Goal: Task Accomplishment & Management: Manage account settings

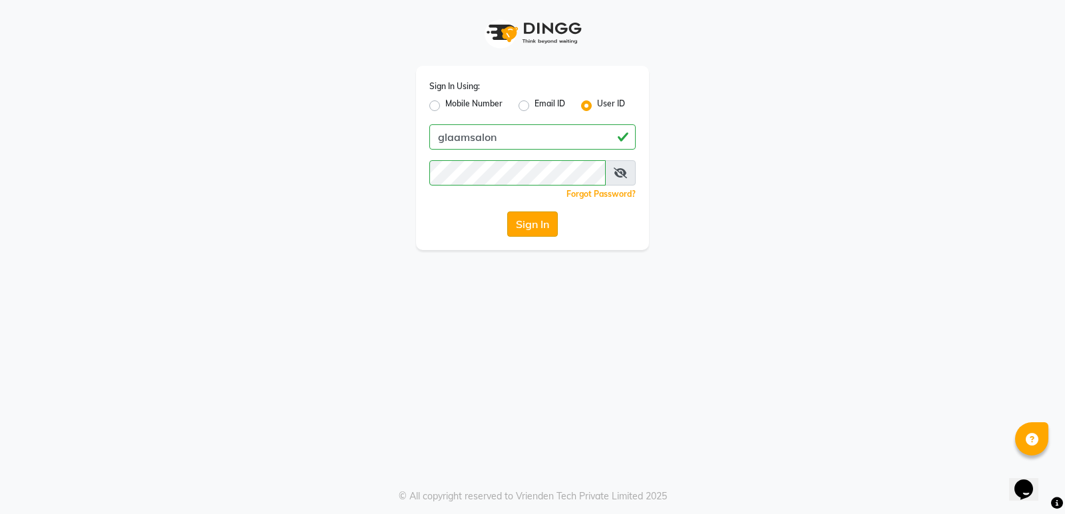
click at [520, 224] on button "Sign In" at bounding box center [532, 224] width 51 height 25
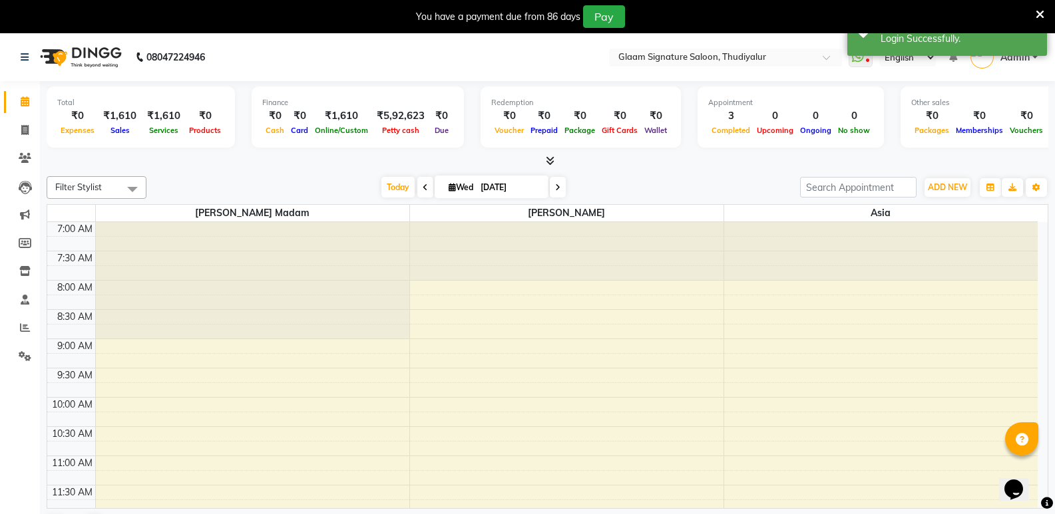
select select "en"
click at [801, 55] on input "text" at bounding box center [712, 58] width 193 height 13
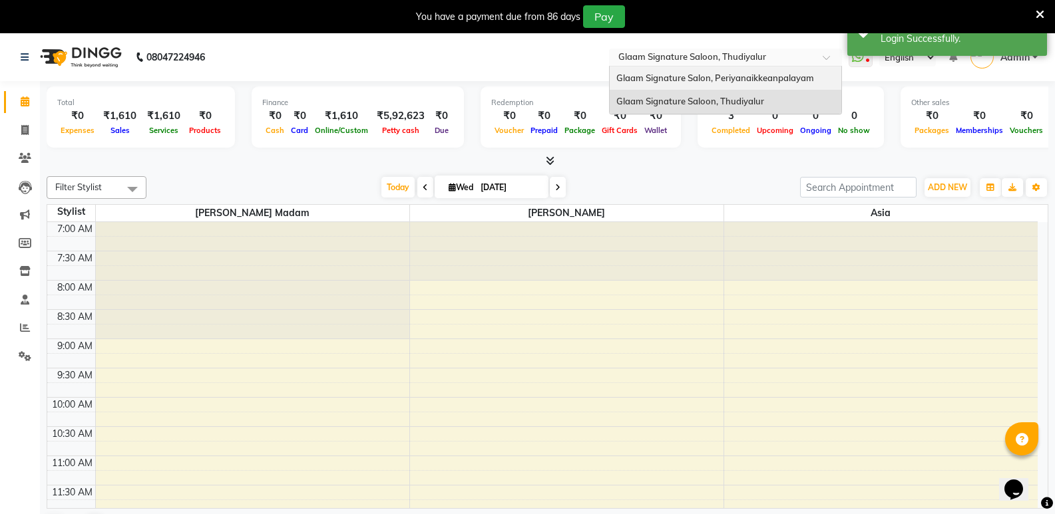
click at [777, 75] on span "Glaam Signature Salon, Periyanaikkeanpalayam" at bounding box center [715, 78] width 198 height 11
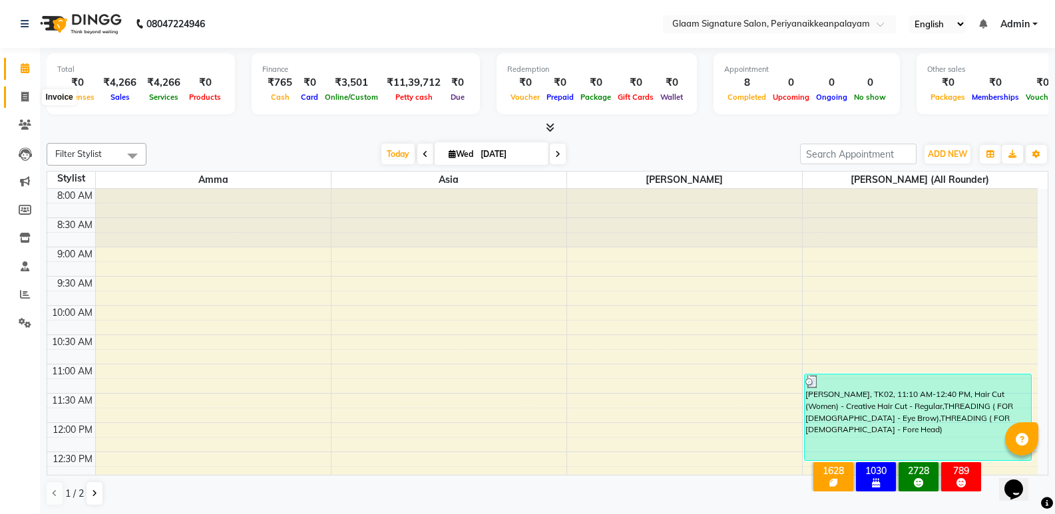
click at [30, 98] on span at bounding box center [24, 97] width 23 height 15
select select "4039"
select select "service"
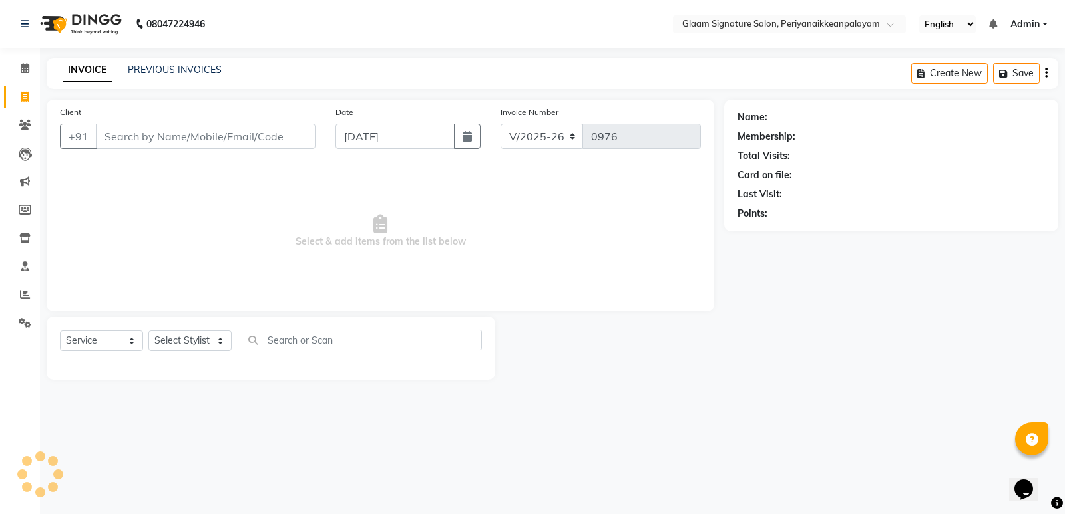
click at [144, 140] on input "Client" at bounding box center [206, 136] width 220 height 25
type input "7824931531"
click at [290, 134] on span "Add Client" at bounding box center [281, 136] width 53 height 13
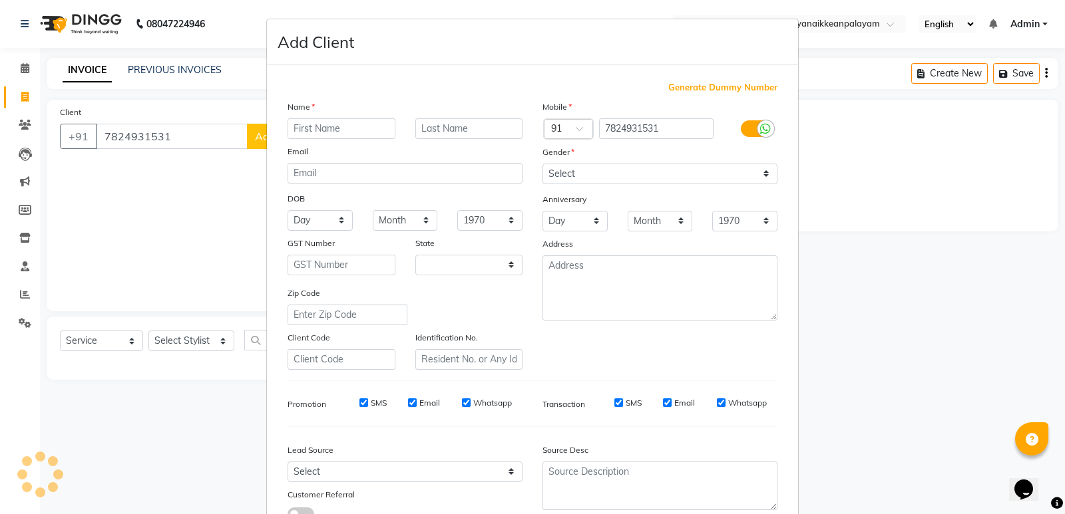
select select "35"
type input "Suburamani"
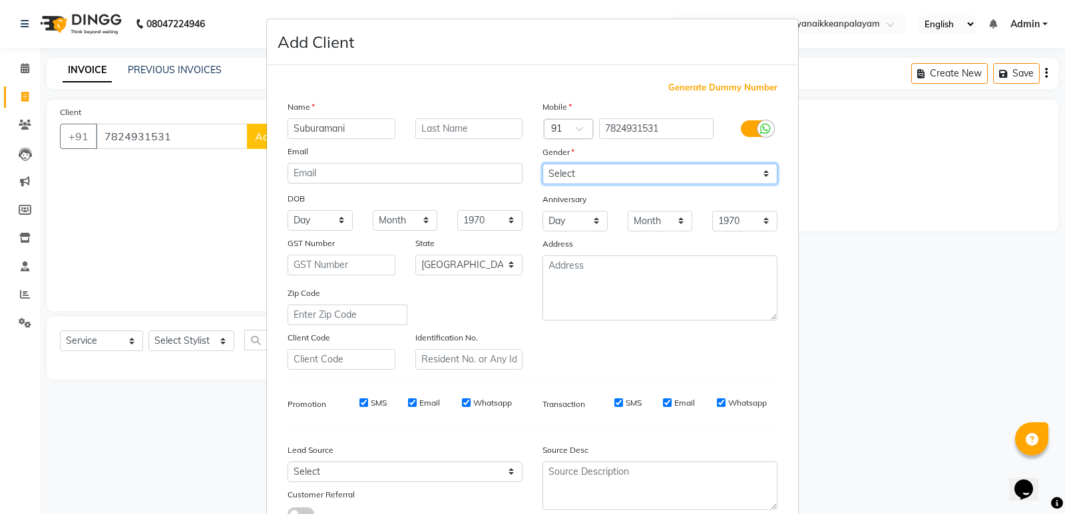
click at [637, 178] on select "Select Male Female Other Prefer Not To Say" at bounding box center [659, 174] width 235 height 21
select select "male"
click at [542, 164] on select "Select Male Female Other Prefer Not To Say" at bounding box center [659, 174] width 235 height 21
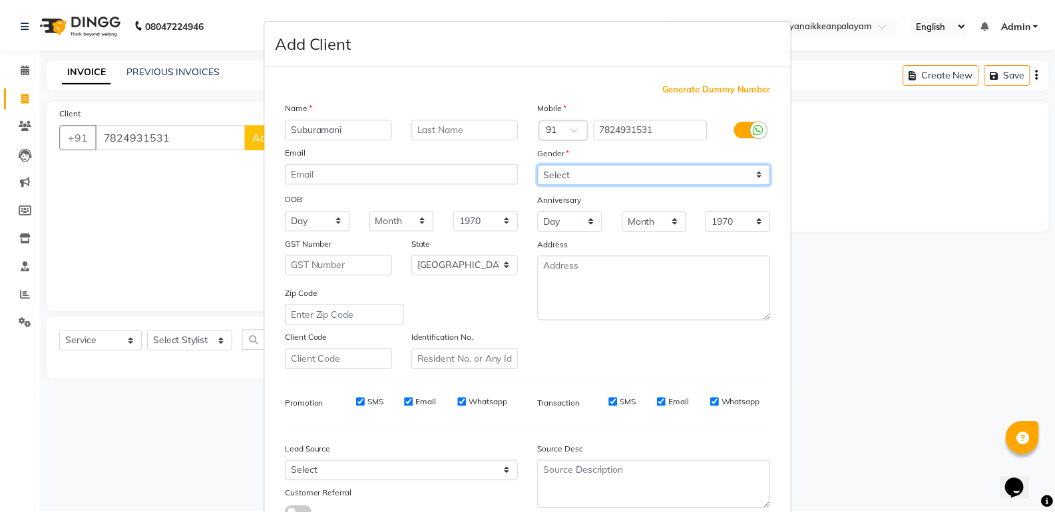
scroll to position [100, 0]
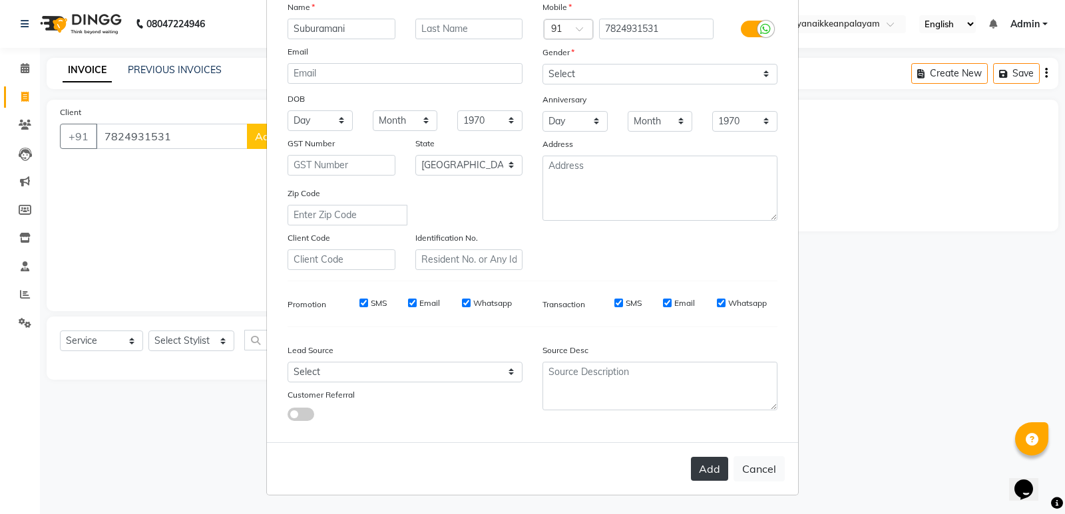
click at [701, 471] on button "Add" at bounding box center [709, 469] width 37 height 24
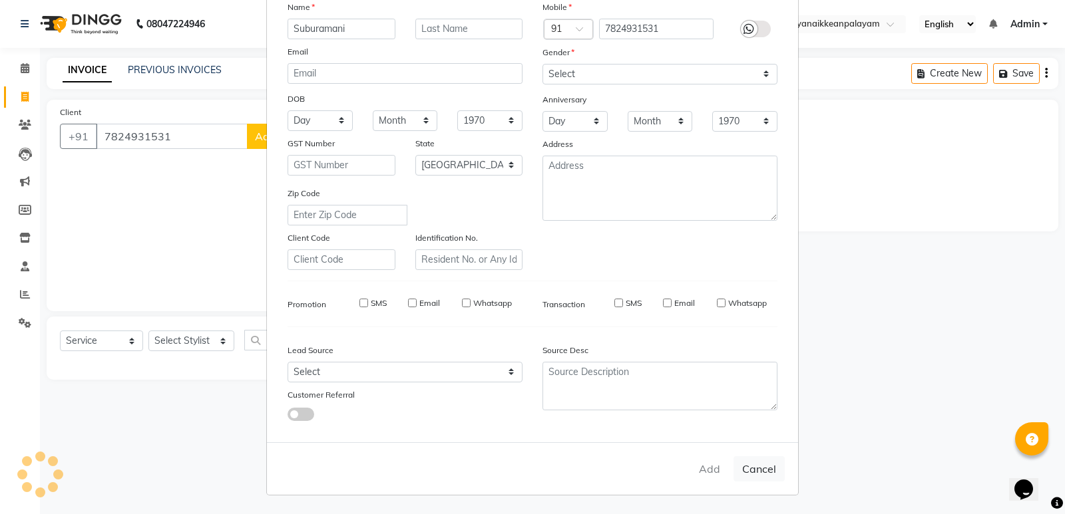
select select
select select "null"
select select
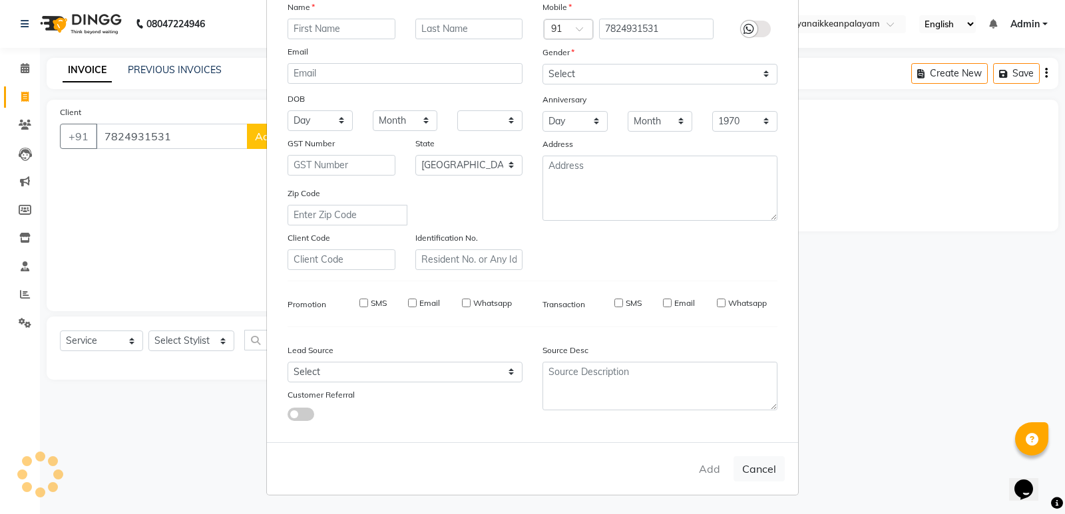
select select
checkbox input "false"
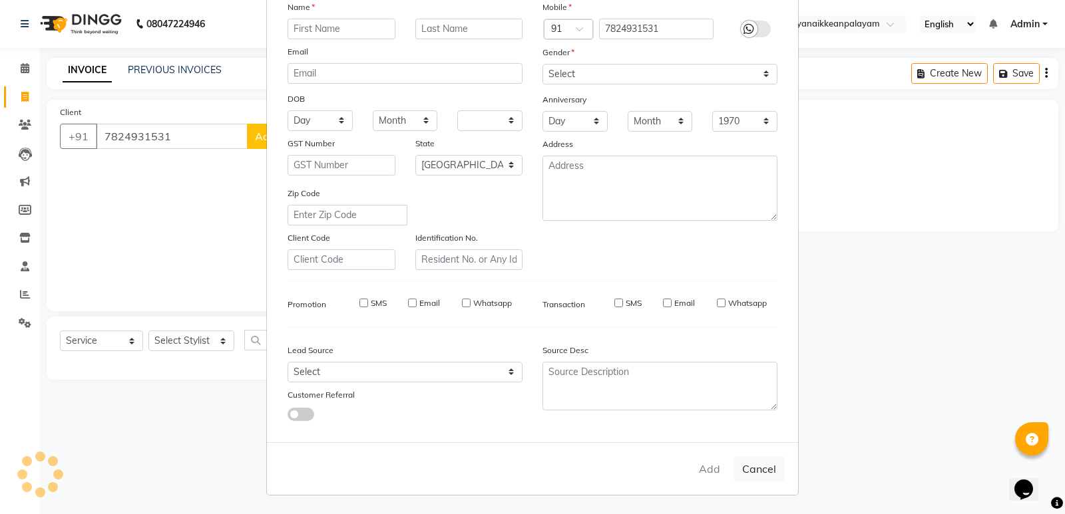
checkbox input "false"
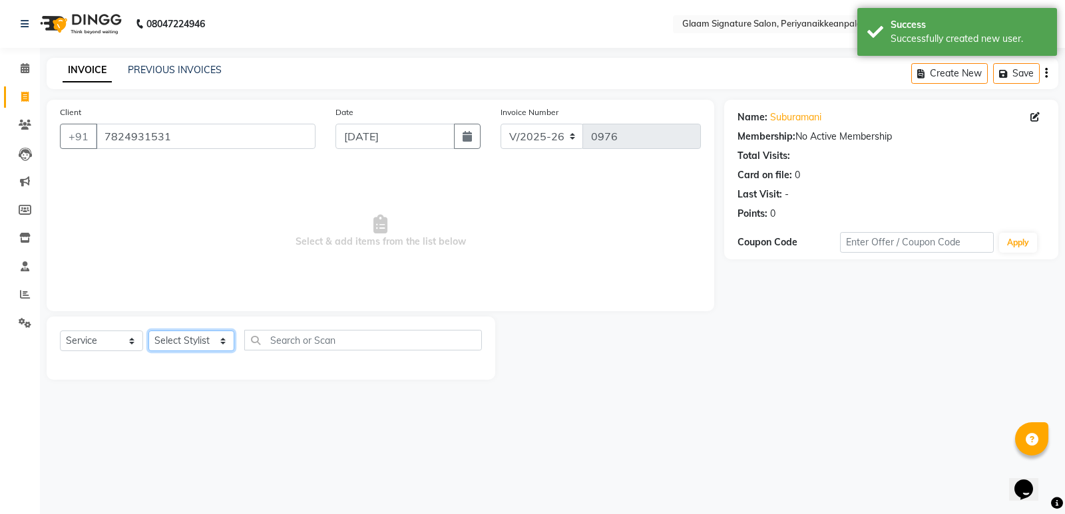
click at [190, 346] on select "Select Stylist Amma Asia Devika geetha (all rounder) MOHAMED SHAHNAWAZ Rakki Sa…" at bounding box center [191, 341] width 86 height 21
select select "20985"
click at [148, 331] on select "Select Stylist Amma Asia Devika geetha (all rounder) MOHAMED SHAHNAWAZ Rakki Sa…" at bounding box center [191, 341] width 86 height 21
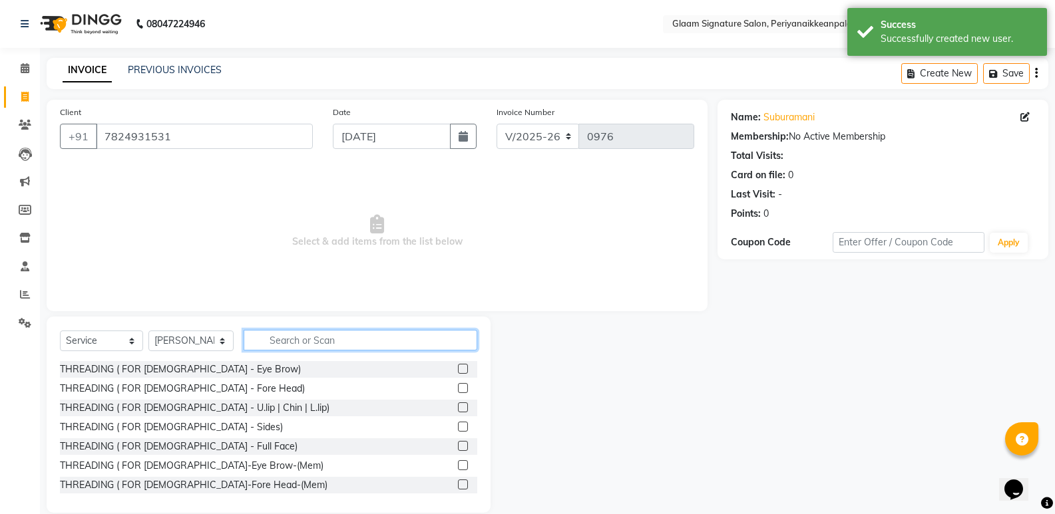
click at [288, 330] on input "text" at bounding box center [361, 340] width 234 height 21
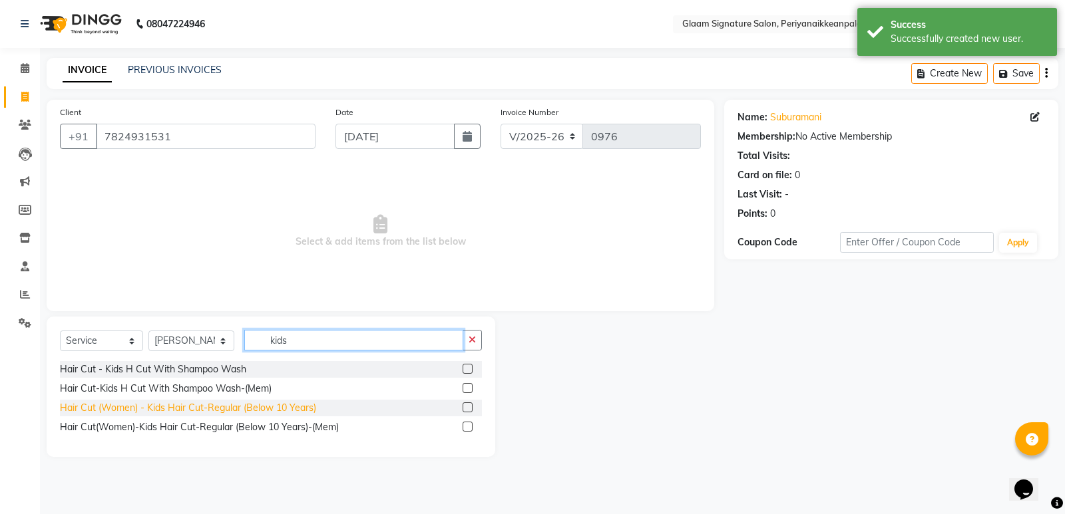
type input "kids"
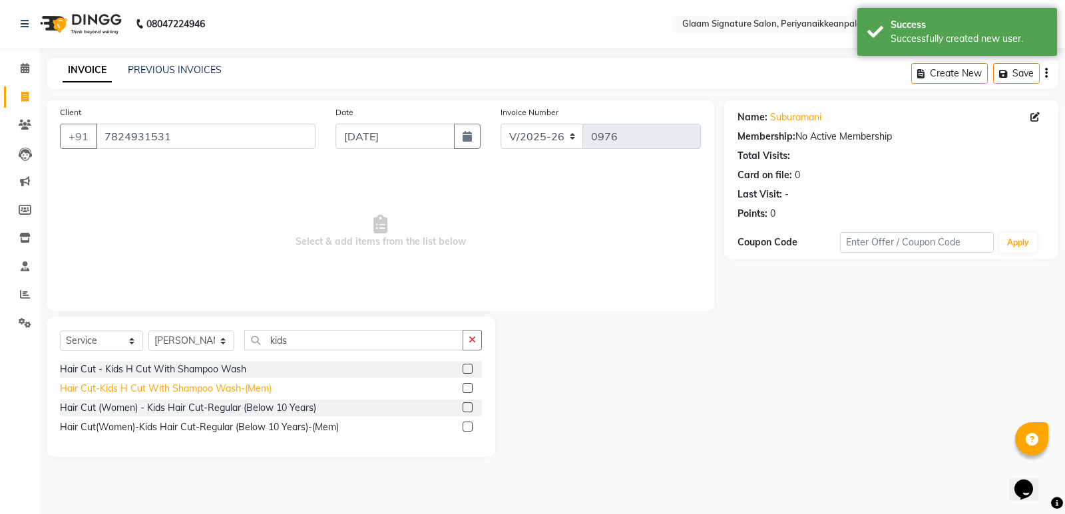
click at [180, 408] on div "Hair Cut (Women) - Kids Hair Cut-Regular (Below 10 Years)" at bounding box center [188, 408] width 256 height 14
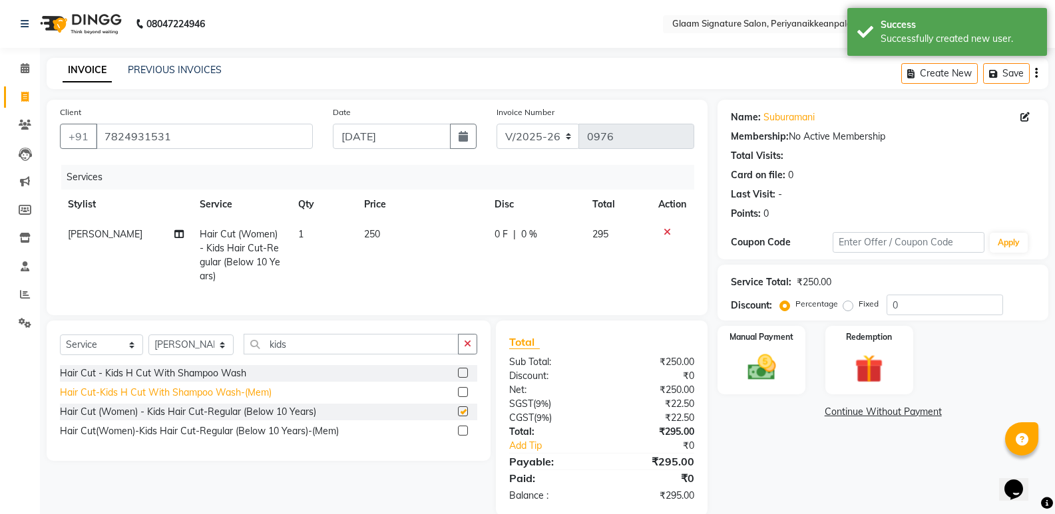
checkbox input "false"
click at [767, 366] on img at bounding box center [760, 368] width 47 height 34
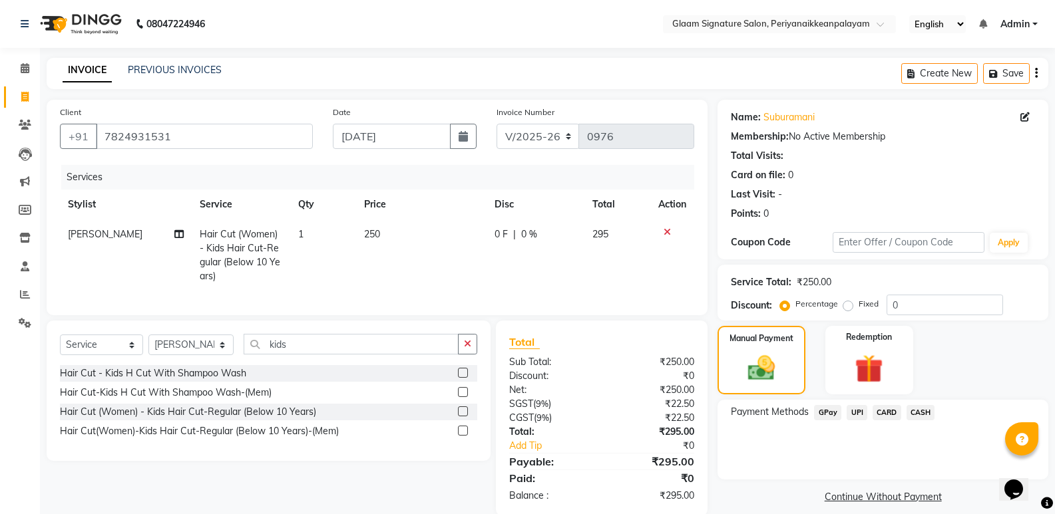
click at [833, 413] on span "GPay" at bounding box center [827, 412] width 27 height 15
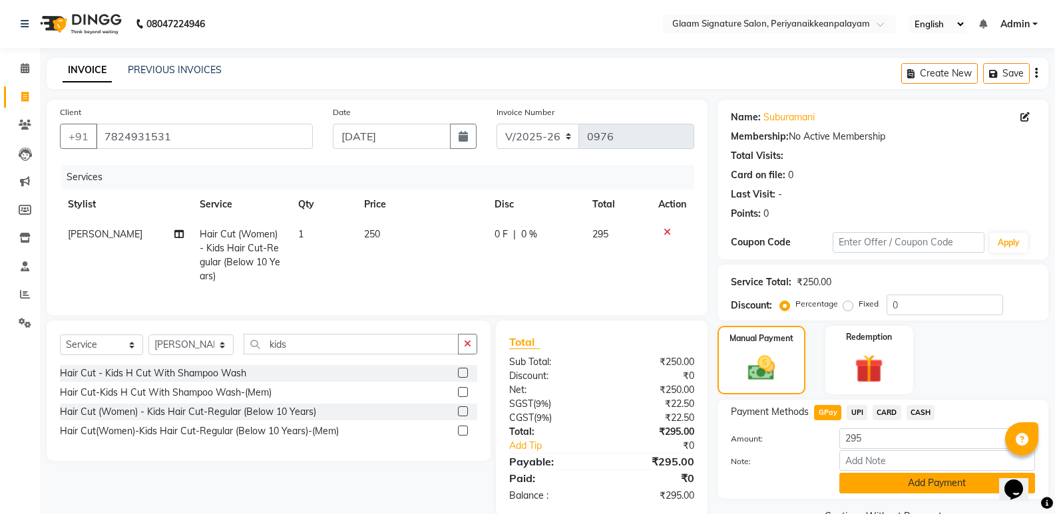
click at [898, 483] on button "Add Payment" at bounding box center [937, 483] width 196 height 21
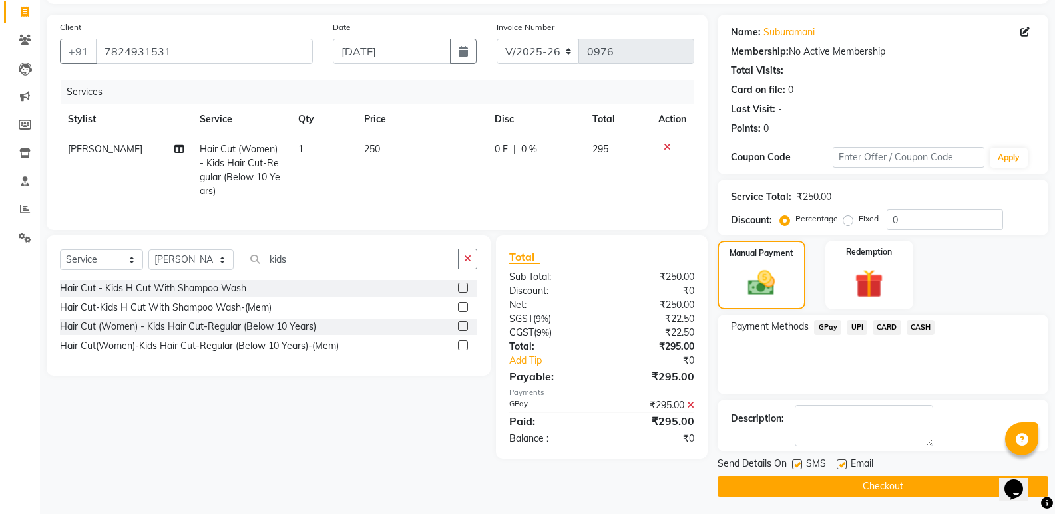
scroll to position [88, 0]
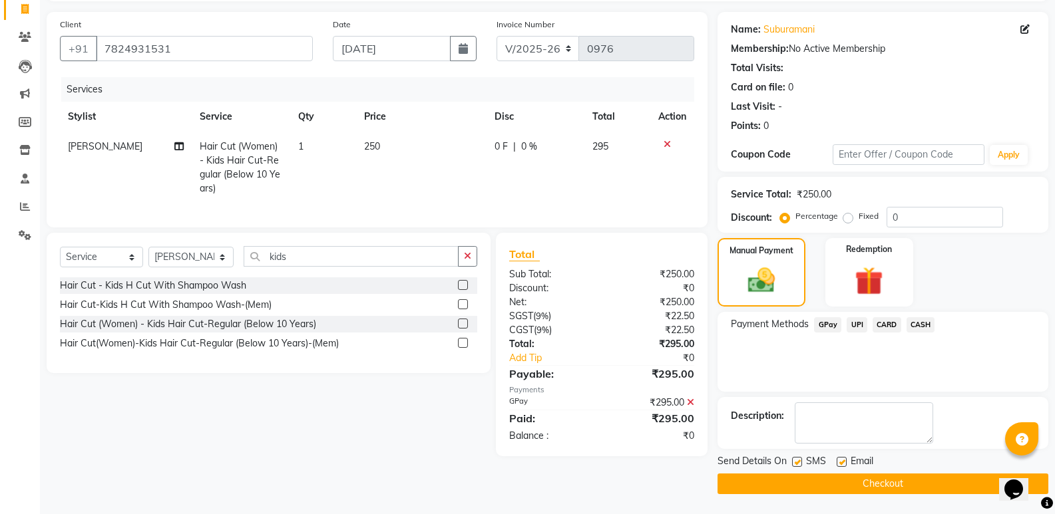
click at [866, 478] on button "Checkout" at bounding box center [882, 484] width 331 height 21
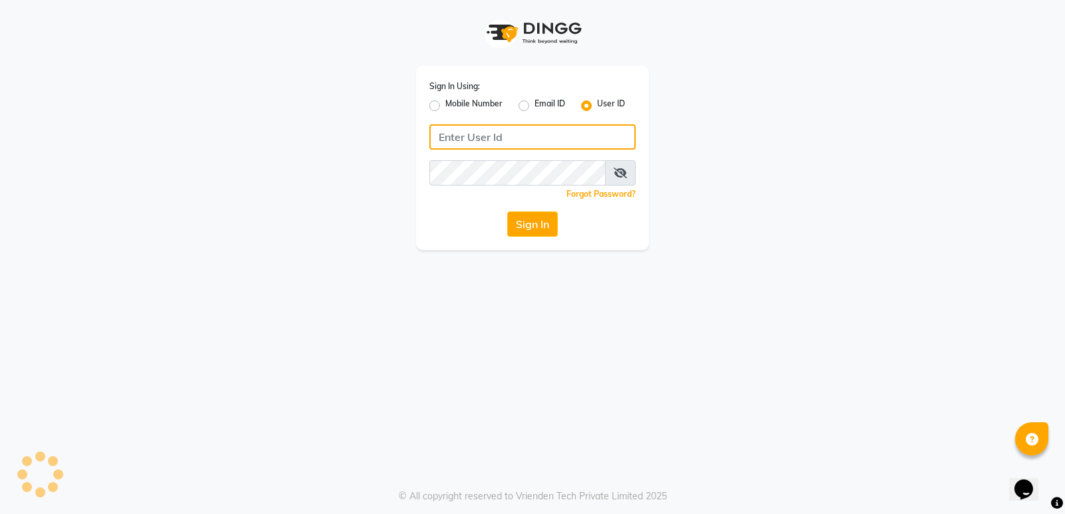
type input "glaamsalon"
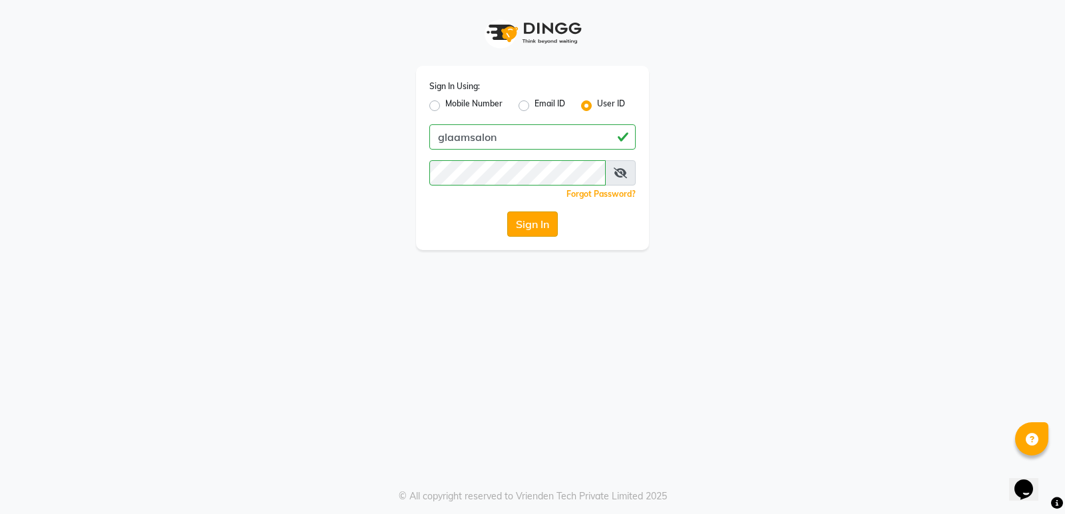
click at [544, 226] on button "Sign In" at bounding box center [532, 224] width 51 height 25
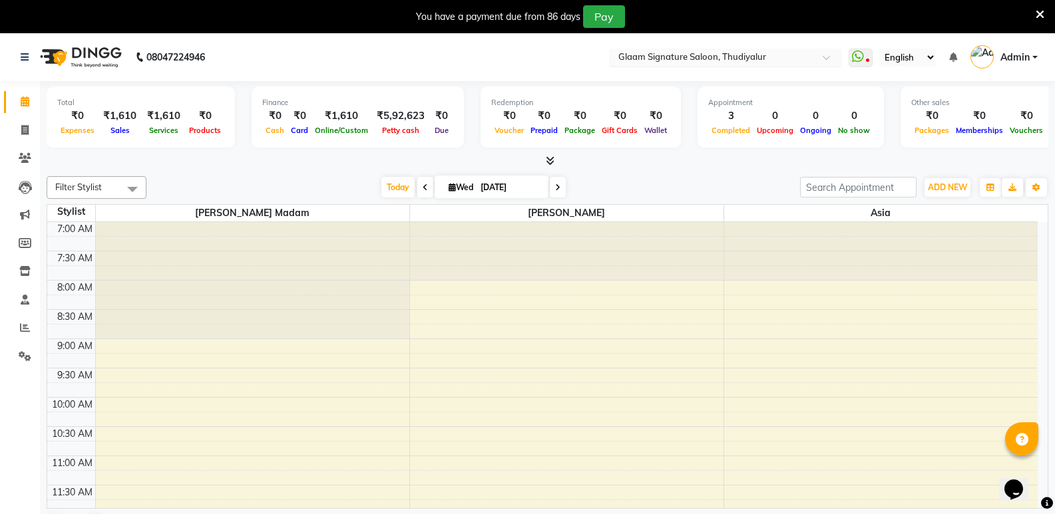
click at [764, 58] on input "text" at bounding box center [712, 58] width 193 height 13
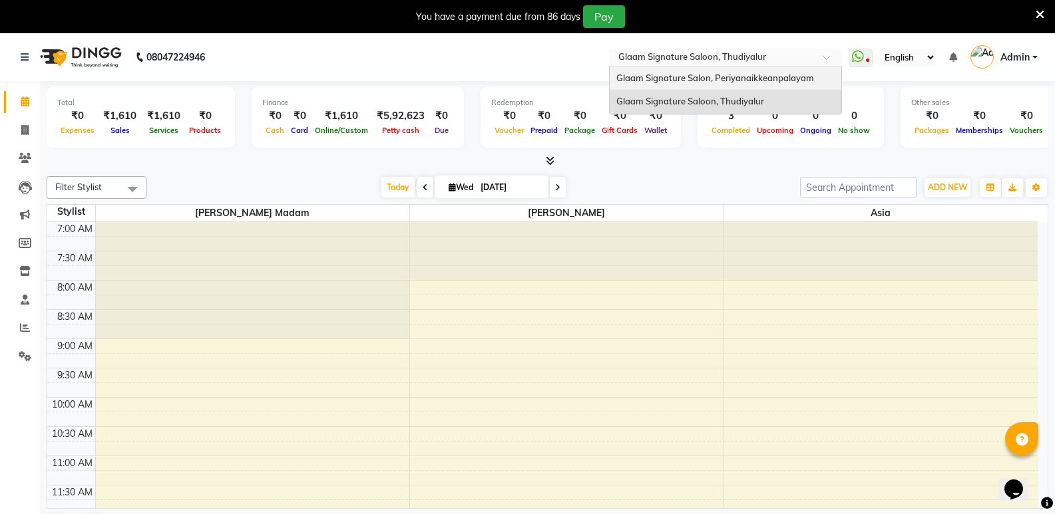
click at [752, 76] on span "Glaam Signature Salon, Periyanaikkeanpalayam" at bounding box center [715, 78] width 198 height 11
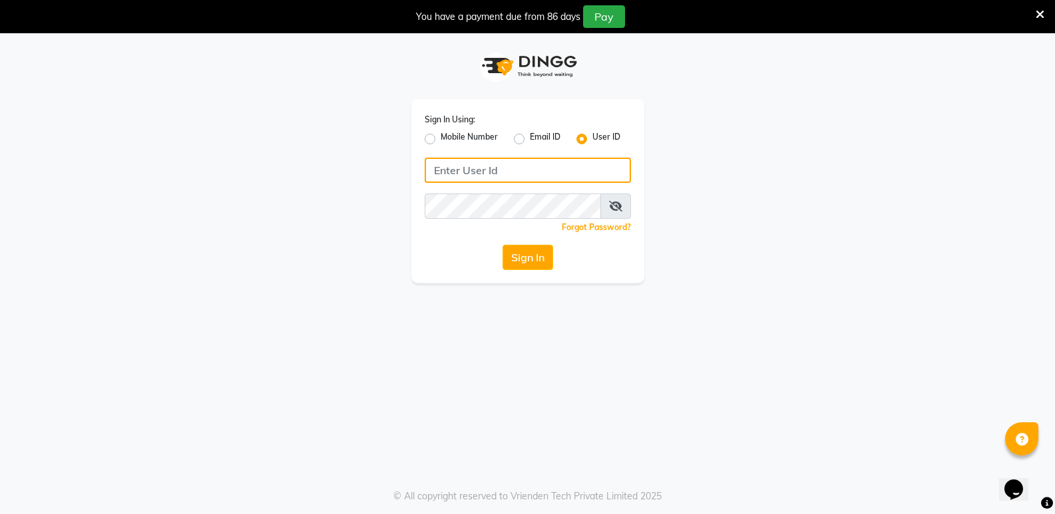
type input "glaamsalon"
click at [523, 252] on button "Sign In" at bounding box center [527, 257] width 51 height 25
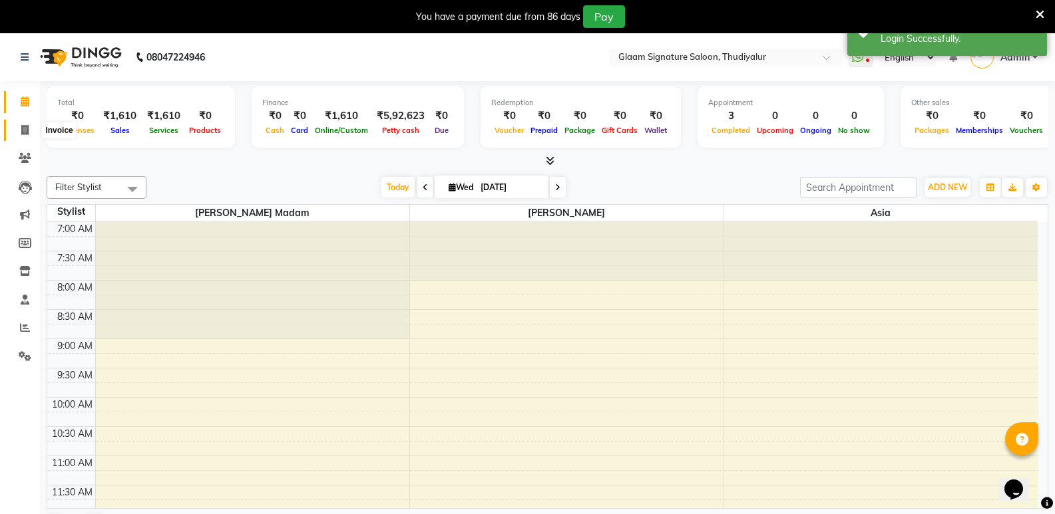
click at [21, 129] on icon at bounding box center [24, 130] width 7 height 10
select select "service"
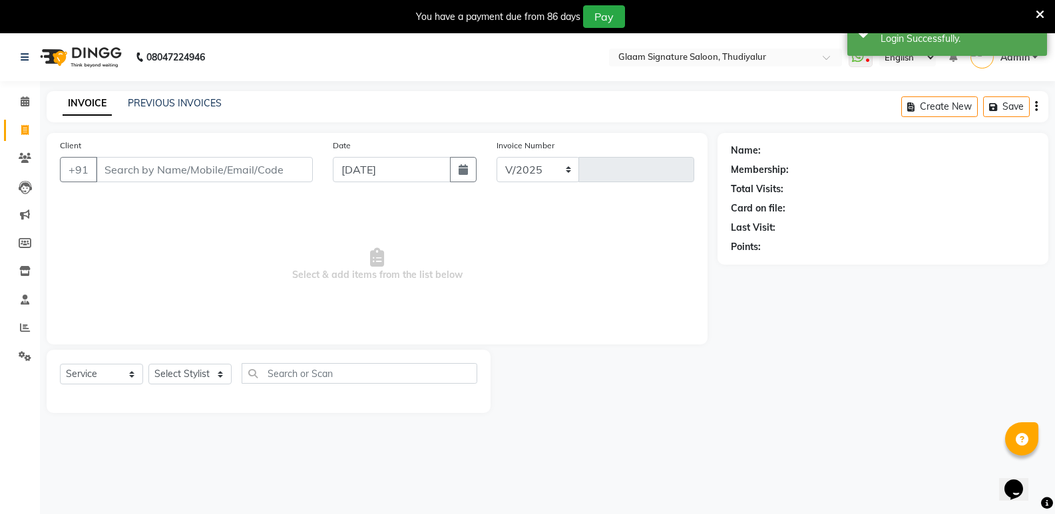
select select "4439"
type input "0559"
click at [169, 99] on link "PREVIOUS INVOICES" at bounding box center [175, 103] width 94 height 12
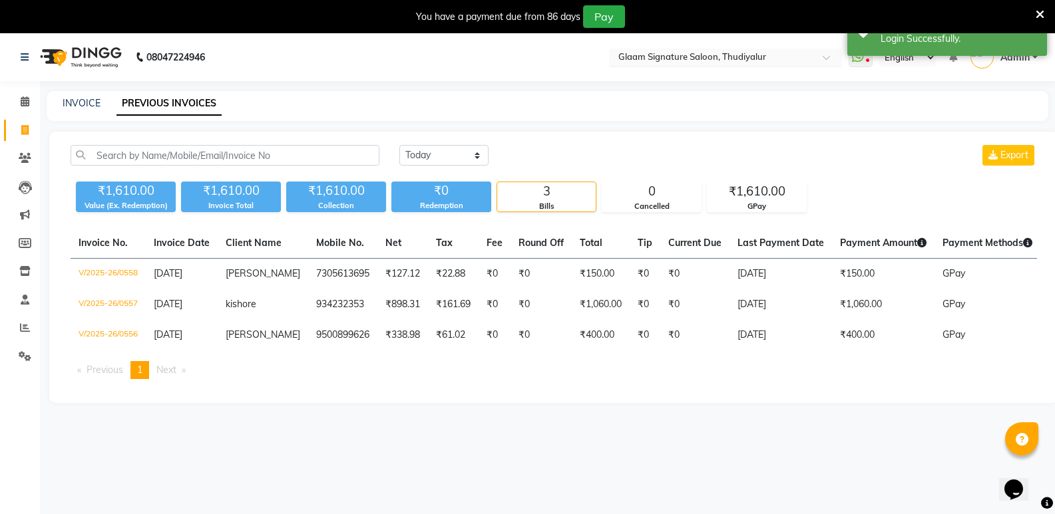
click at [735, 55] on input "text" at bounding box center [712, 58] width 193 height 13
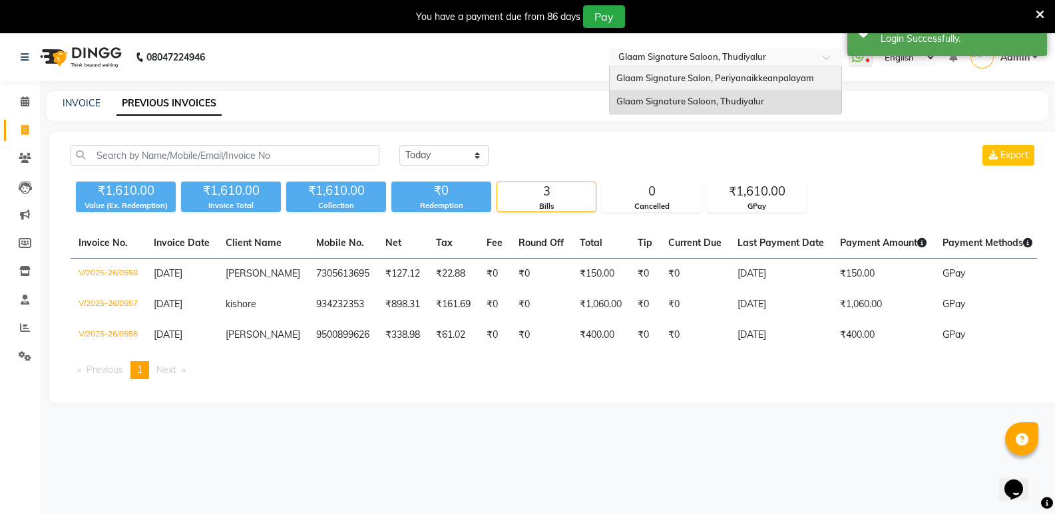
click at [724, 77] on span "Glaam Signature Salon, Periyanaikkeanpalayam" at bounding box center [715, 78] width 198 height 11
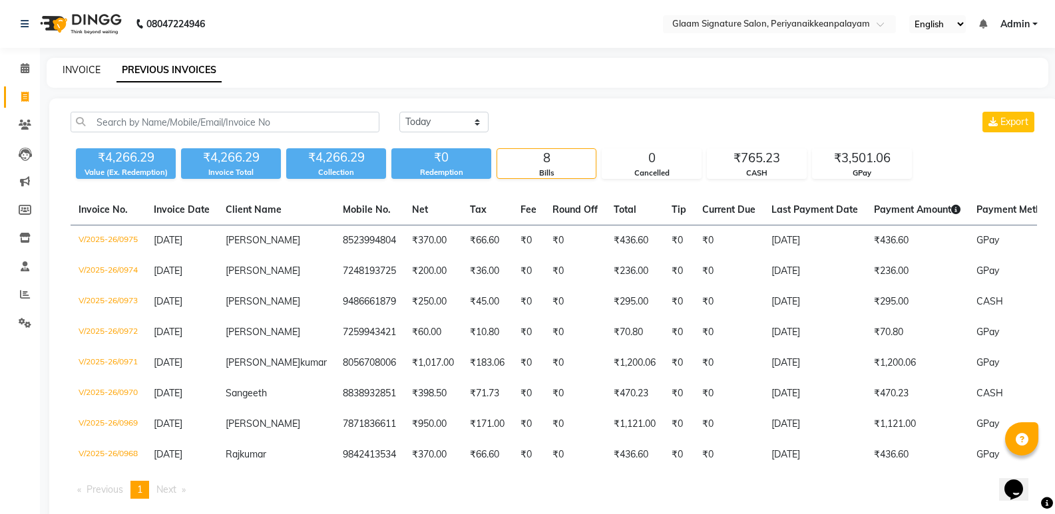
click at [85, 71] on link "INVOICE" at bounding box center [82, 70] width 38 height 12
select select "4039"
select select "service"
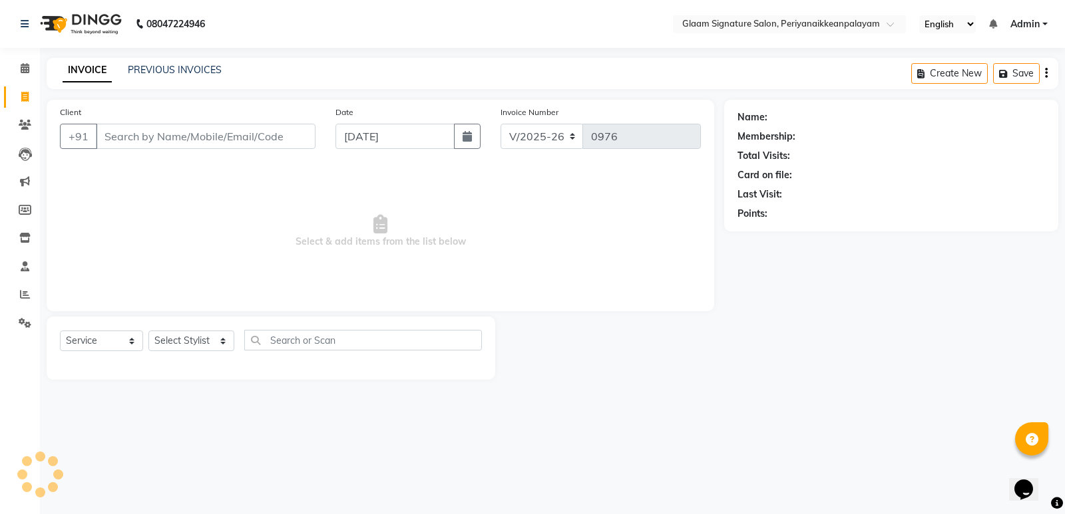
click at [143, 146] on input "Client" at bounding box center [206, 136] width 220 height 25
type input "7824931531"
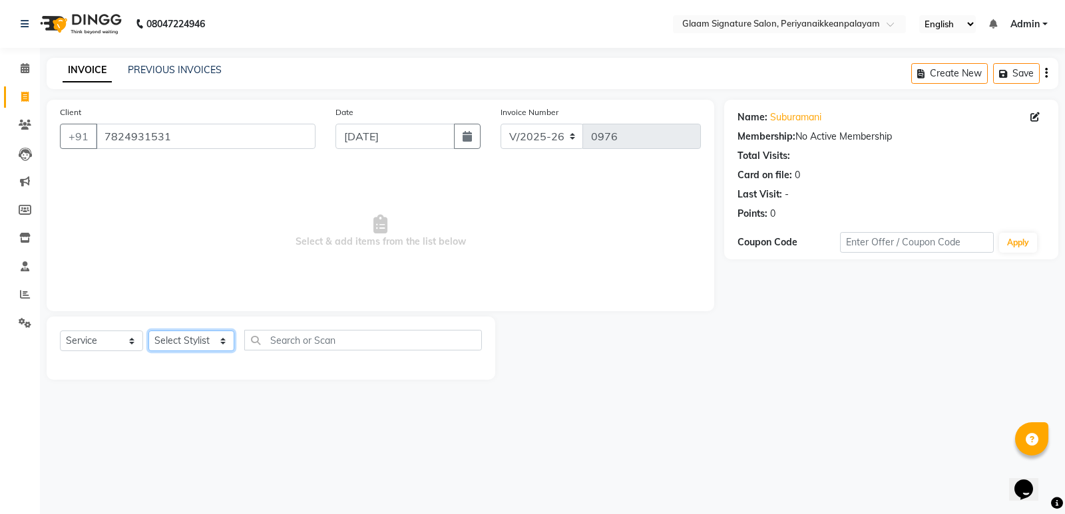
drag, startPoint x: 184, startPoint y: 341, endPoint x: 185, endPoint y: 349, distance: 8.8
click at [184, 341] on select "Select Stylist Amma Asia Devika geetha (all rounder) MOHAMED SHAHNAWAZ Rakki Sa…" at bounding box center [191, 341] width 86 height 21
select select "20985"
click at [148, 331] on select "Select Stylist Amma Asia Devika geetha (all rounder) MOHAMED SHAHNAWAZ Rakki Sa…" at bounding box center [191, 341] width 86 height 21
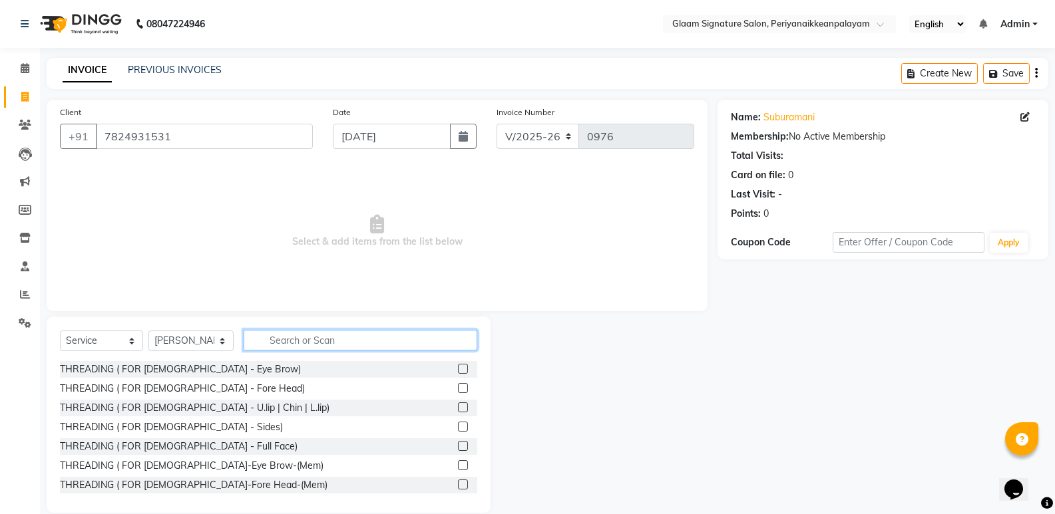
click at [295, 333] on input "text" at bounding box center [361, 340] width 234 height 21
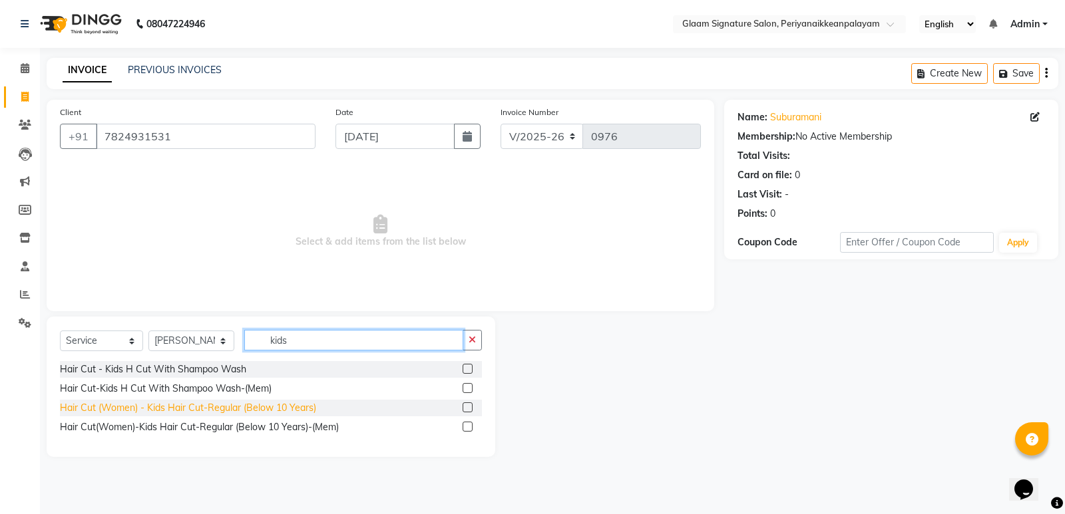
type input "kids"
click at [233, 414] on div "Hair Cut (Women) - Kids Hair Cut-Regular (Below 10 Years)" at bounding box center [188, 408] width 256 height 14
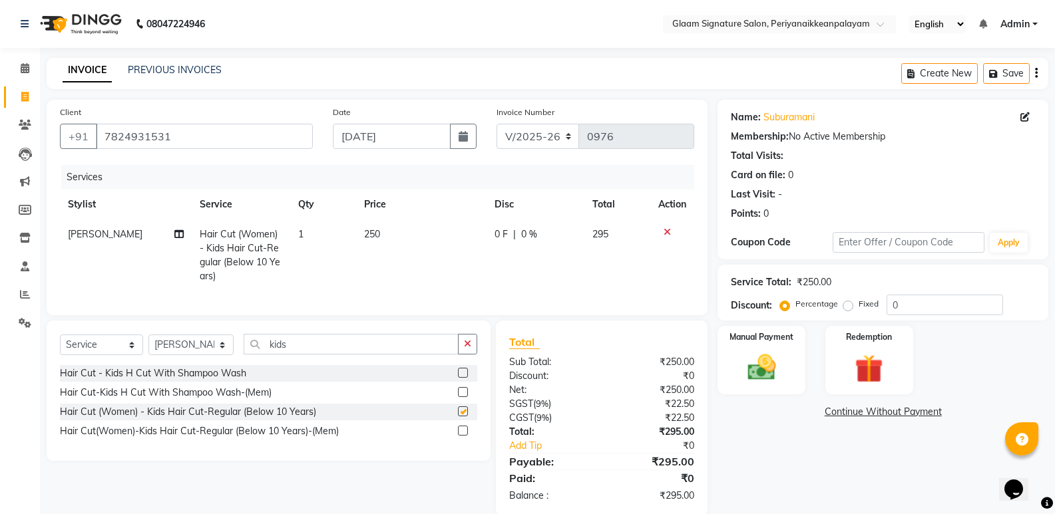
checkbox input "false"
click at [754, 373] on img at bounding box center [760, 368] width 47 height 34
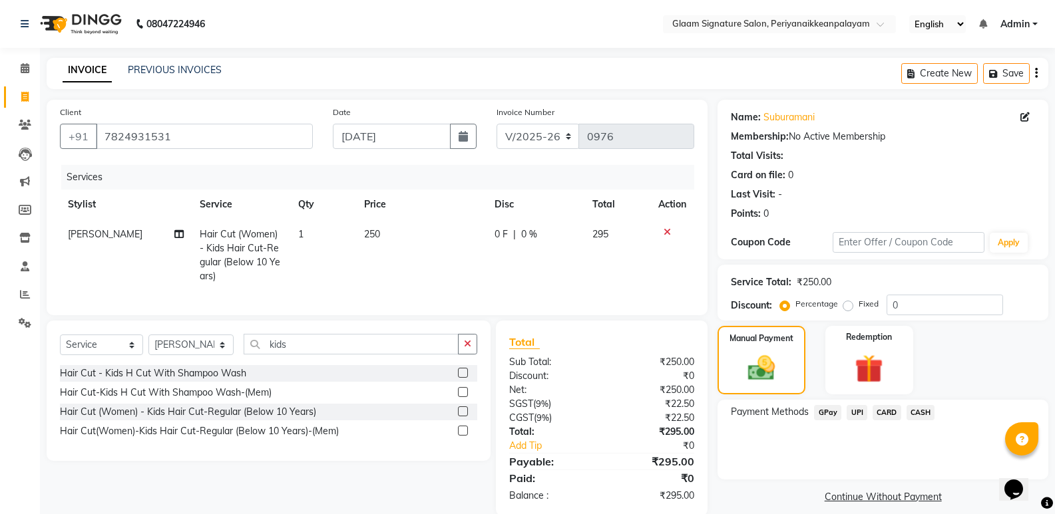
drag, startPoint x: 829, startPoint y: 413, endPoint x: 825, endPoint y: 407, distance: 7.2
click at [829, 414] on span "GPay" at bounding box center [827, 412] width 27 height 15
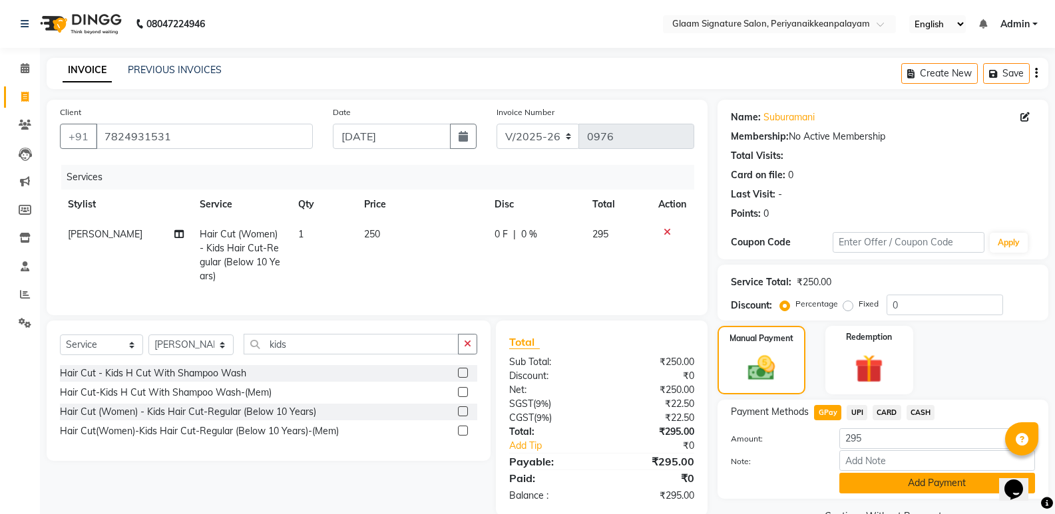
click at [890, 484] on button "Add Payment" at bounding box center [937, 483] width 196 height 21
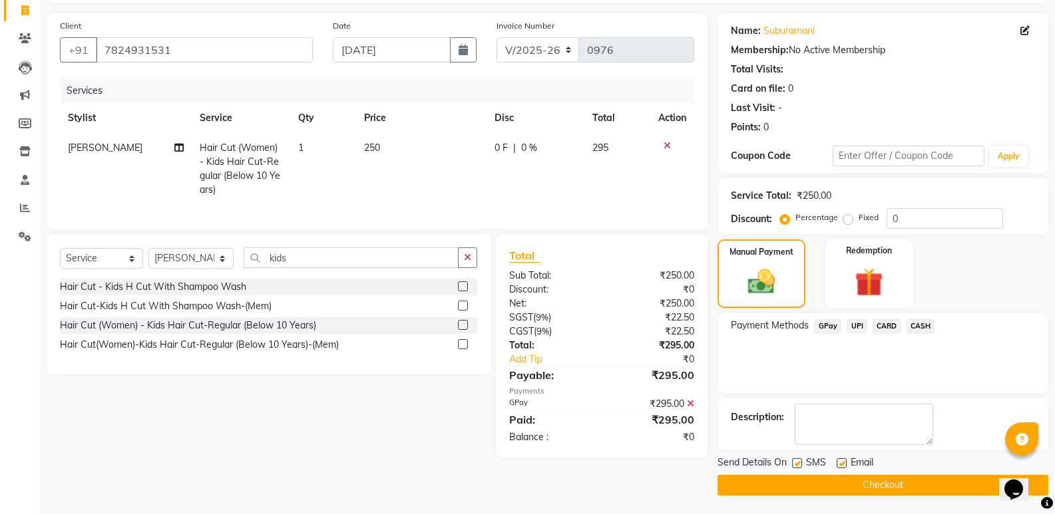
scroll to position [88, 0]
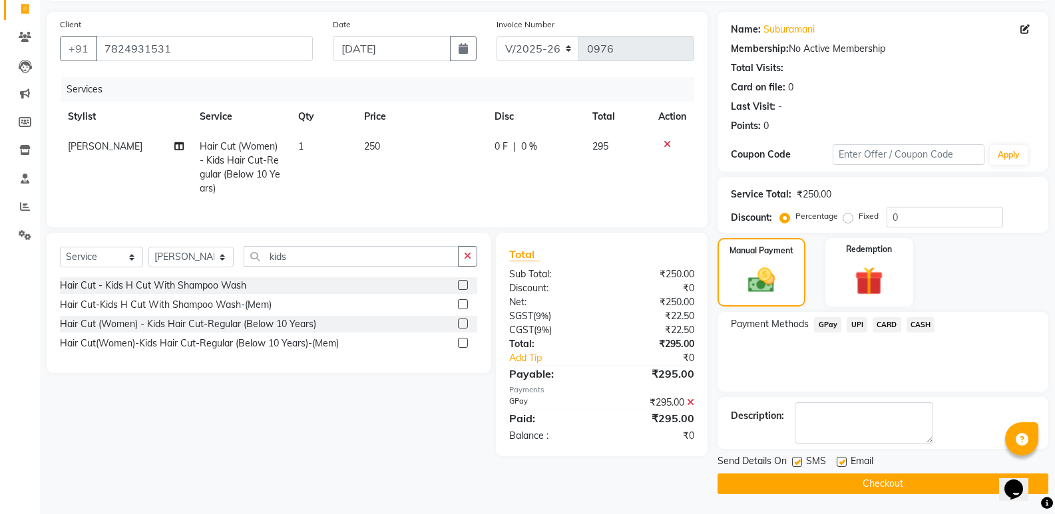
click at [848, 486] on button "Checkout" at bounding box center [882, 484] width 331 height 21
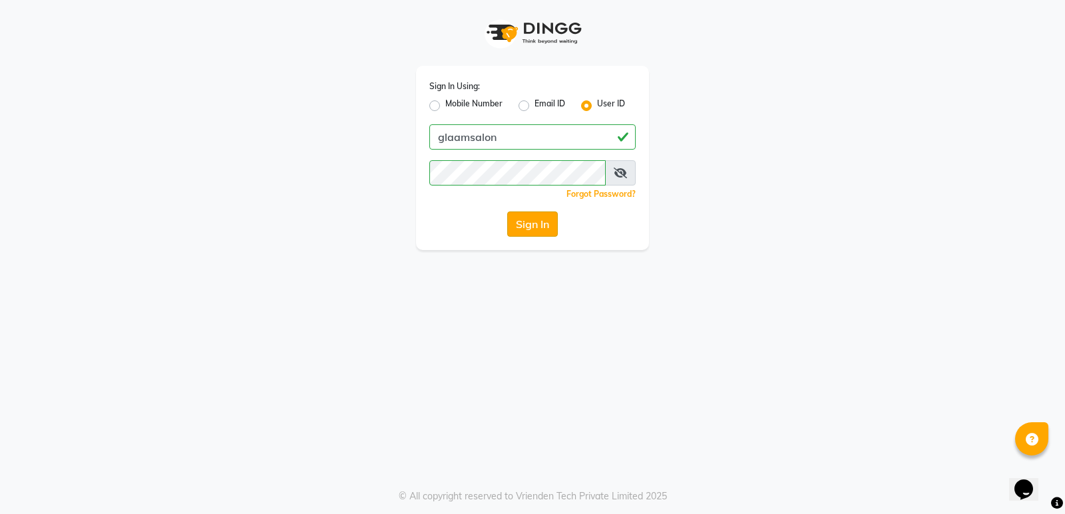
click at [519, 222] on button "Sign In" at bounding box center [532, 224] width 51 height 25
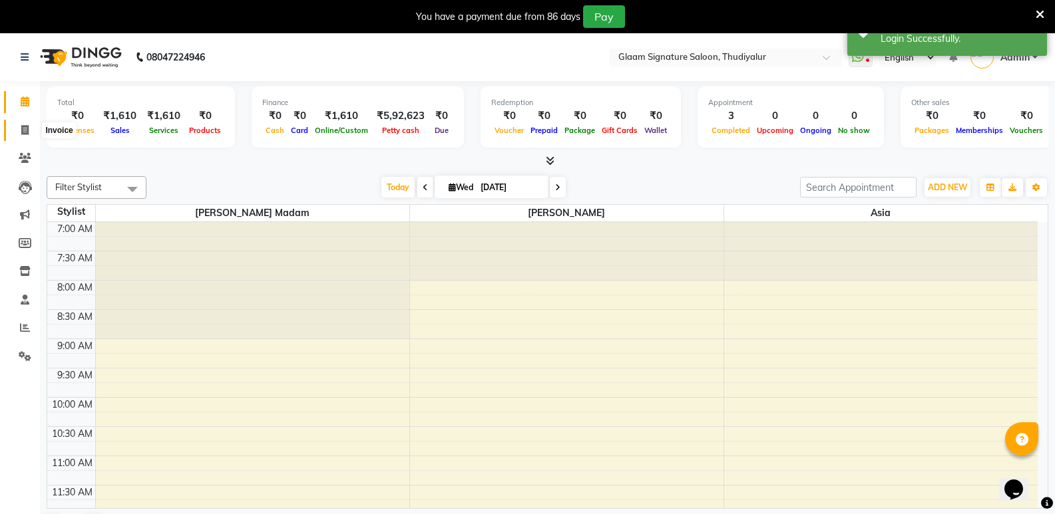
click at [23, 128] on icon at bounding box center [24, 130] width 7 height 10
select select "service"
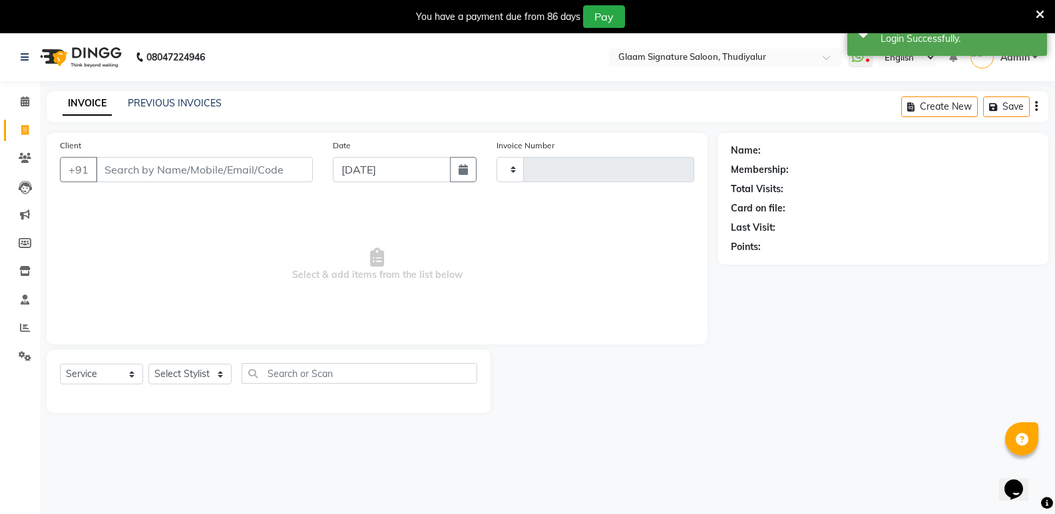
type input "0559"
select select "4439"
click at [196, 98] on link "PREVIOUS INVOICES" at bounding box center [175, 103] width 94 height 12
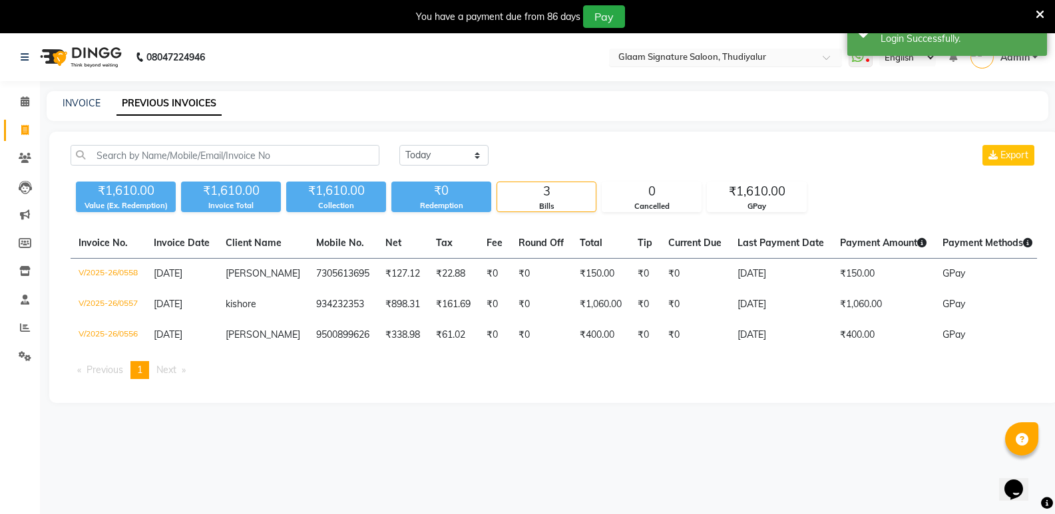
click at [755, 52] on input "text" at bounding box center [712, 58] width 193 height 13
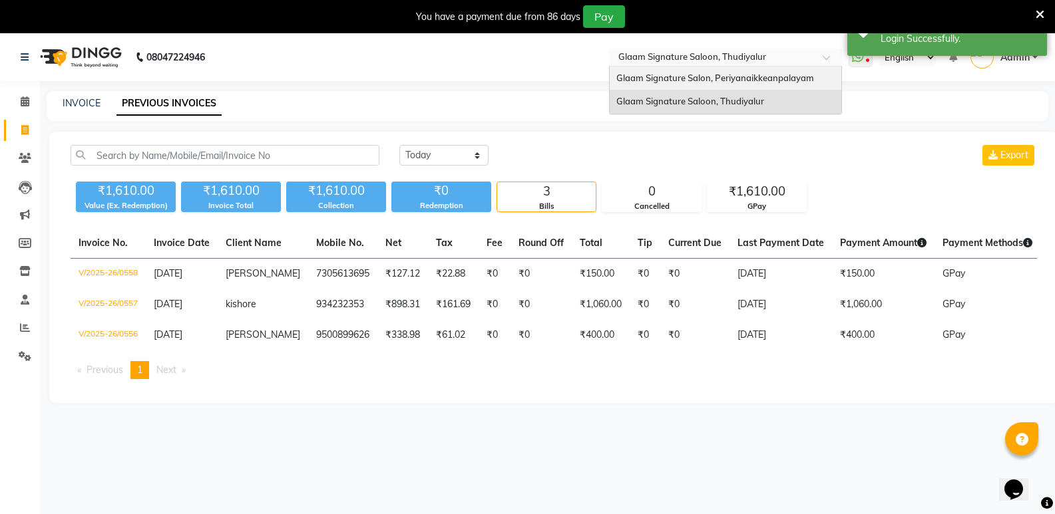
click at [739, 77] on span "Glaam Signature Salon, Periyanaikkeanpalayam" at bounding box center [715, 78] width 198 height 11
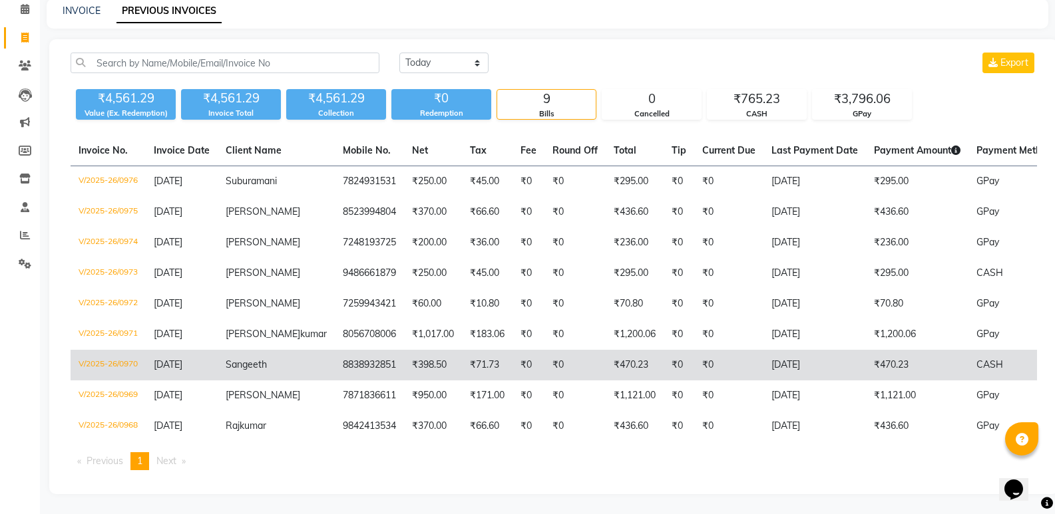
scroll to position [83, 0]
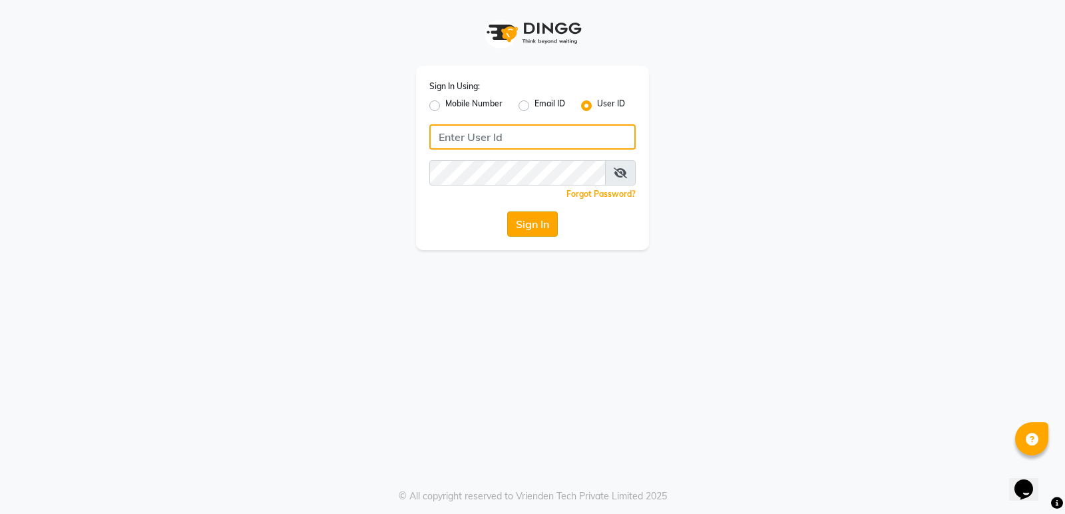
type input "glaamsalon"
click at [519, 221] on button "Sign In" at bounding box center [532, 224] width 51 height 25
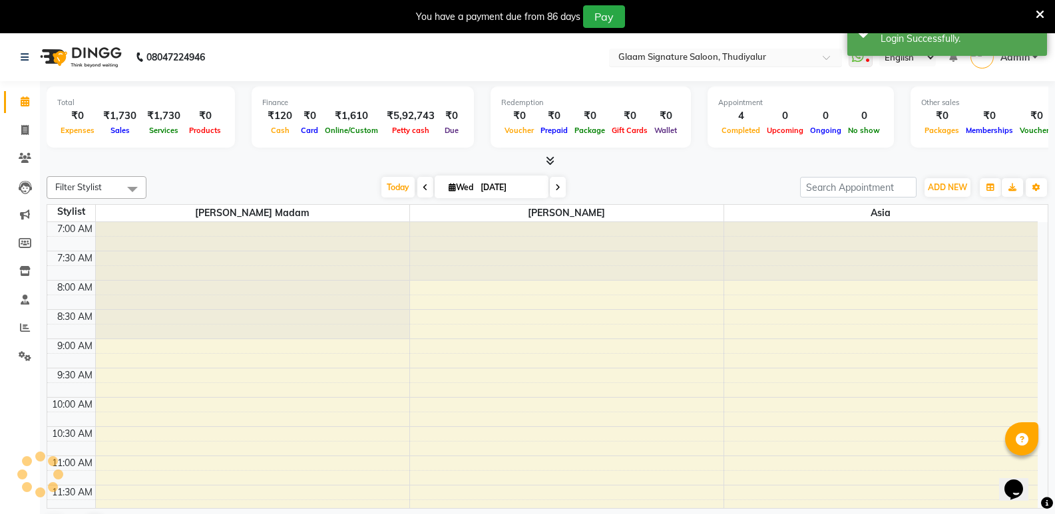
click at [673, 55] on input "text" at bounding box center [712, 58] width 193 height 13
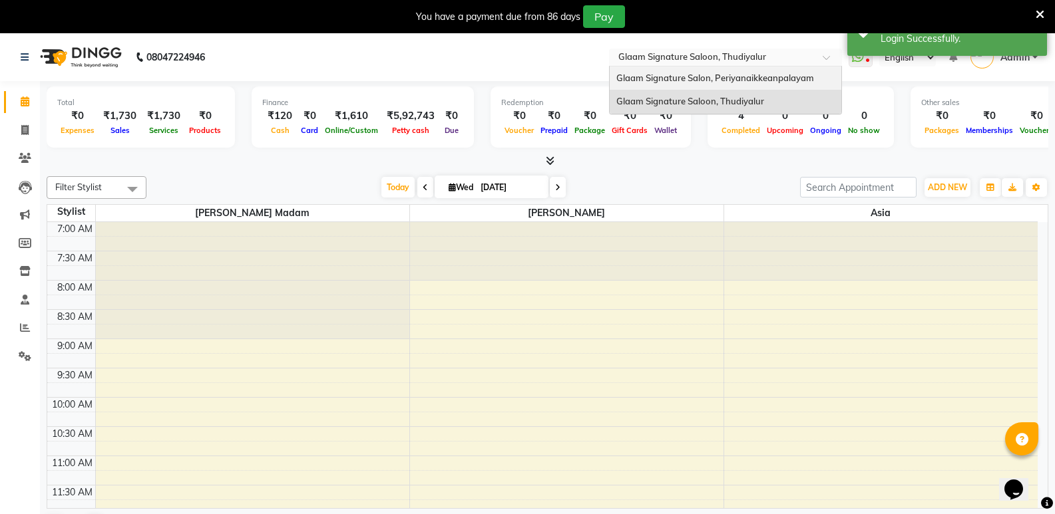
click at [652, 83] on span "Glaam Signature Salon, Periyanaikkeanpalayam" at bounding box center [715, 78] width 198 height 11
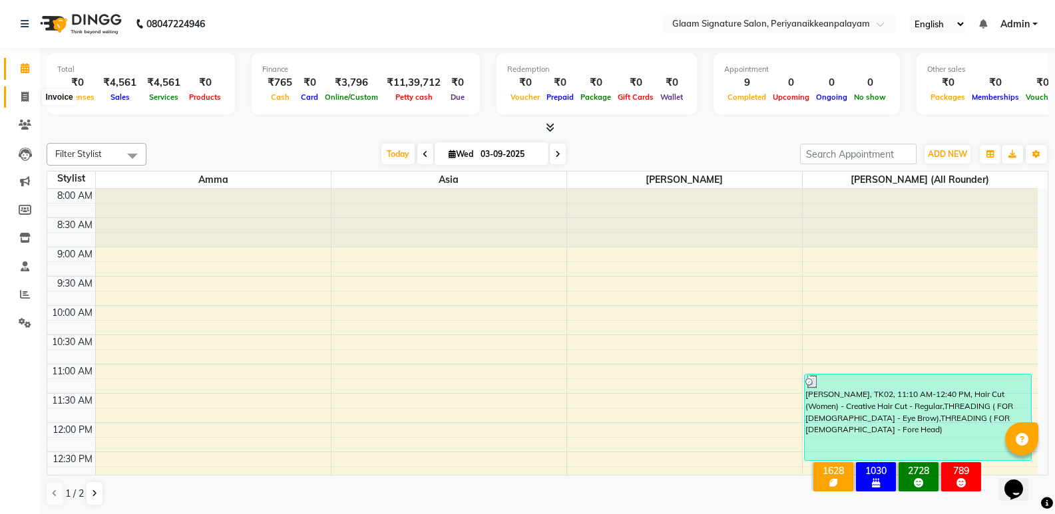
click at [27, 94] on icon at bounding box center [24, 97] width 7 height 10
select select "service"
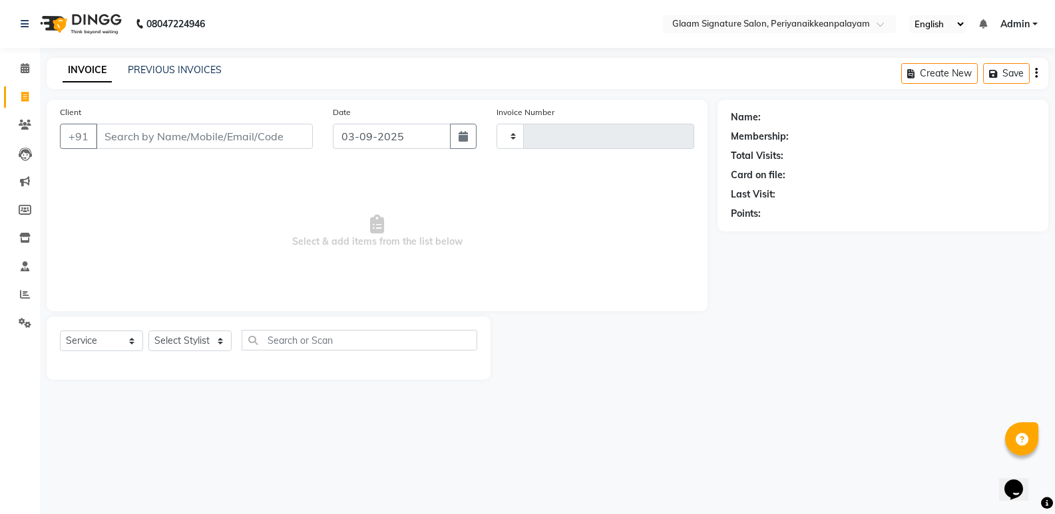
type input "0977"
select select "4039"
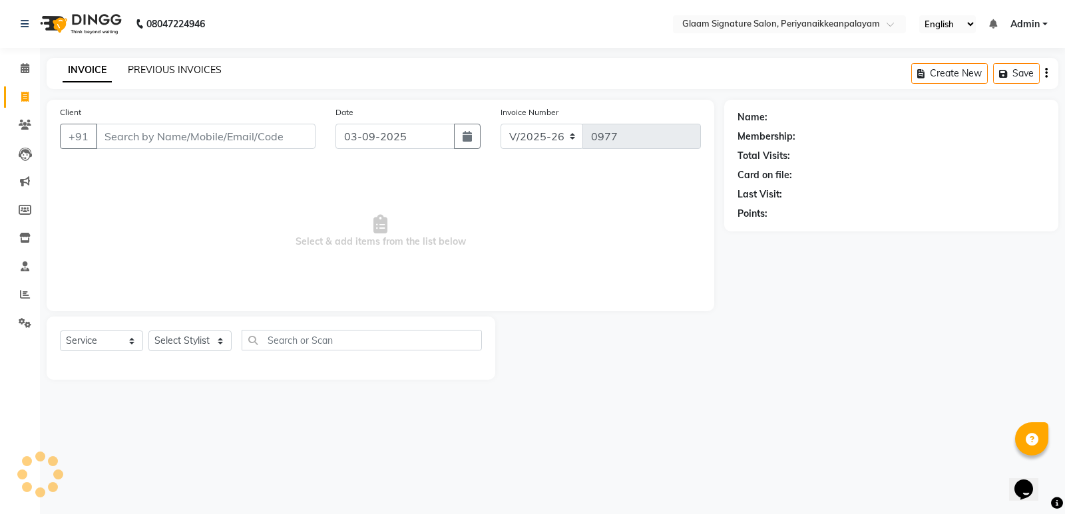
click at [184, 70] on link "PREVIOUS INVOICES" at bounding box center [175, 70] width 94 height 12
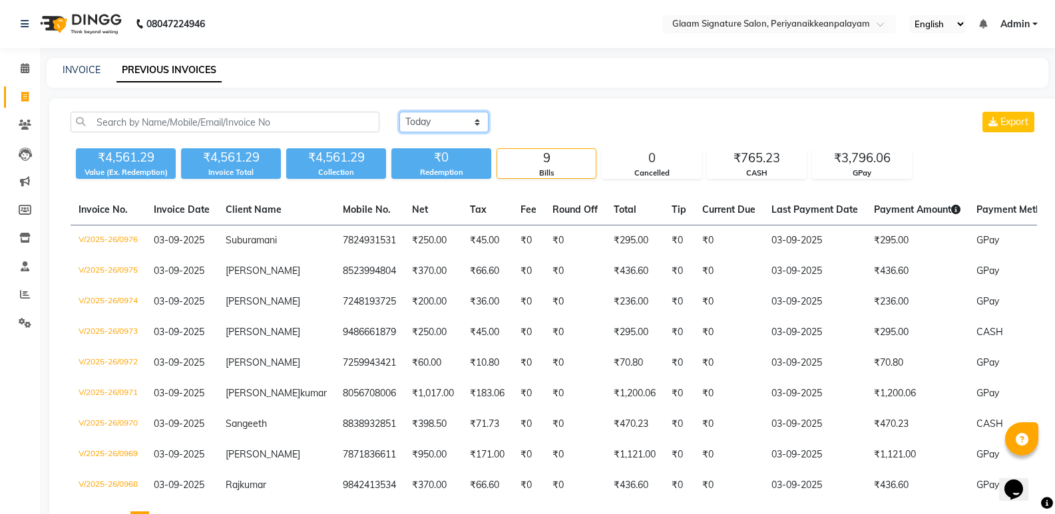
click at [441, 123] on select "Today Yesterday Custom Range" at bounding box center [443, 122] width 89 height 21
select select "range"
click at [399, 112] on select "Today Yesterday Custom Range" at bounding box center [443, 122] width 89 height 21
click at [556, 124] on input "03-09-2025" at bounding box center [552, 122] width 93 height 19
select select "9"
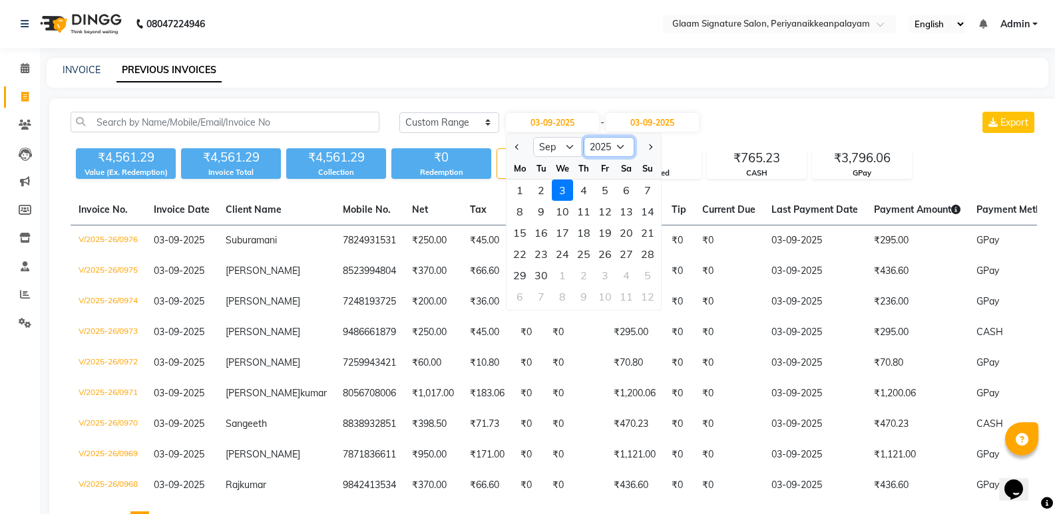
click at [602, 144] on select "2015 2016 2017 2018 2019 2020 2021 2022 2023 2024 2025 2026 2027 2028 2029 2030…" at bounding box center [609, 147] width 51 height 20
select select "2024"
click at [584, 137] on select "2015 2016 2017 2018 2019 2020 2021 2022 2023 2024 2025 2026 2027 2028 2029 2030…" at bounding box center [609, 147] width 51 height 20
click at [658, 122] on input "03-09-2025" at bounding box center [652, 122] width 93 height 19
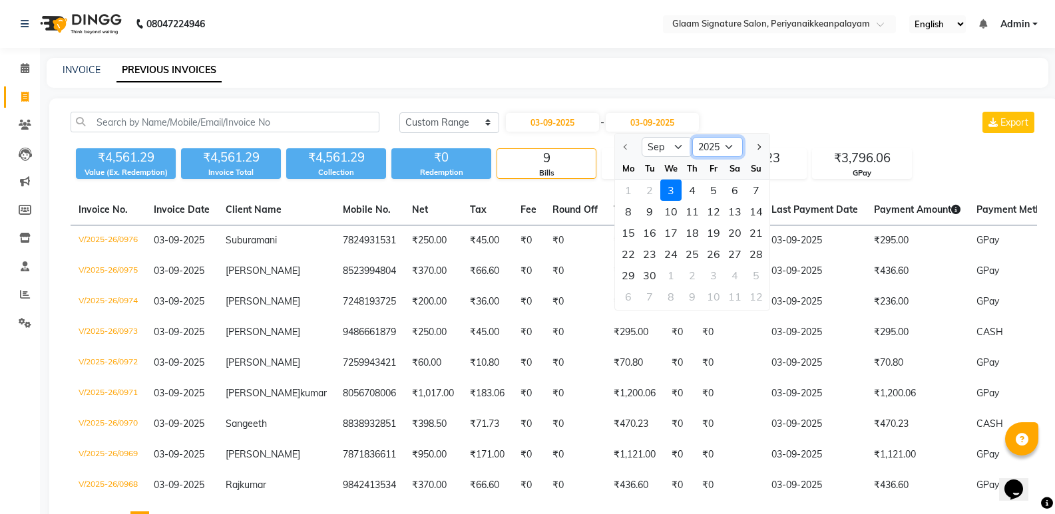
click at [722, 147] on select "2025 2026 2027 2028 2029 2030 2031 2032 2033 2034 2035" at bounding box center [717, 147] width 51 height 20
click at [655, 150] on select "Sep Oct Nov Dec" at bounding box center [667, 147] width 51 height 20
click at [662, 120] on input "03-09-2025" at bounding box center [652, 122] width 93 height 19
click at [708, 153] on select "2025 2026 2027 2028 2029 2030 2031 2032 2033 2034 2035" at bounding box center [717, 147] width 51 height 20
drag, startPoint x: 578, startPoint y: 120, endPoint x: 608, endPoint y: 128, distance: 31.6
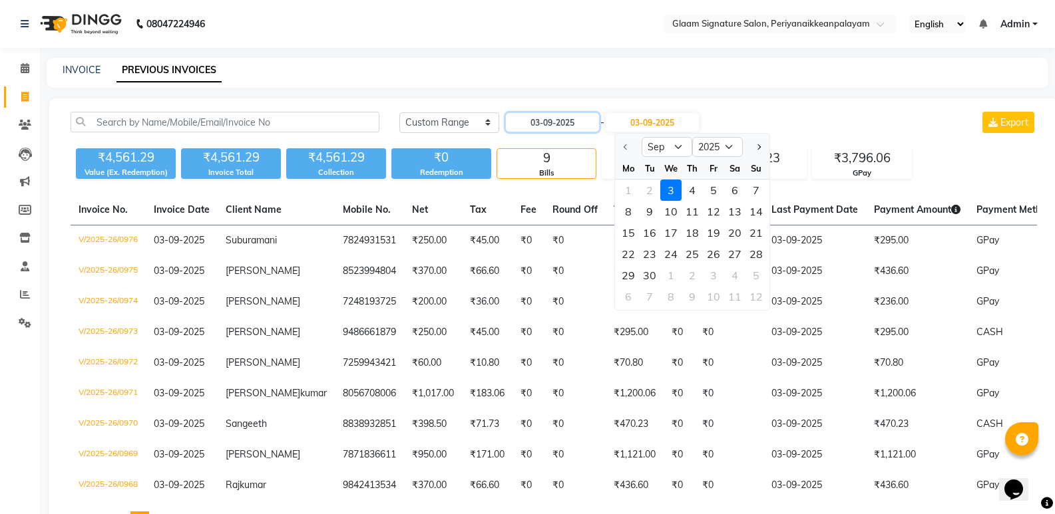
click at [578, 120] on input "03-09-2025" at bounding box center [552, 122] width 93 height 19
select select "9"
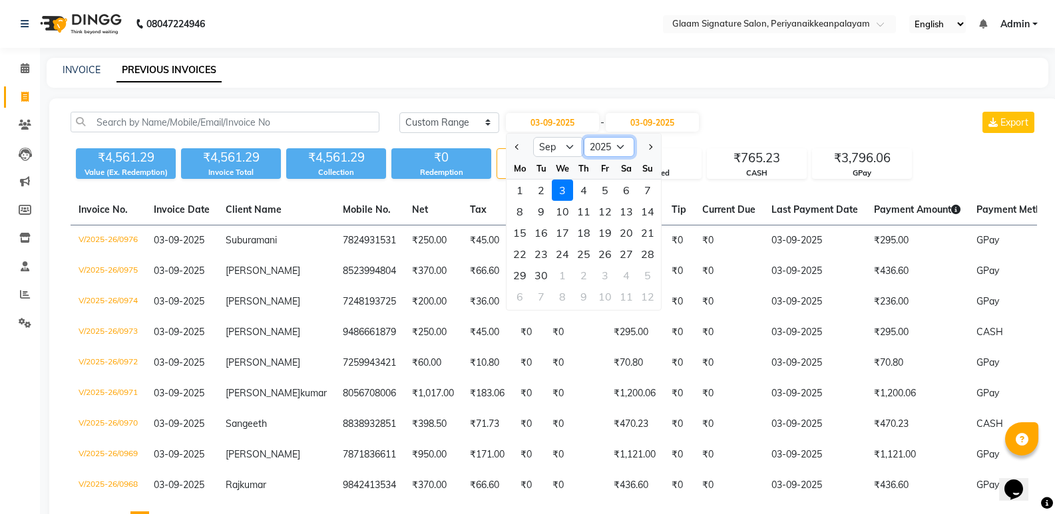
click at [621, 150] on select "2015 2016 2017 2018 2019 2020 2021 2022 2023 2024 2025 2026 2027 2028 2029 2030…" at bounding box center [609, 147] width 51 height 20
select select "2024"
click at [584, 137] on select "2015 2016 2017 2018 2019 2020 2021 2022 2023 2024 2025 2026 2027 2028 2029 2030…" at bounding box center [609, 147] width 51 height 20
click at [538, 209] on div "3" at bounding box center [540, 211] width 21 height 21
type input "03-09-2024"
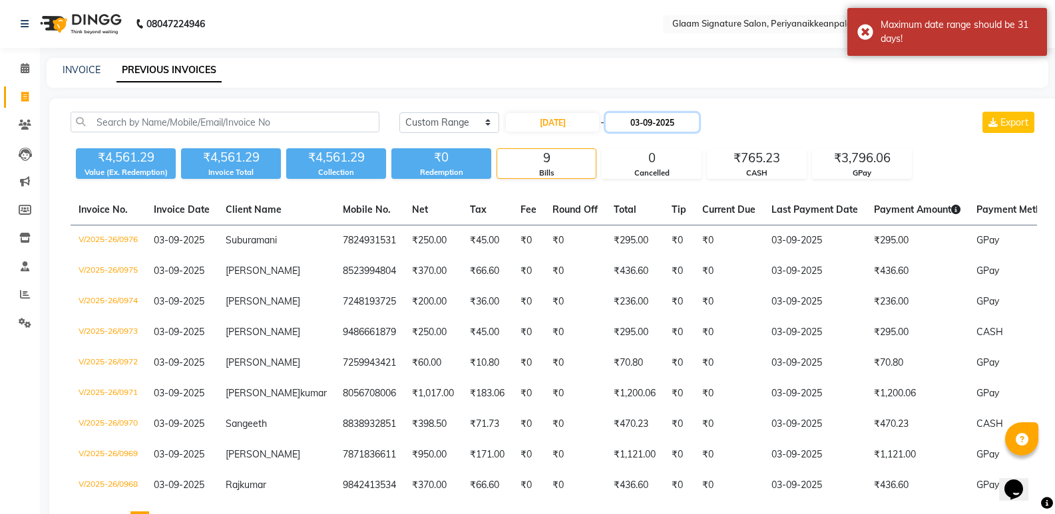
click at [658, 127] on input "03-09-2025" at bounding box center [652, 122] width 93 height 19
select select "9"
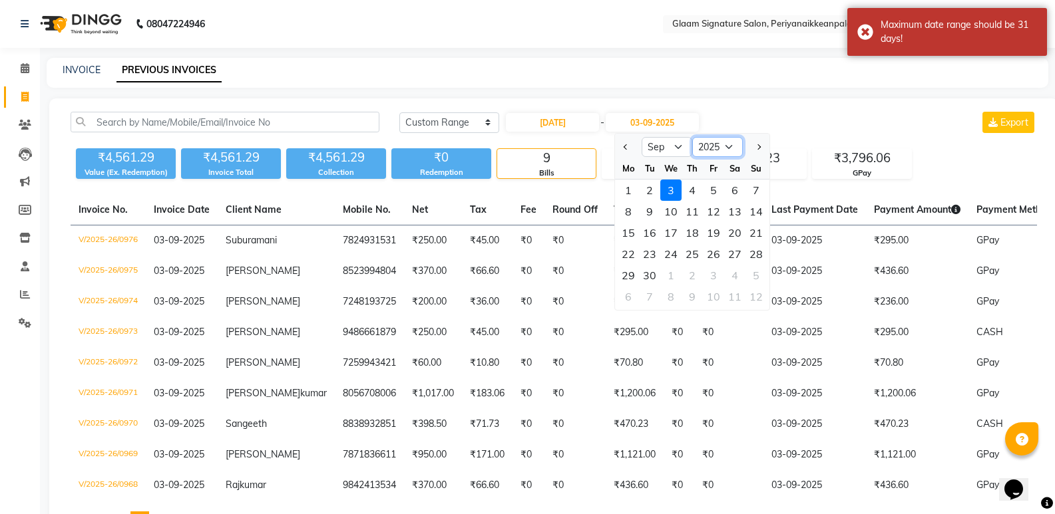
drag, startPoint x: 715, startPoint y: 148, endPoint x: 715, endPoint y: 156, distance: 8.0
click at [715, 148] on select "2024 2025 2026 2027 2028 2029 2030 2031 2032 2033 2034 2035" at bounding box center [717, 147] width 51 height 20
select select "2024"
click at [692, 137] on select "2024 2025 2026 2027 2028 2029 2030 2031 2032 2033 2034 2035" at bounding box center [717, 147] width 51 height 20
click at [652, 212] on div "3" at bounding box center [649, 211] width 21 height 21
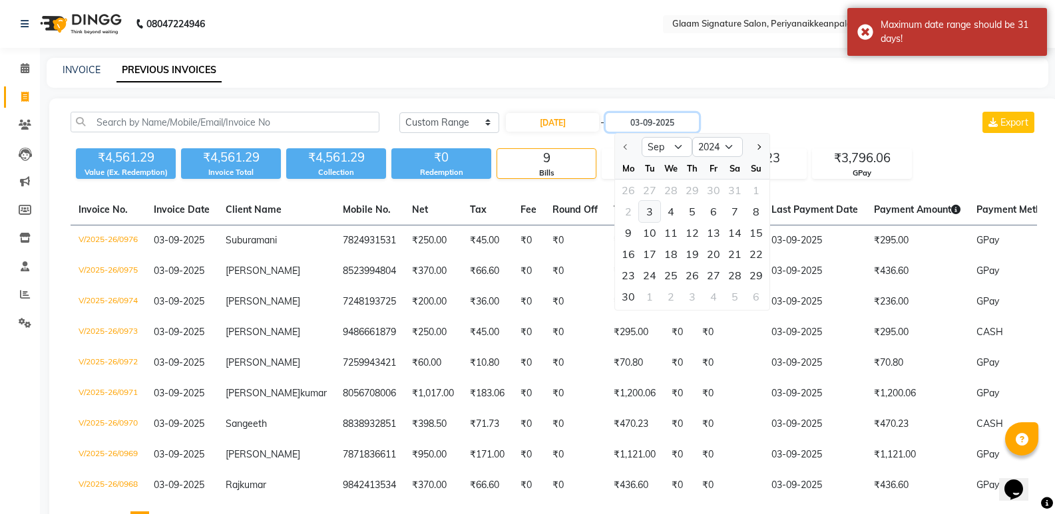
type input "03-09-2024"
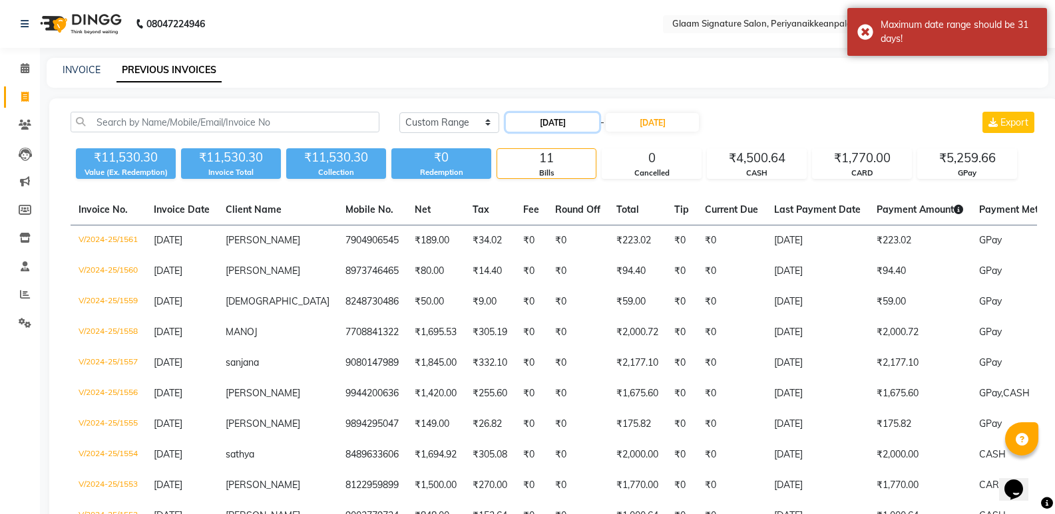
click at [554, 122] on input "03-09-2024" at bounding box center [552, 122] width 93 height 19
select select "9"
select select "2024"
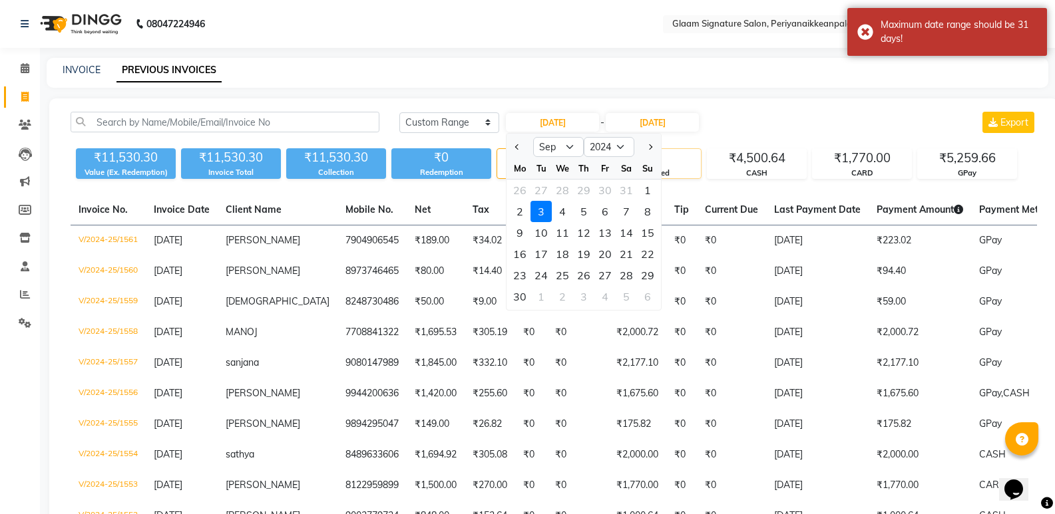
drag, startPoint x: 651, startPoint y: 190, endPoint x: 670, endPoint y: 169, distance: 28.3
click at [652, 190] on div "1" at bounding box center [647, 190] width 21 height 21
type input "01-09-2024"
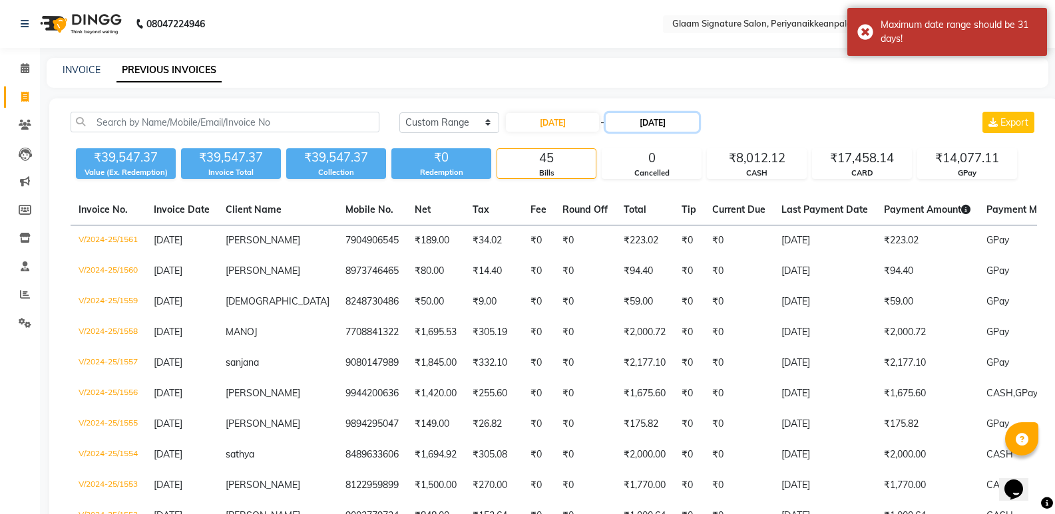
click at [674, 120] on input "03-09-2024" at bounding box center [652, 122] width 93 height 19
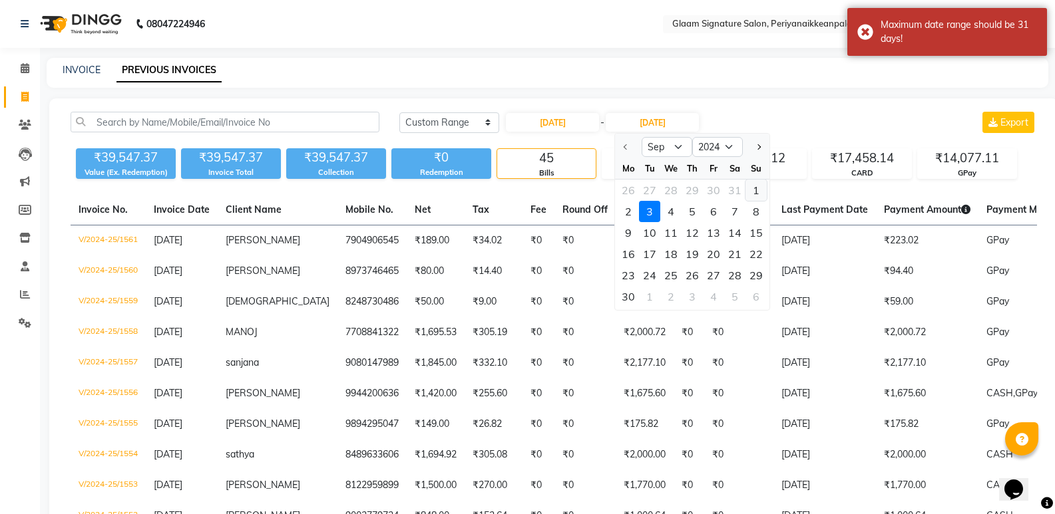
click at [758, 194] on div "1" at bounding box center [755, 190] width 21 height 21
type input "01-09-2024"
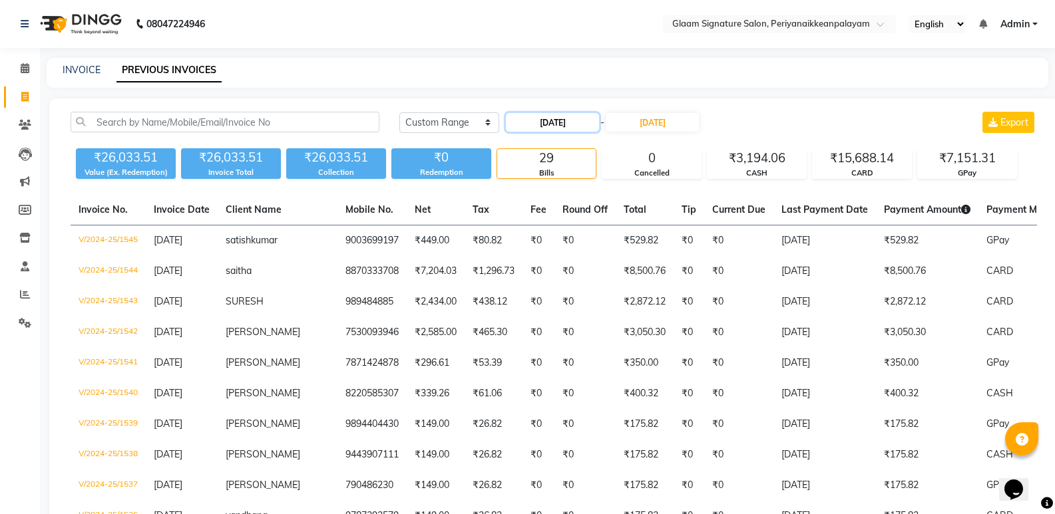
click at [558, 125] on input "01-09-2024" at bounding box center [552, 122] width 93 height 19
select select "9"
select select "2024"
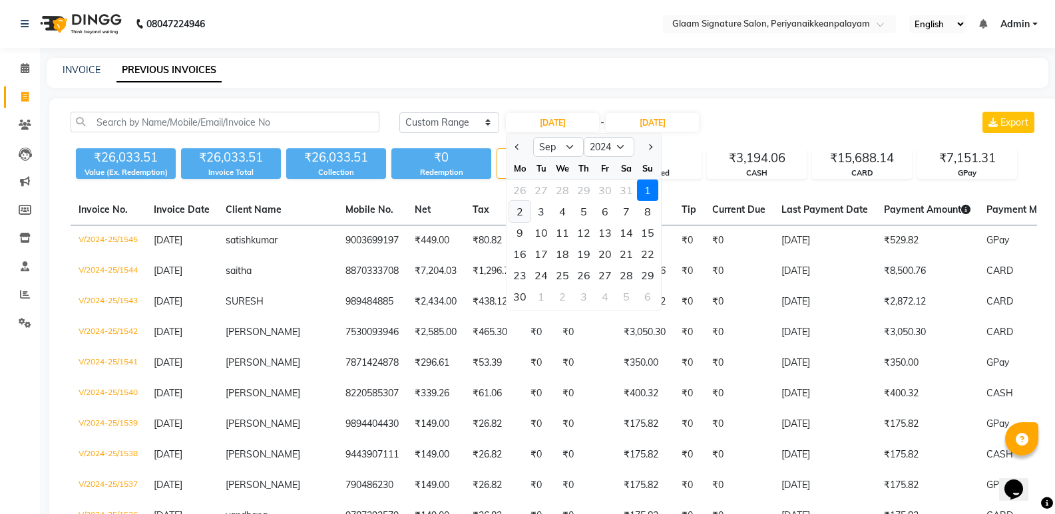
click at [526, 215] on div "2" at bounding box center [519, 211] width 21 height 21
type input "02-09-2024"
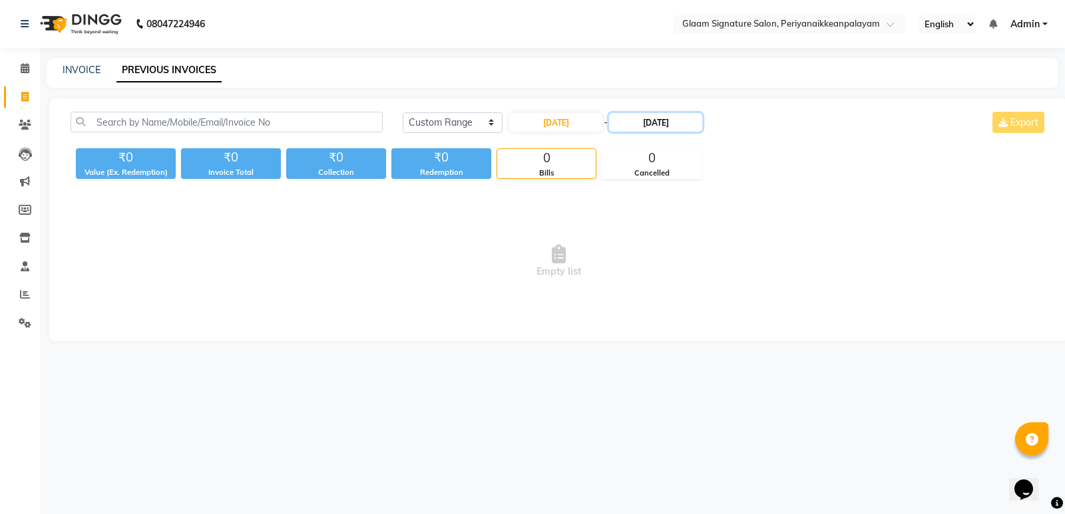
click at [674, 128] on input "01-09-2024" at bounding box center [655, 122] width 93 height 19
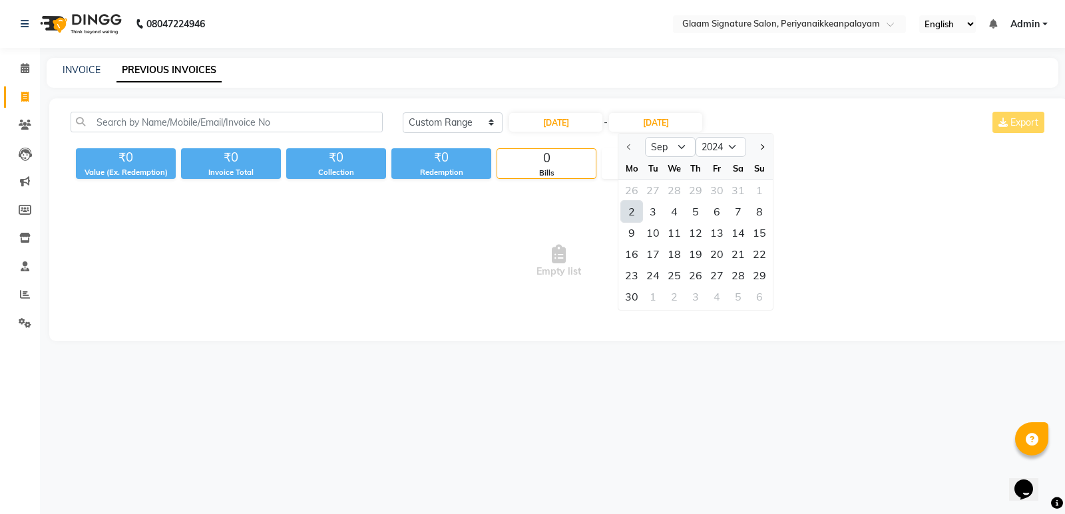
click at [631, 211] on div "2" at bounding box center [631, 211] width 21 height 21
type input "02-09-2024"
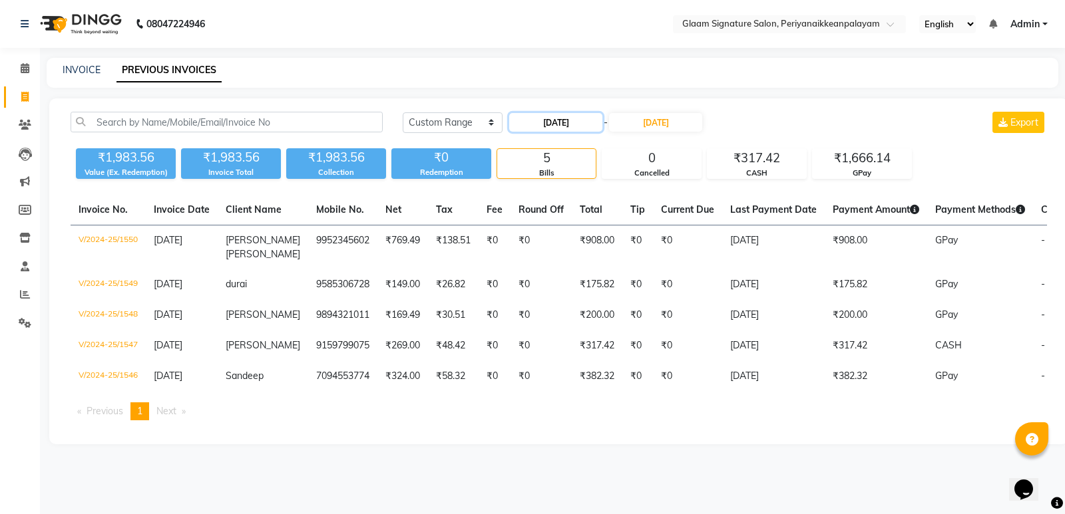
drag, startPoint x: 578, startPoint y: 123, endPoint x: 578, endPoint y: 131, distance: 8.0
click at [578, 124] on input "02-09-2024" at bounding box center [555, 122] width 93 height 19
select select "9"
select select "2024"
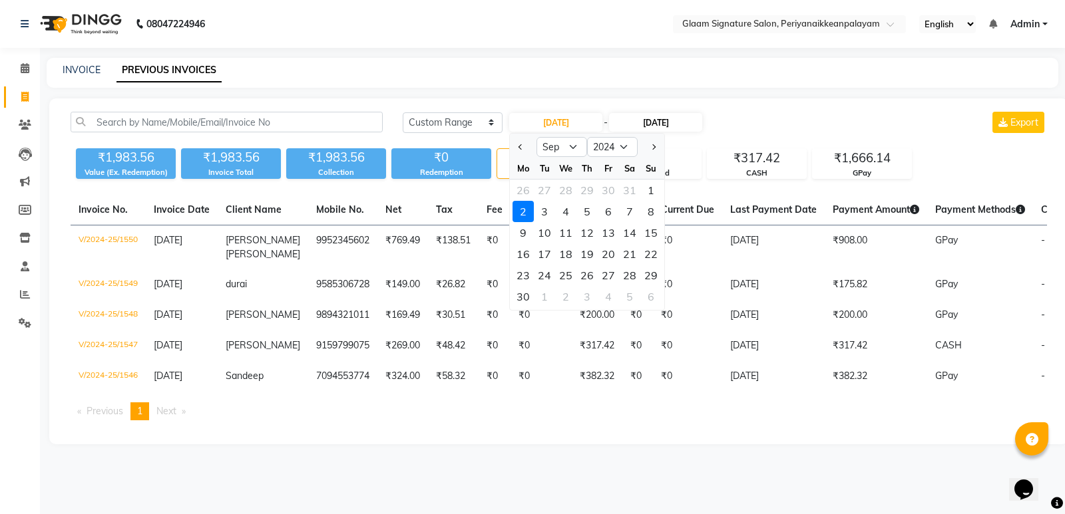
drag, startPoint x: 541, startPoint y: 210, endPoint x: 648, endPoint y: 124, distance: 137.2
click at [547, 210] on div "3" at bounding box center [544, 211] width 21 height 21
type input "03-09-2024"
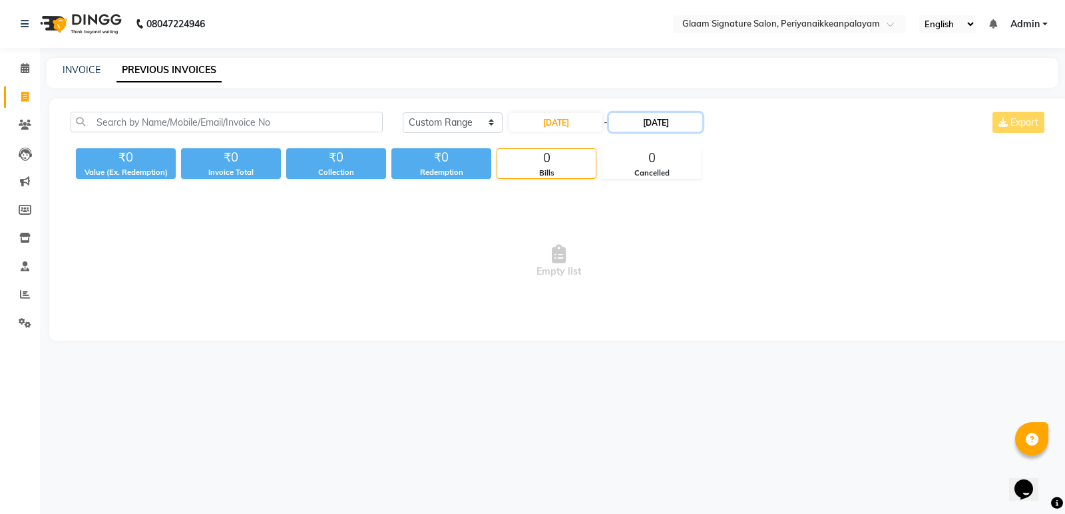
drag, startPoint x: 653, startPoint y: 117, endPoint x: 658, endPoint y: 122, distance: 7.5
click at [656, 120] on input "02-09-2024" at bounding box center [655, 122] width 93 height 19
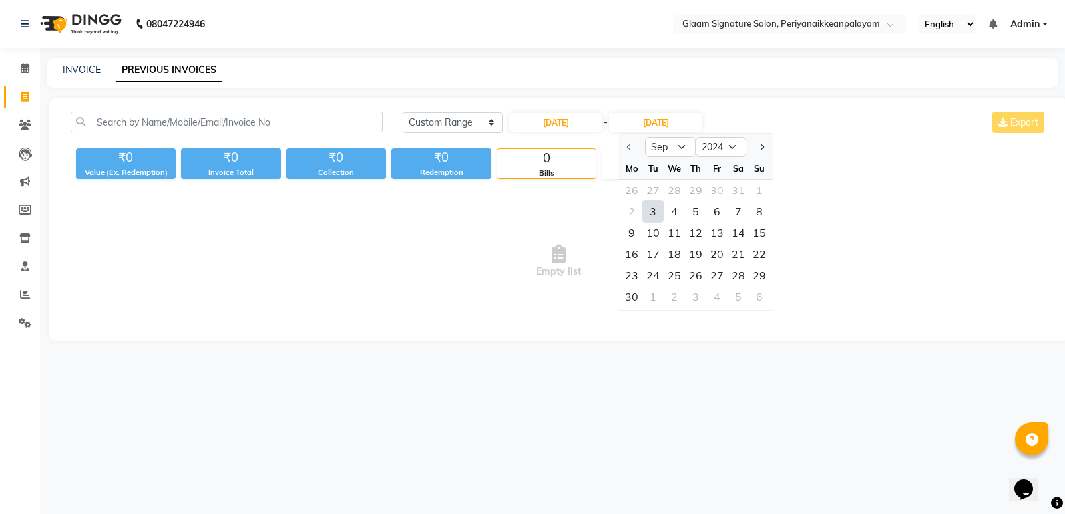
click at [652, 216] on div "3" at bounding box center [652, 211] width 21 height 21
type input "03-09-2024"
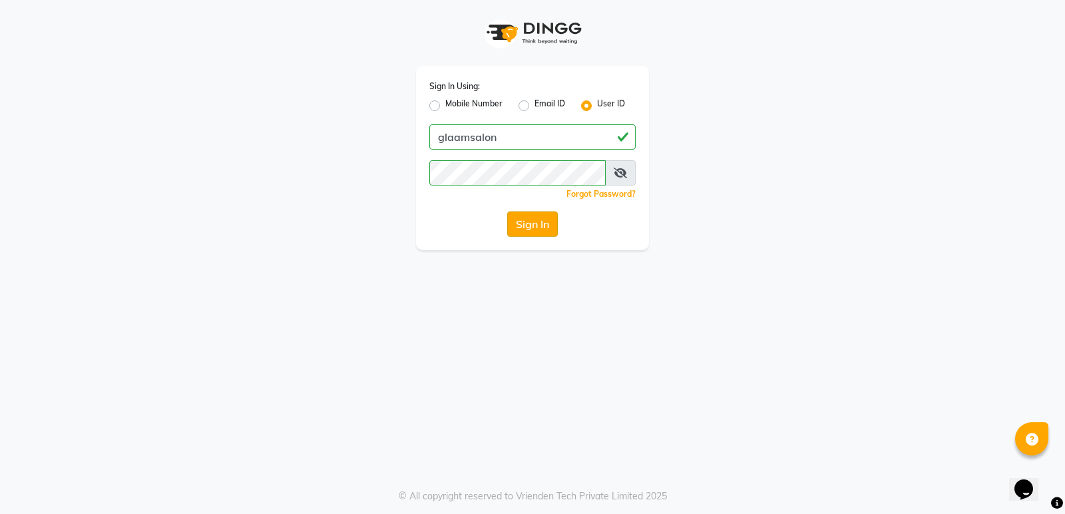
click at [541, 218] on button "Sign In" at bounding box center [532, 224] width 51 height 25
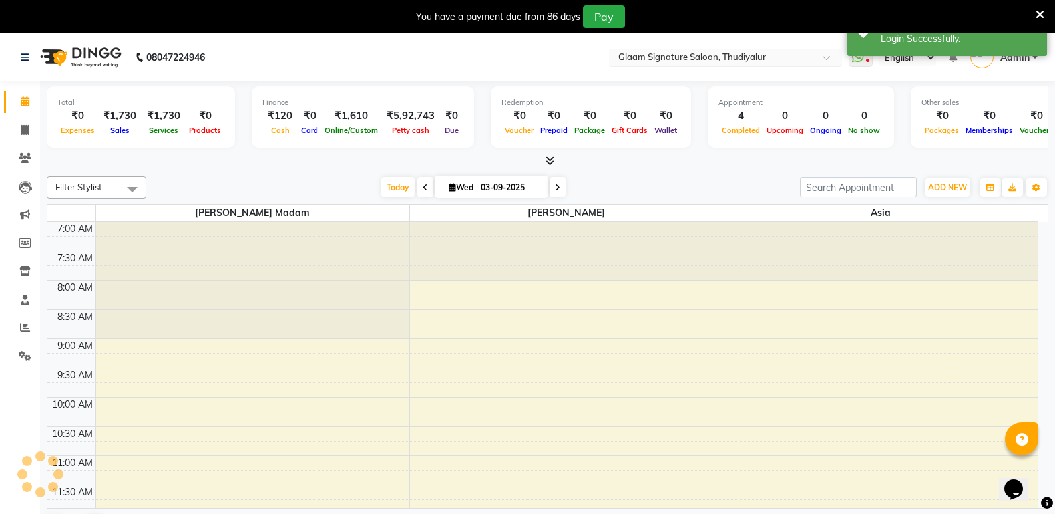
click at [715, 55] on input "text" at bounding box center [712, 58] width 193 height 13
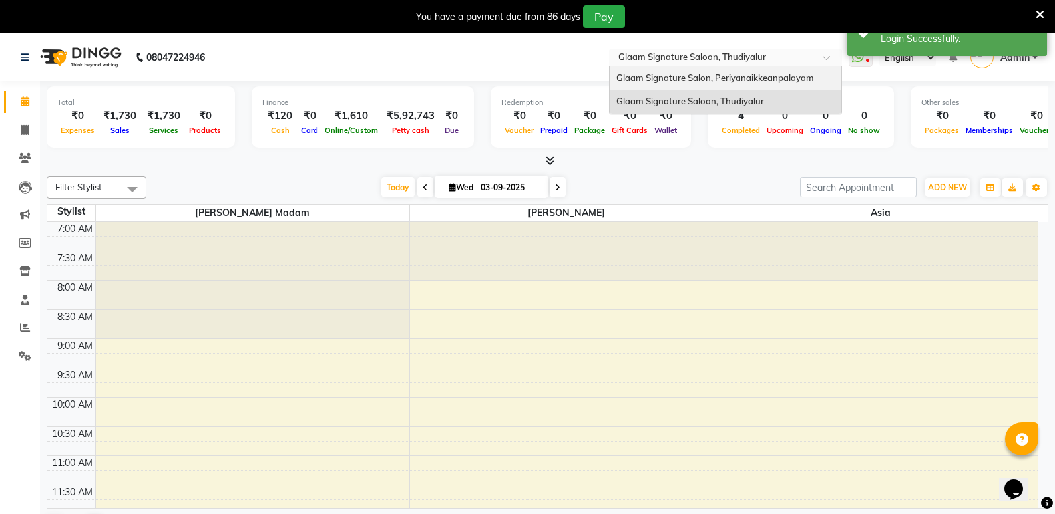
click at [707, 79] on span "Glaam Signature Salon, Periyanaikkeanpalayam" at bounding box center [715, 78] width 198 height 11
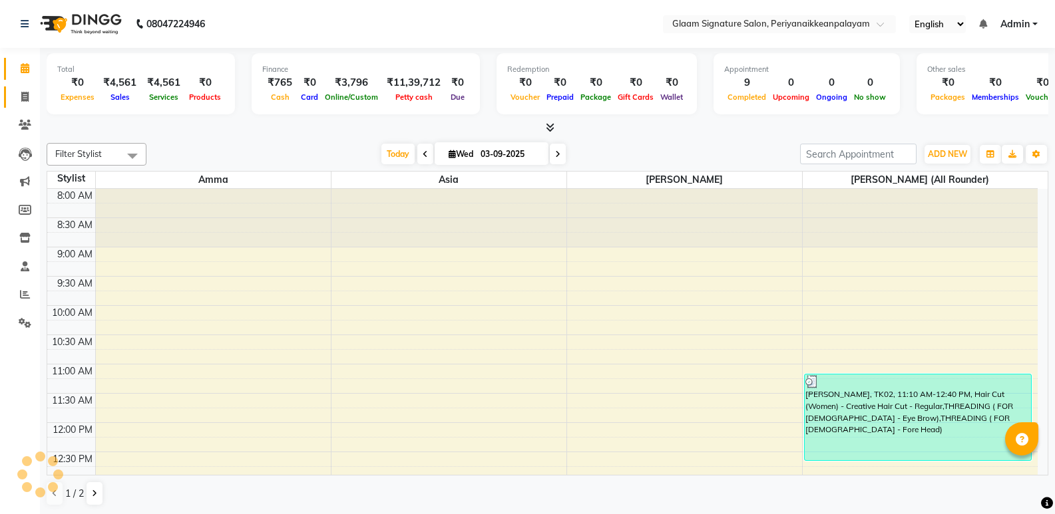
click at [27, 95] on icon at bounding box center [24, 97] width 7 height 10
select select "service"
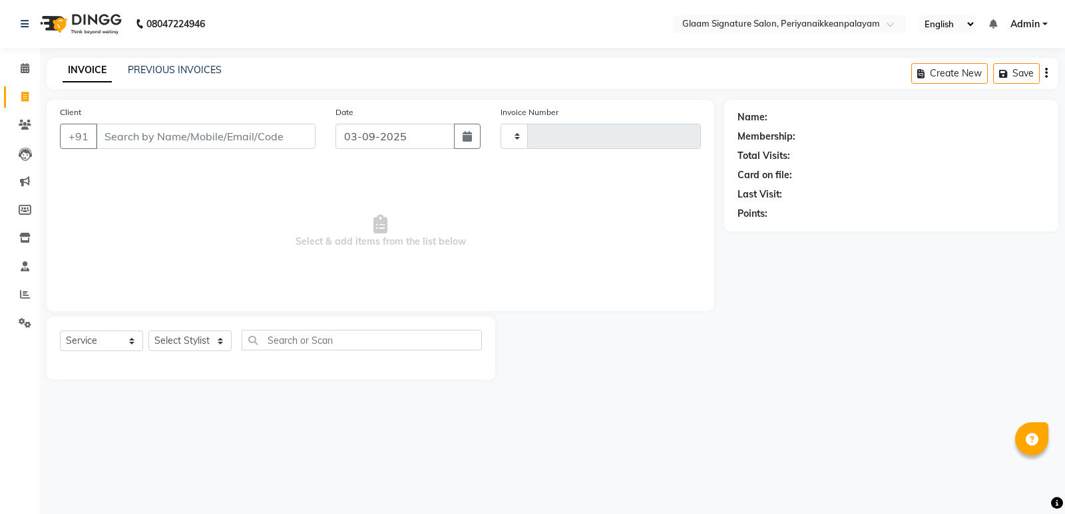
type input "0977"
select select "4039"
click at [205, 63] on div "INVOICE PREVIOUS INVOICES Create New Save" at bounding box center [553, 73] width 1012 height 31
click at [206, 67] on link "PREVIOUS INVOICES" at bounding box center [175, 70] width 94 height 12
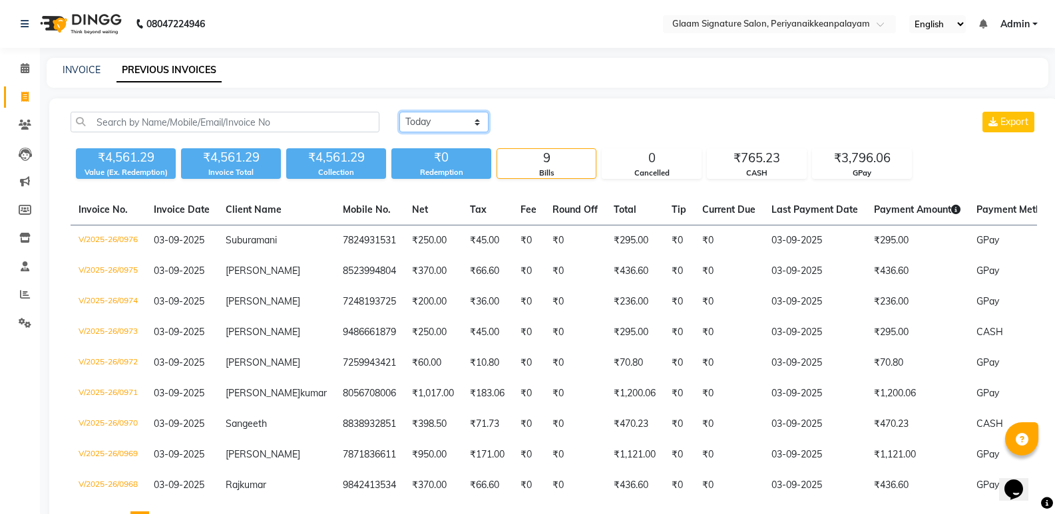
drag, startPoint x: 431, startPoint y: 116, endPoint x: 434, endPoint y: 132, distance: 16.2
click at [431, 116] on select "Today Yesterday Custom Range" at bounding box center [443, 122] width 89 height 21
select select "yesterday"
click at [399, 112] on select "Today Yesterday Custom Range" at bounding box center [443, 122] width 89 height 21
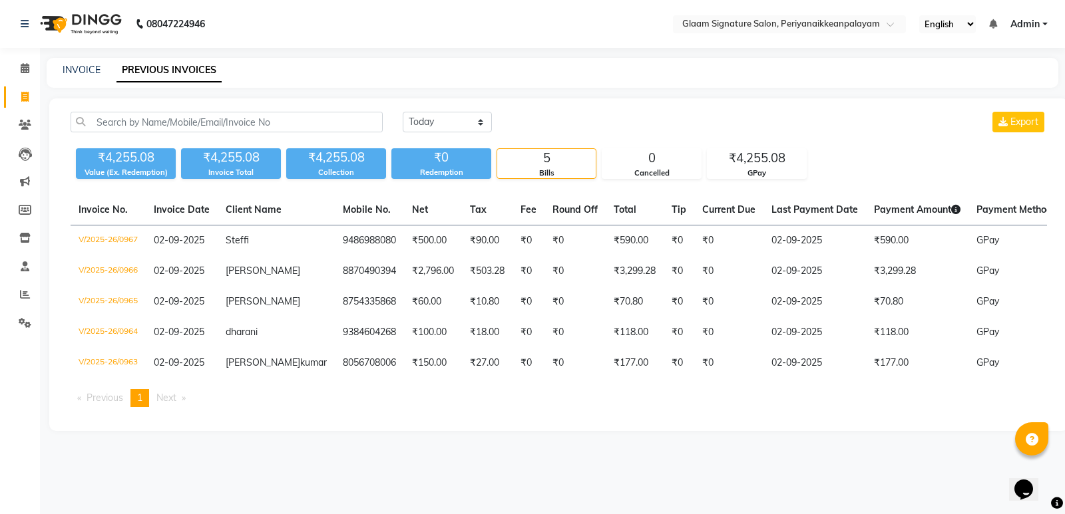
click at [83, 61] on div "INVOICE PREVIOUS INVOICES" at bounding box center [553, 73] width 1012 height 30
click at [22, 289] on span at bounding box center [24, 295] width 23 height 15
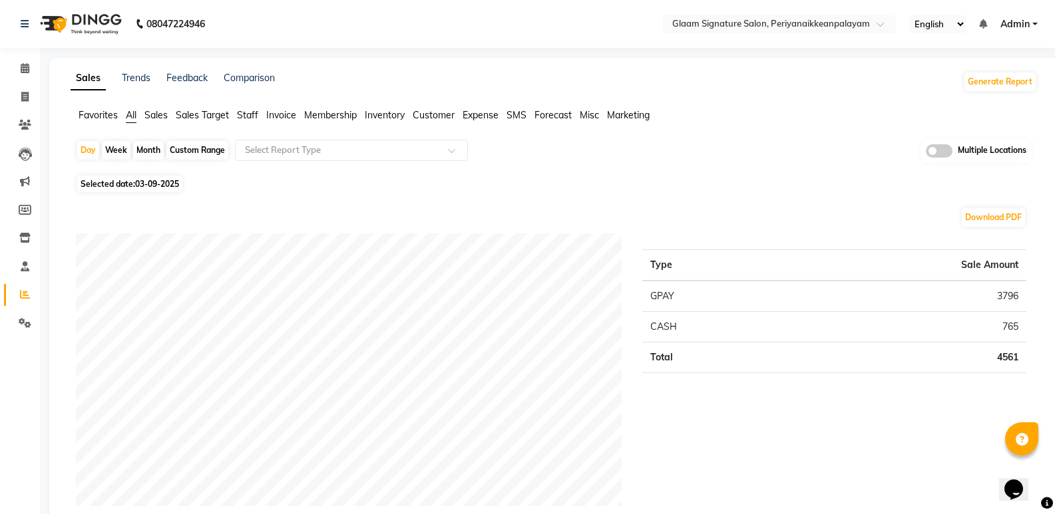
click at [439, 113] on span "Customer" at bounding box center [434, 115] width 42 height 12
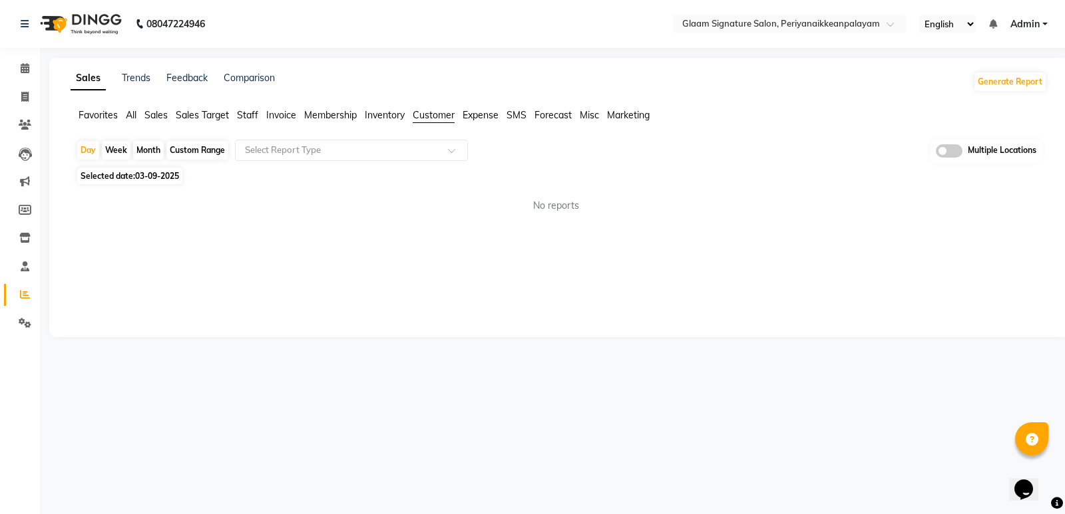
click at [144, 148] on div "Month" at bounding box center [148, 150] width 31 height 19
select select "9"
select select "2025"
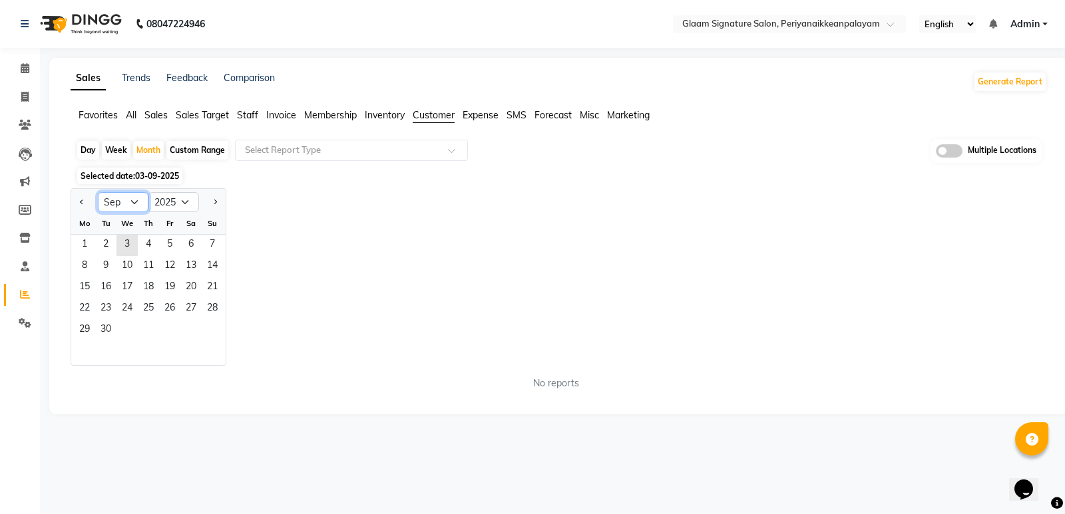
click at [132, 201] on select "Jan Feb Mar Apr May Jun [DATE] Aug Sep Oct Nov Dec" at bounding box center [123, 202] width 51 height 20
select select "8"
click at [98, 192] on select "Jan Feb Mar Apr May Jun [DATE] Aug Sep Oct Nov Dec" at bounding box center [123, 202] width 51 height 20
click at [168, 240] on span "1" at bounding box center [169, 245] width 21 height 21
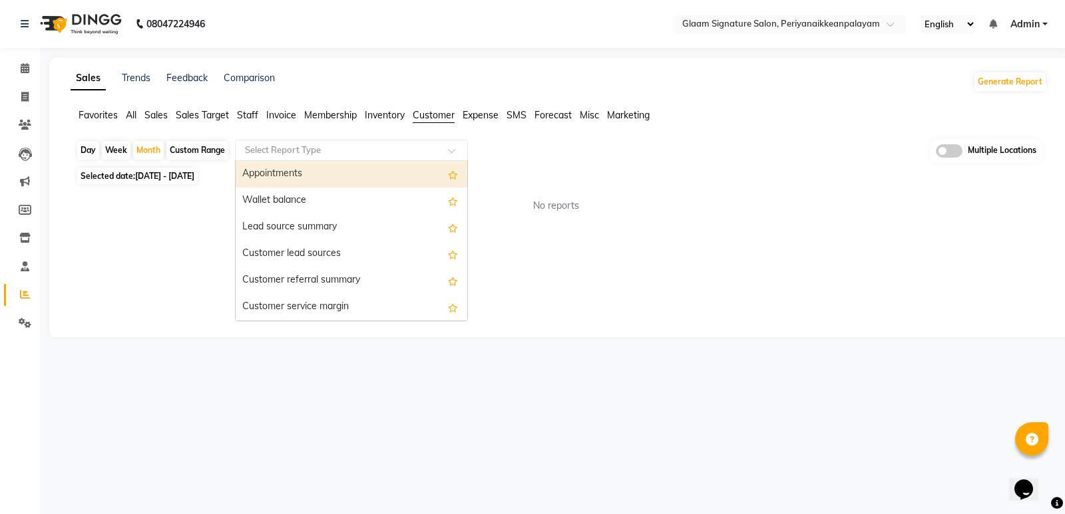
click at [330, 148] on input "text" at bounding box center [338, 150] width 192 height 13
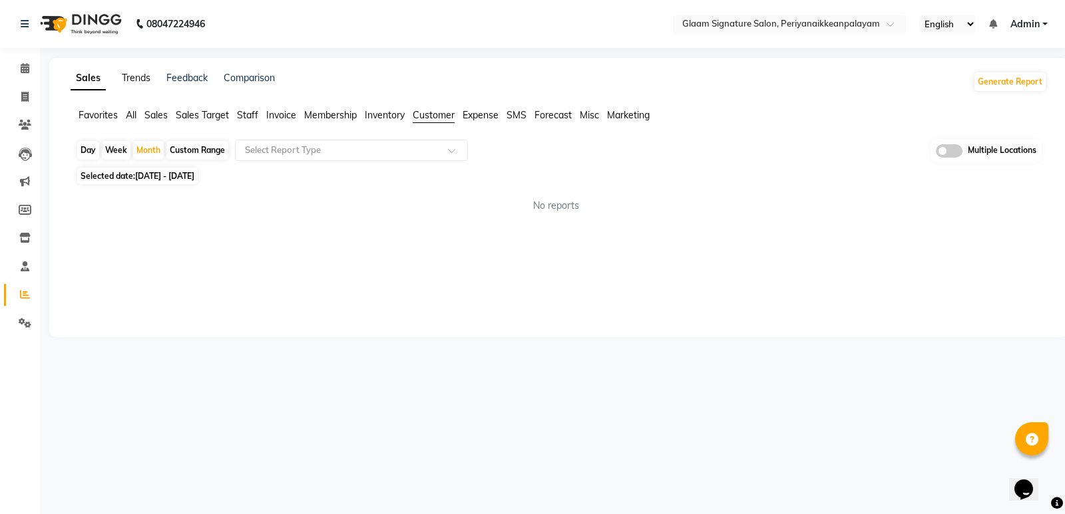
click at [137, 73] on link "Trends" at bounding box center [136, 78] width 29 height 12
select select "by_client"
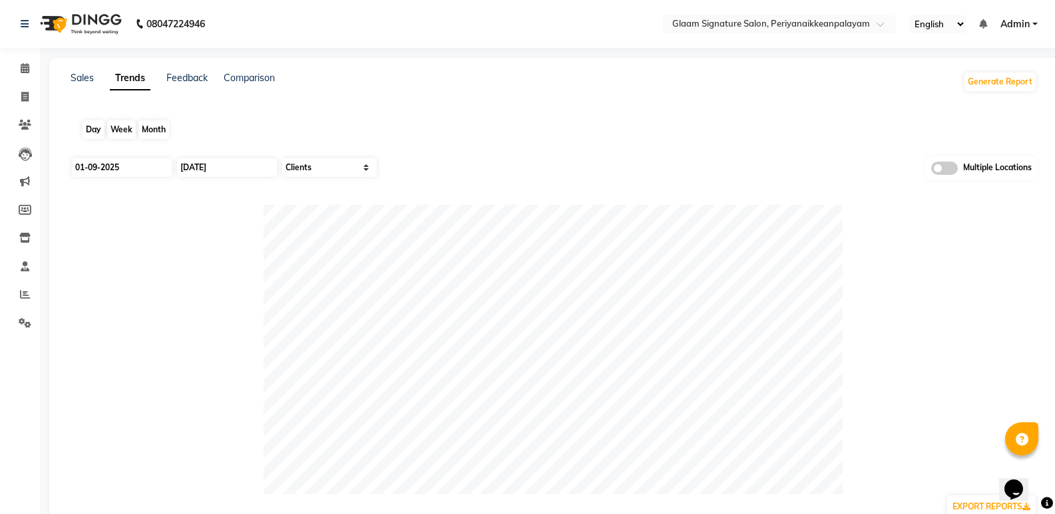
click at [146, 124] on div "Month" at bounding box center [153, 129] width 31 height 19
click at [115, 166] on input "01-09-2025" at bounding box center [122, 167] width 100 height 19
select select "9"
select select "2025"
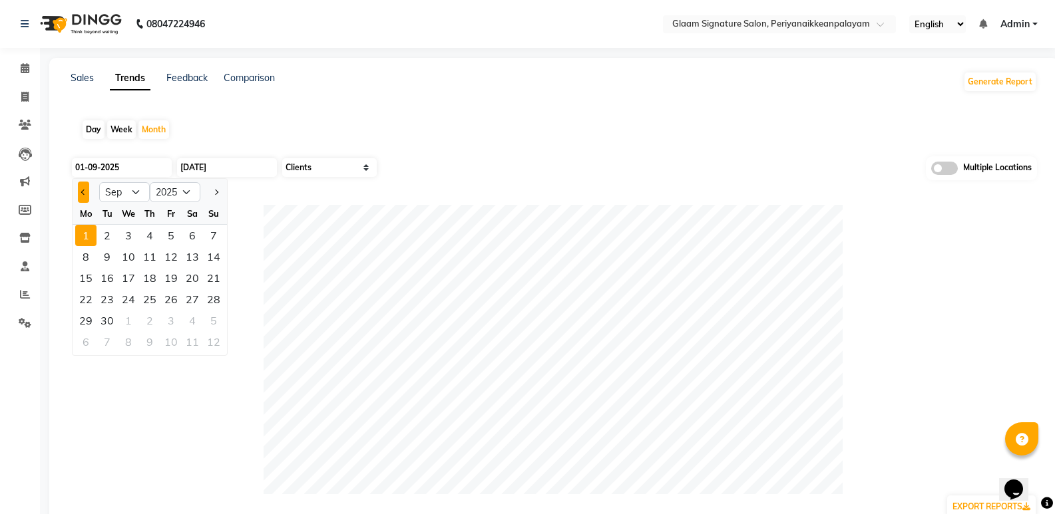
click at [85, 193] on span "Previous month" at bounding box center [83, 192] width 5 height 5
select select "8"
click at [175, 237] on div "1" at bounding box center [170, 235] width 21 height 21
type input "[DATE]"
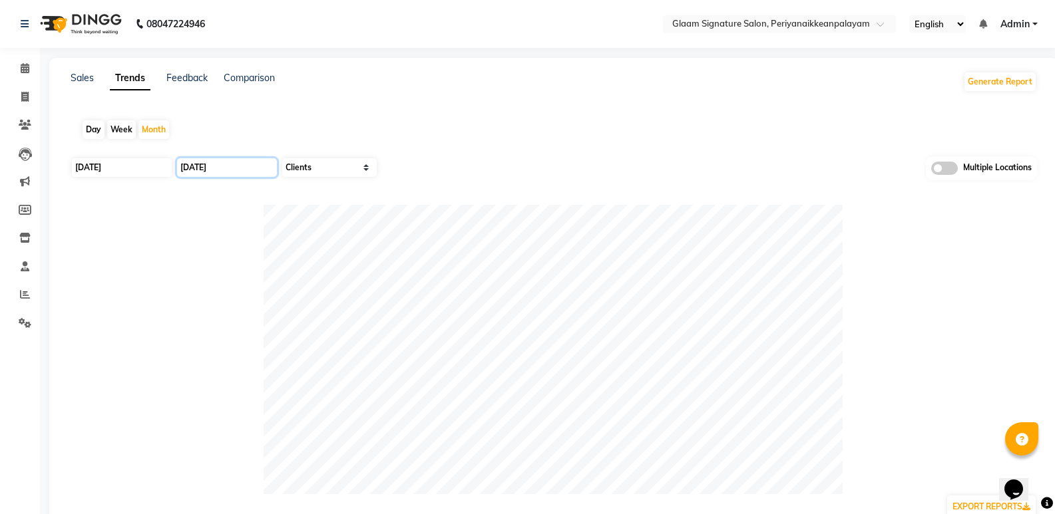
click at [212, 163] on input "30-09-2025" at bounding box center [227, 167] width 100 height 19
select select "9"
select select "2025"
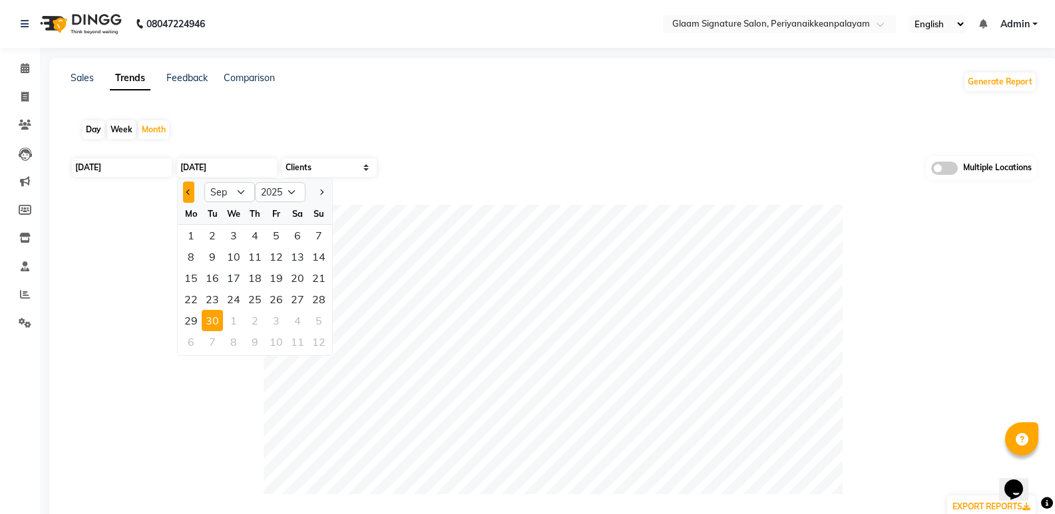
click at [188, 189] on button "Previous month" at bounding box center [188, 192] width 11 height 21
select select "8"
click at [312, 323] on div "31" at bounding box center [318, 320] width 21 height 21
type input "31-08-2025"
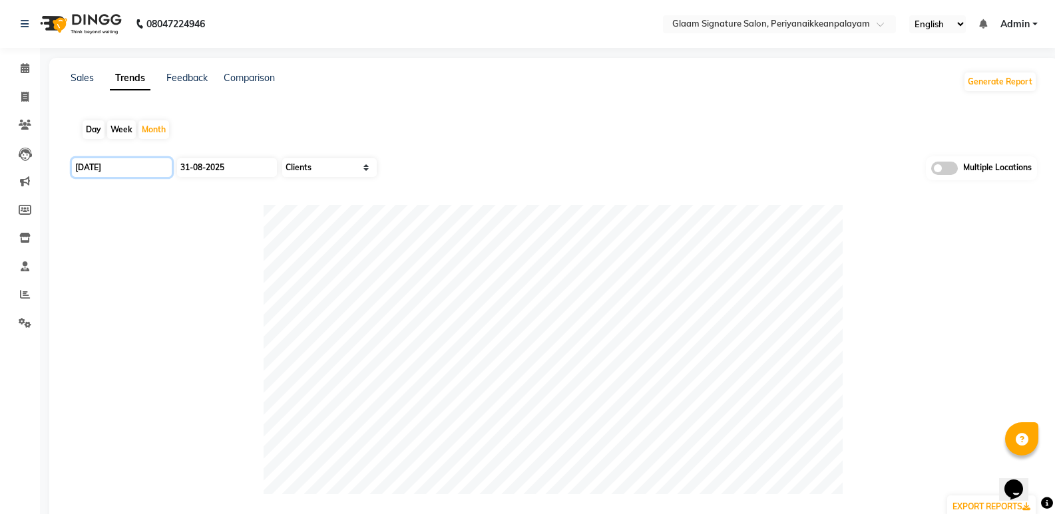
click at [110, 162] on input "[DATE]" at bounding box center [122, 167] width 100 height 19
select select "8"
select select "2025"
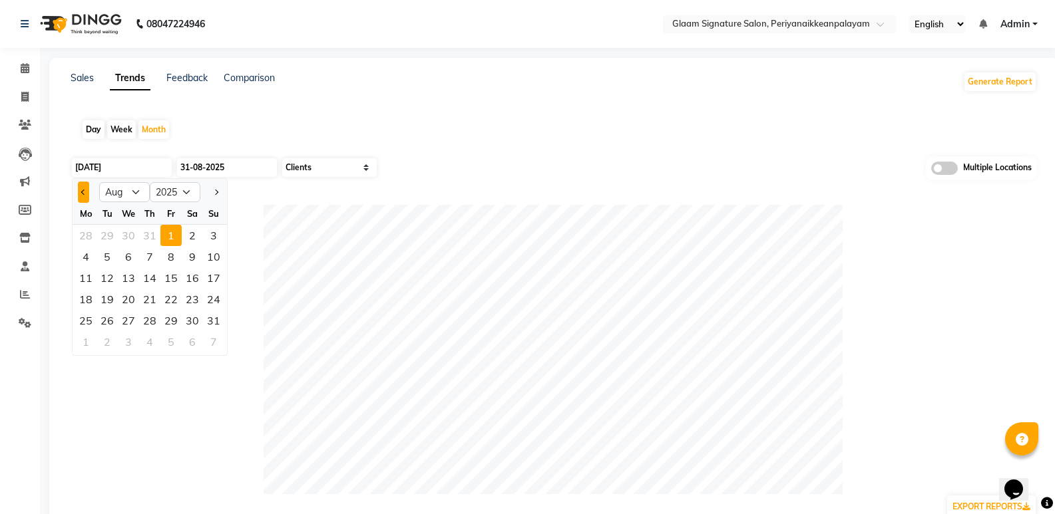
click at [88, 192] on button "Previous month" at bounding box center [83, 192] width 11 height 21
select select "7"
click at [113, 234] on div "1" at bounding box center [107, 235] width 21 height 21
type input "01-07-2025"
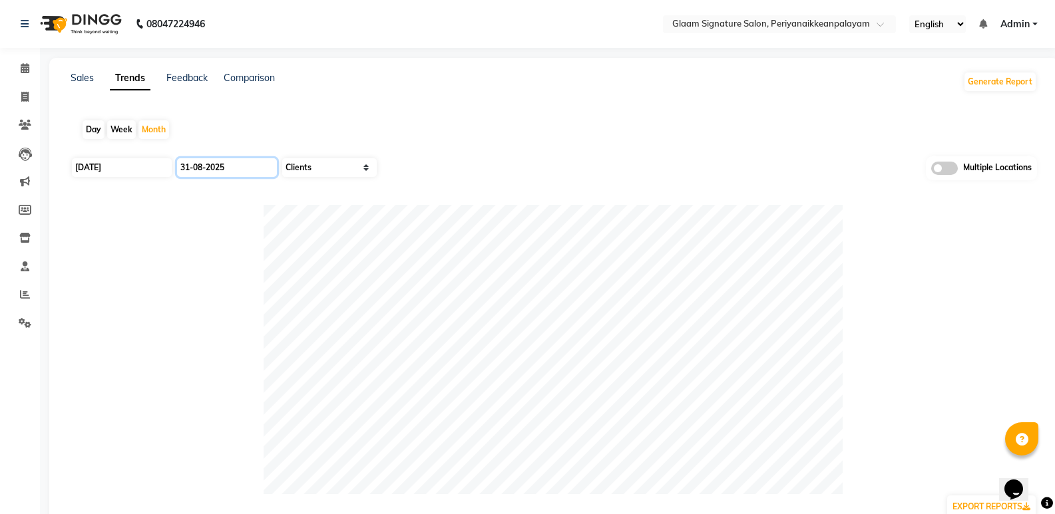
click at [216, 164] on input "31-08-2025" at bounding box center [227, 167] width 100 height 19
select select "8"
select select "2025"
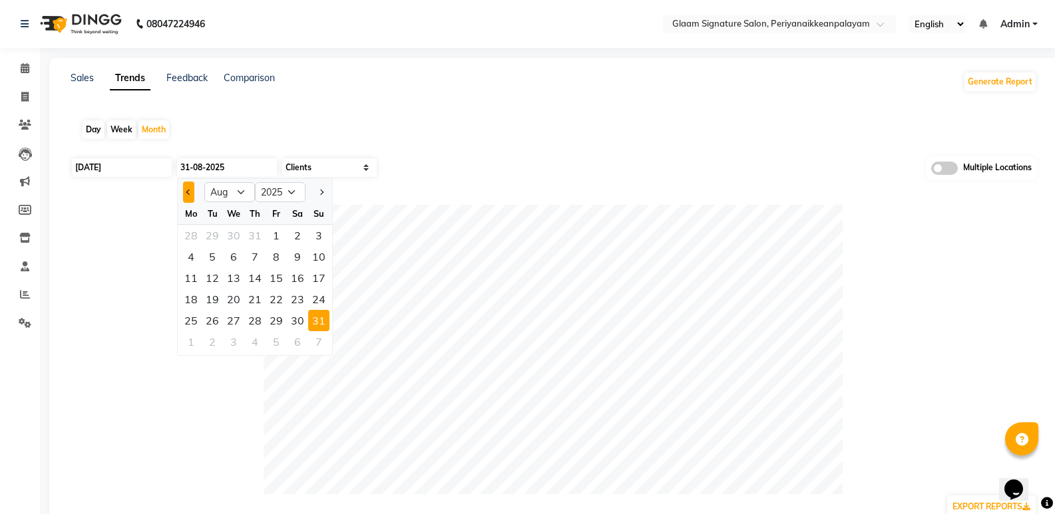
click at [192, 195] on button "Previous month" at bounding box center [188, 192] width 11 height 21
select select "7"
click at [252, 323] on div "31" at bounding box center [254, 320] width 21 height 21
type input "31-07-2025"
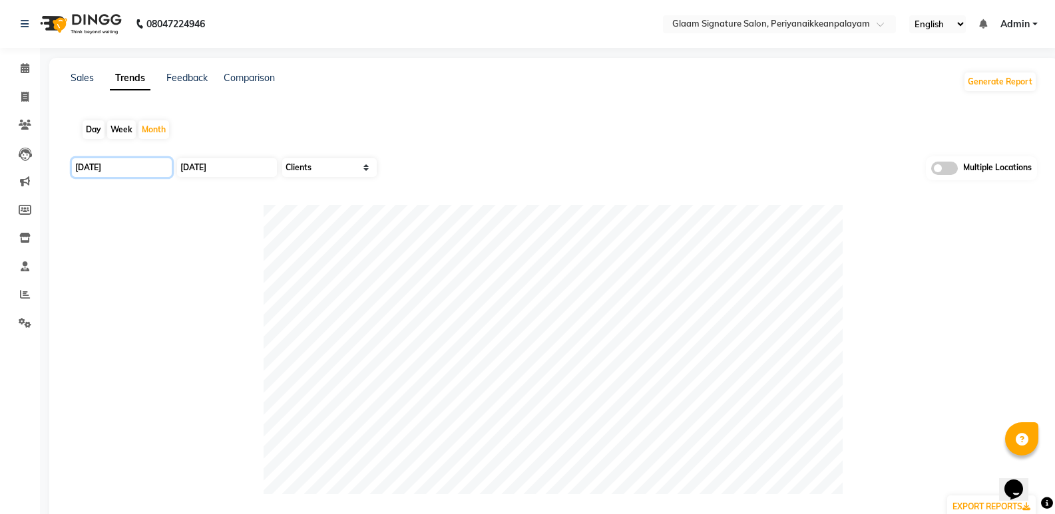
click at [113, 166] on input "01-07-2025" at bounding box center [122, 167] width 100 height 19
select select "7"
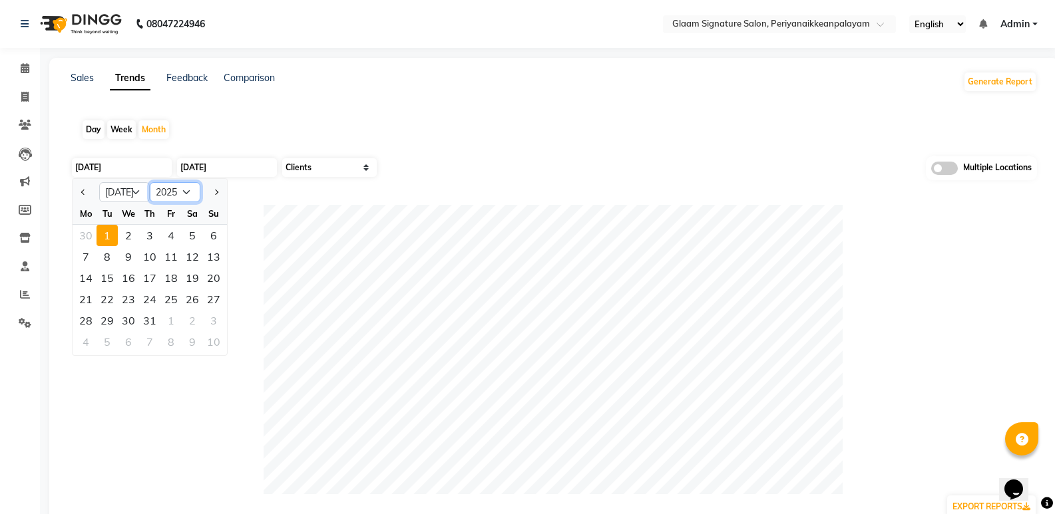
click at [183, 196] on select "2015 2016 2017 2018 2019 2020 2021 2022 2023 2024 2025 2026 2027 2028 2029 2030…" at bounding box center [175, 192] width 51 height 20
select select "2024"
click at [150, 182] on select "2015 2016 2017 2018 2019 2020 2021 2022 2023 2024 2025 2026 2027 2028 2029 2030…" at bounding box center [175, 192] width 51 height 20
click at [87, 235] on div "1" at bounding box center [85, 235] width 21 height 21
type input "01-07-2024"
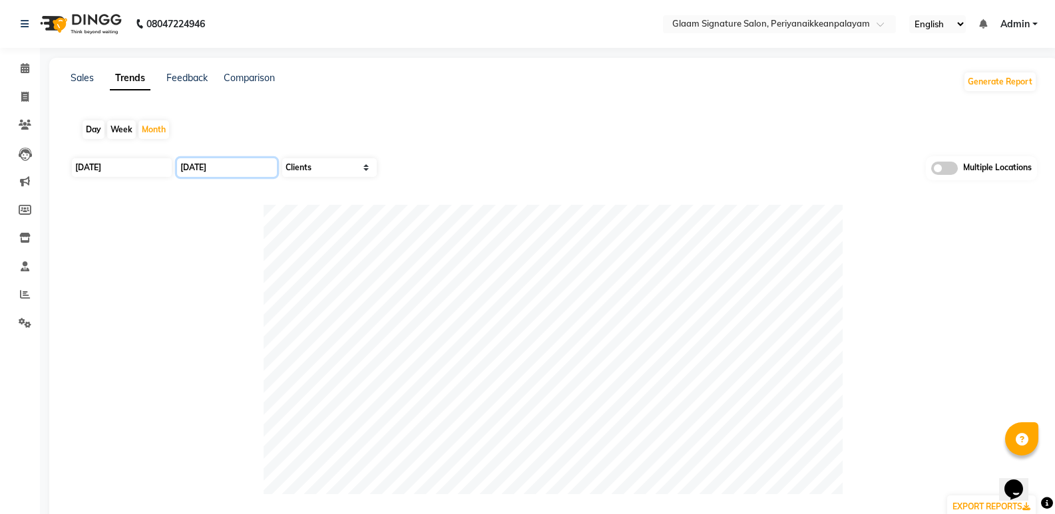
click at [201, 162] on input "31-07-2025" at bounding box center [227, 167] width 100 height 19
select select "7"
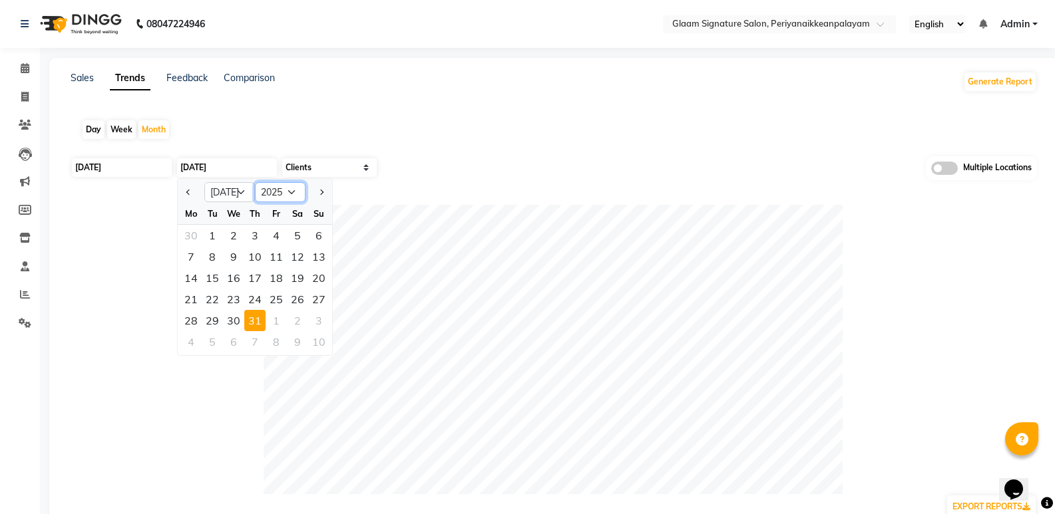
click at [272, 191] on select "2015 2016 2017 2018 2019 2020 2021 2022 2023 2024 2025 2026 2027 2028 2029 2030…" at bounding box center [280, 192] width 51 height 20
select select "2024"
click at [255, 182] on select "2015 2016 2017 2018 2019 2020 2021 2022 2023 2024 2025 2026 2027 2028 2029 2030…" at bounding box center [280, 192] width 51 height 20
click at [234, 317] on div "31" at bounding box center [233, 320] width 21 height 21
type input "31-07-2024"
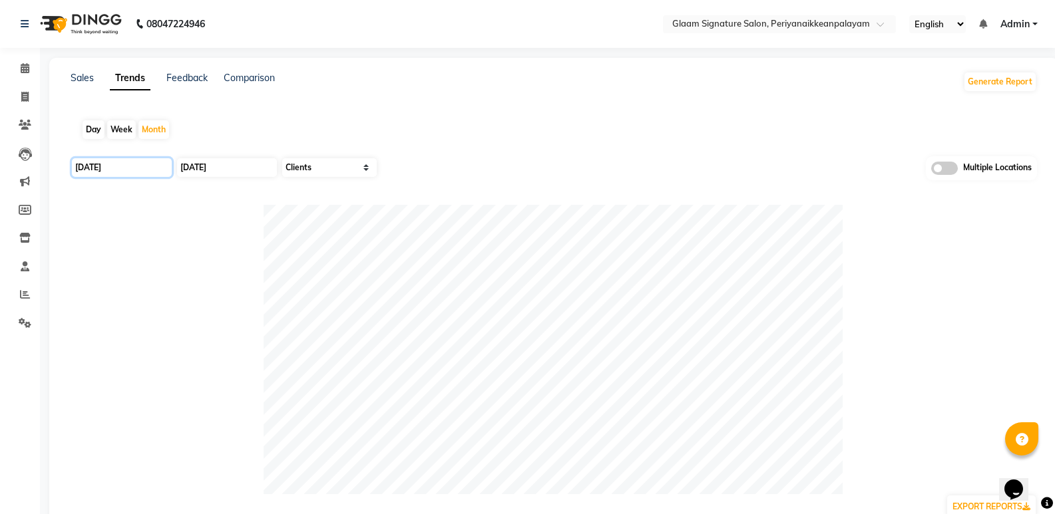
click at [115, 170] on input "01-07-2024" at bounding box center [122, 167] width 100 height 19
select select "7"
select select "2024"
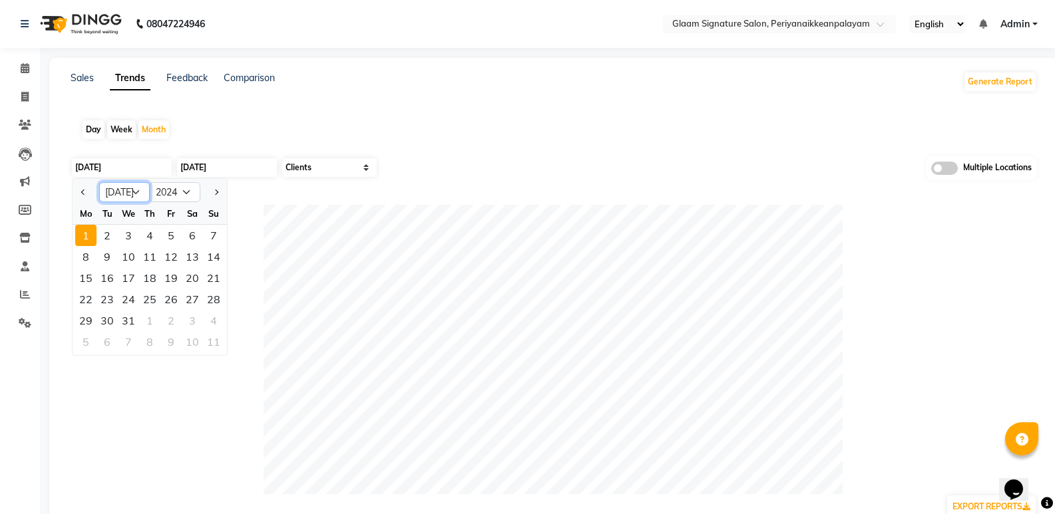
click at [119, 197] on select "Jan Feb Mar Apr May Jun [DATE] Aug Sep Oct Nov Dec" at bounding box center [124, 192] width 51 height 20
select select "6"
click at [99, 182] on select "Jan Feb Mar Apr May Jun [DATE] Aug Sep Oct Nov Dec" at bounding box center [124, 192] width 51 height 20
click at [194, 236] on div "1" at bounding box center [192, 235] width 21 height 21
type input "01-06-2024"
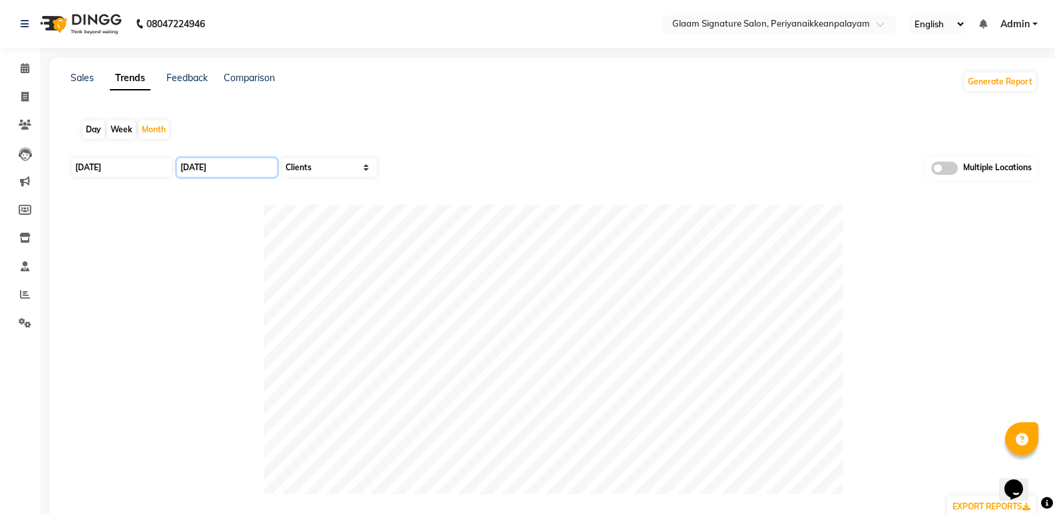
click at [211, 168] on input "31-07-2024" at bounding box center [227, 167] width 100 height 19
select select "7"
select select "2024"
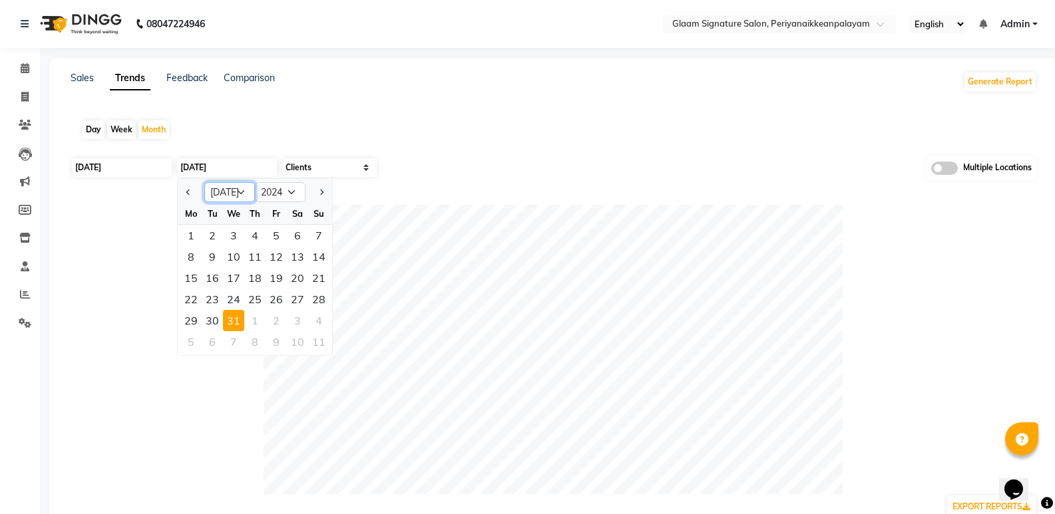
click at [236, 196] on select "Jan Feb Mar Apr May Jun [DATE] Aug Sep Oct Nov Dec" at bounding box center [229, 192] width 51 height 20
select select "6"
click at [204, 182] on select "Jan Feb Mar Apr May Jun [DATE] Aug Sep Oct Nov Dec" at bounding box center [229, 192] width 51 height 20
click at [322, 321] on div "30" at bounding box center [318, 320] width 21 height 21
type input "30-06-2024"
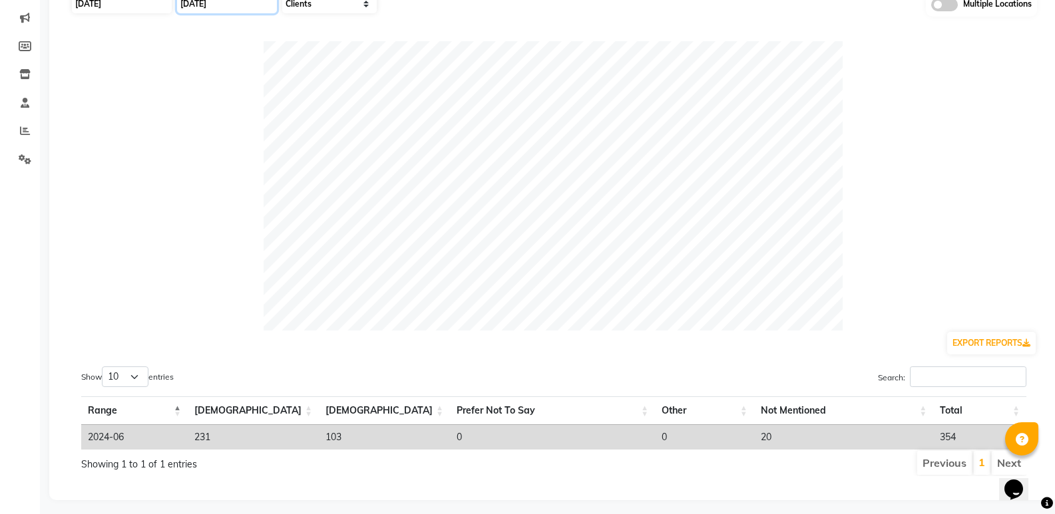
scroll to position [180, 0]
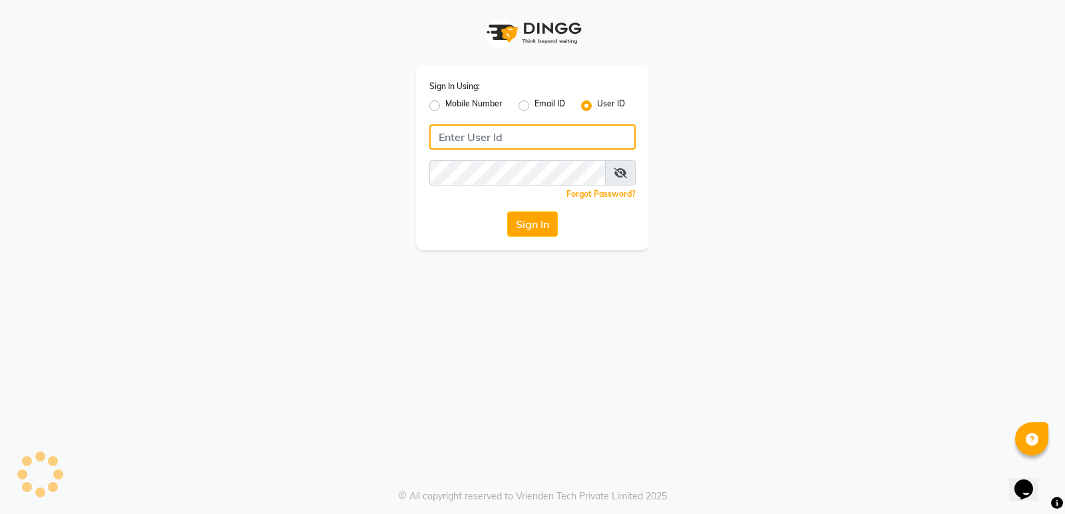
type input "glaamsalon"
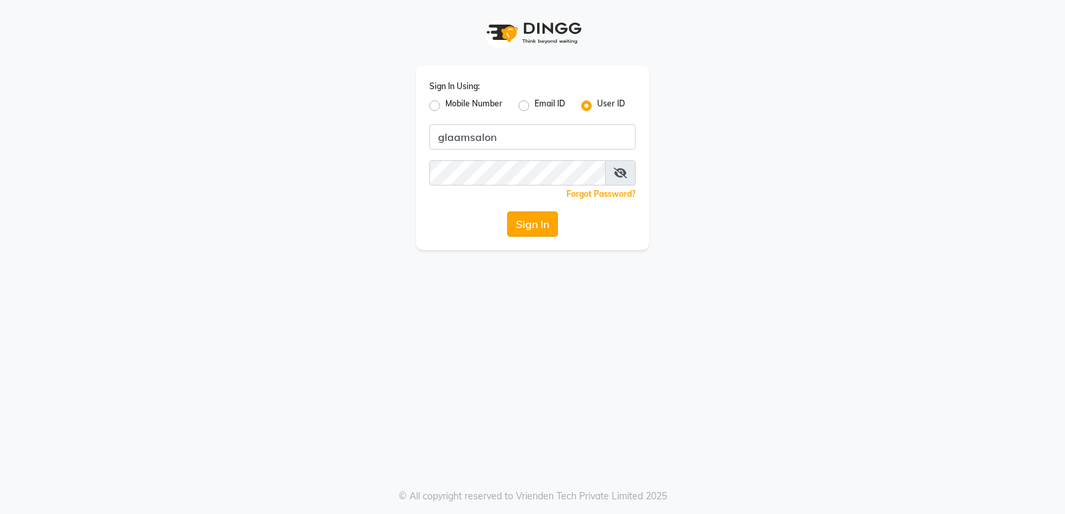
click at [541, 225] on button "Sign In" at bounding box center [532, 224] width 51 height 25
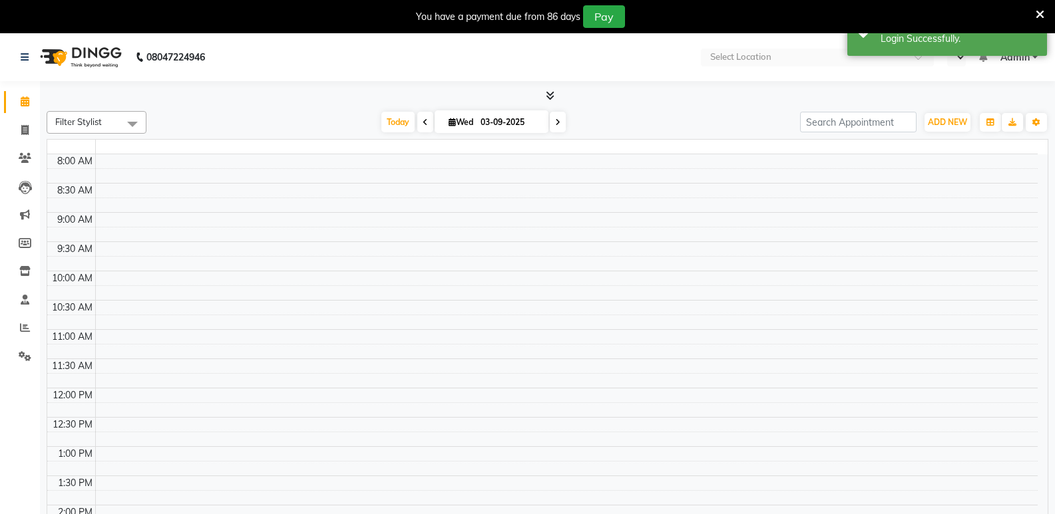
click at [827, 56] on input "text" at bounding box center [803, 58] width 193 height 13
select select "en"
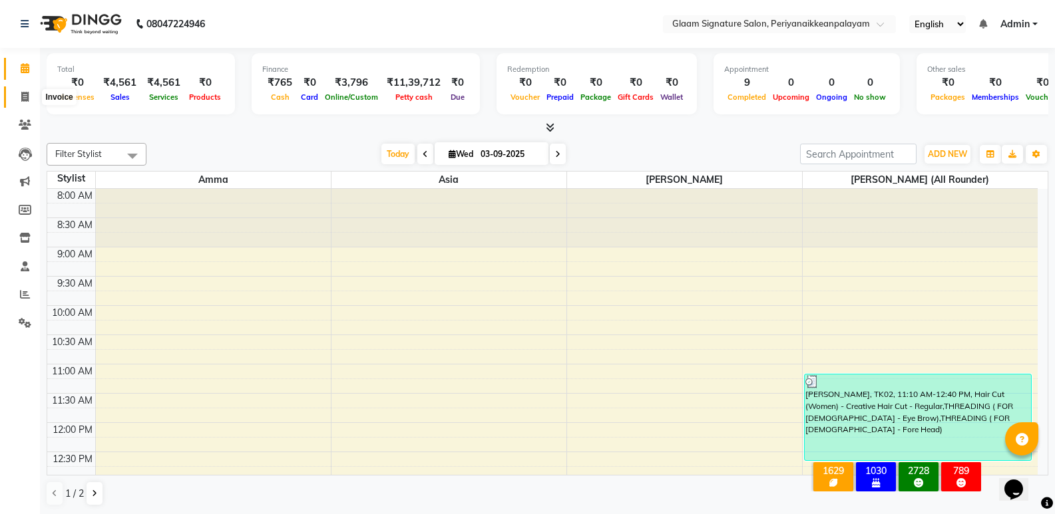
drag, startPoint x: 23, startPoint y: 96, endPoint x: 72, endPoint y: 98, distance: 49.3
click at [23, 96] on icon at bounding box center [24, 97] width 7 height 10
select select "4039"
select select "service"
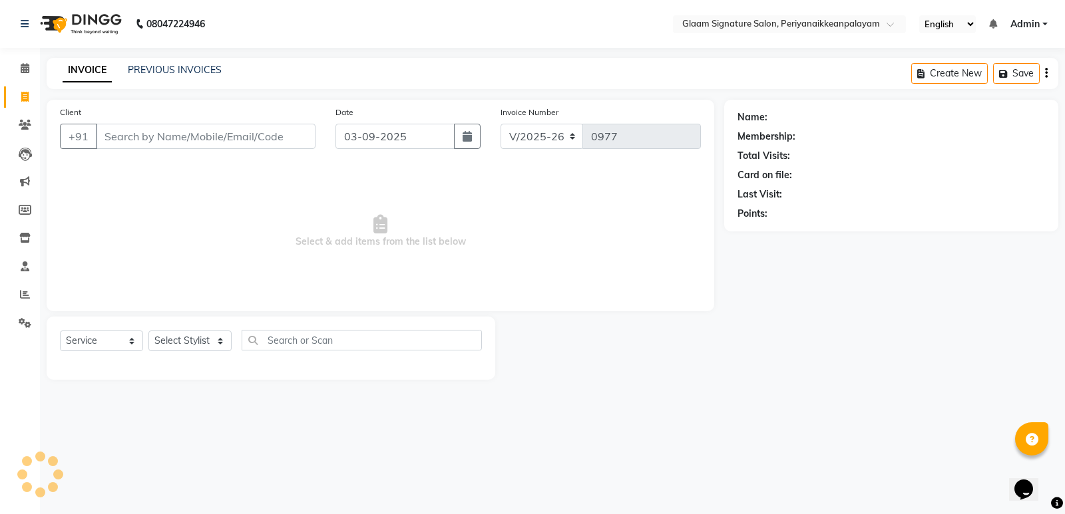
click at [166, 142] on input "Client" at bounding box center [206, 136] width 220 height 25
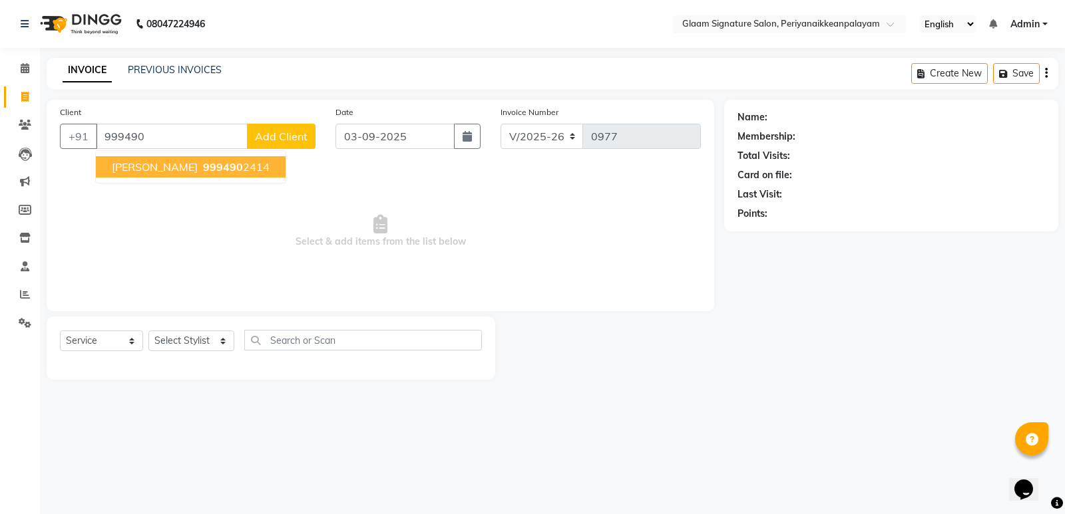
click at [230, 160] on ngb-highlight "999490 2414" at bounding box center [234, 166] width 69 height 13
type input "9994902414"
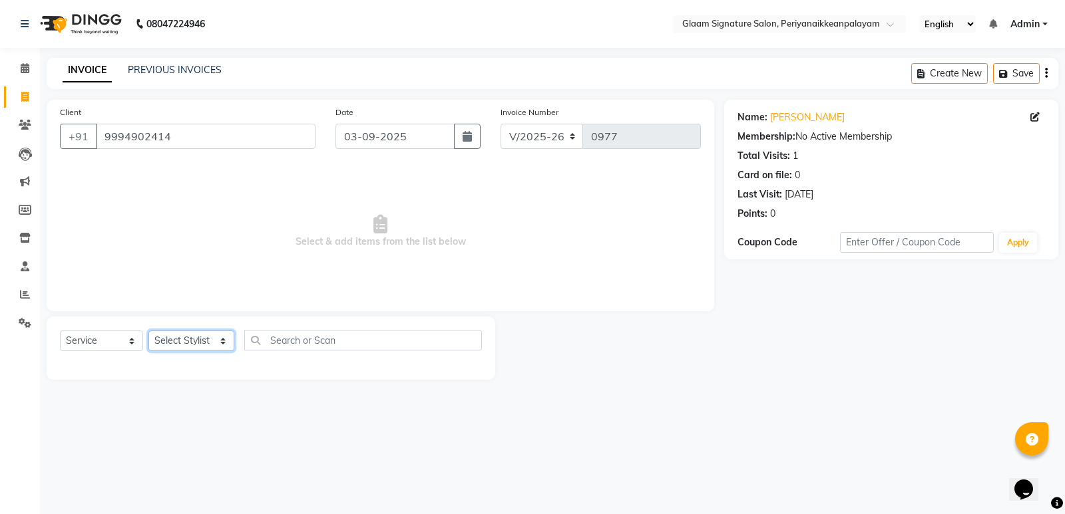
drag, startPoint x: 201, startPoint y: 340, endPoint x: 201, endPoint y: 351, distance: 10.6
click at [201, 340] on select "Select Stylist Amma Asia [PERSON_NAME] [PERSON_NAME] (all rounder) [PERSON_NAME…" at bounding box center [191, 341] width 86 height 21
select select "20985"
click at [148, 331] on select "Select Stylist Amma Asia [PERSON_NAME] [PERSON_NAME] (all rounder) [PERSON_NAME…" at bounding box center [191, 341] width 86 height 21
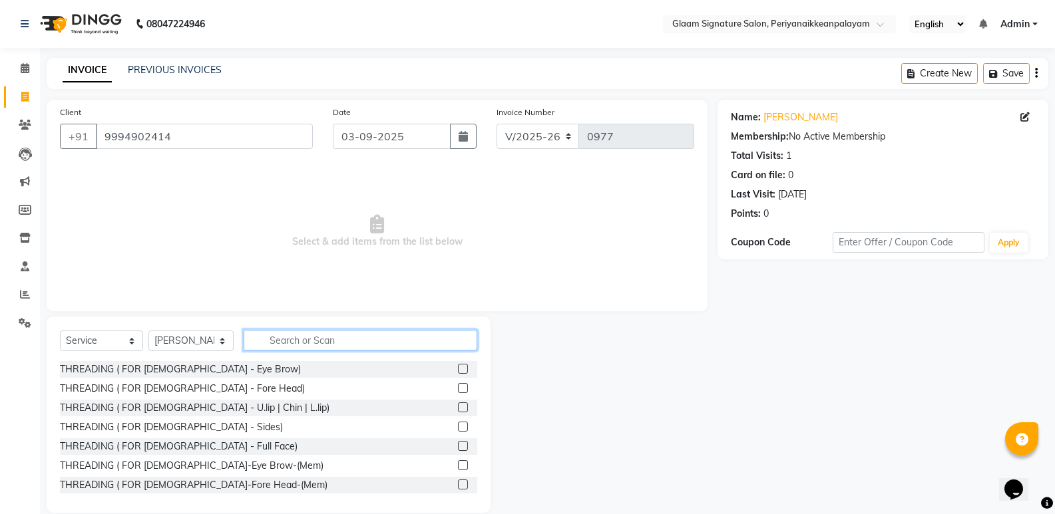
click at [317, 337] on input "text" at bounding box center [361, 340] width 234 height 21
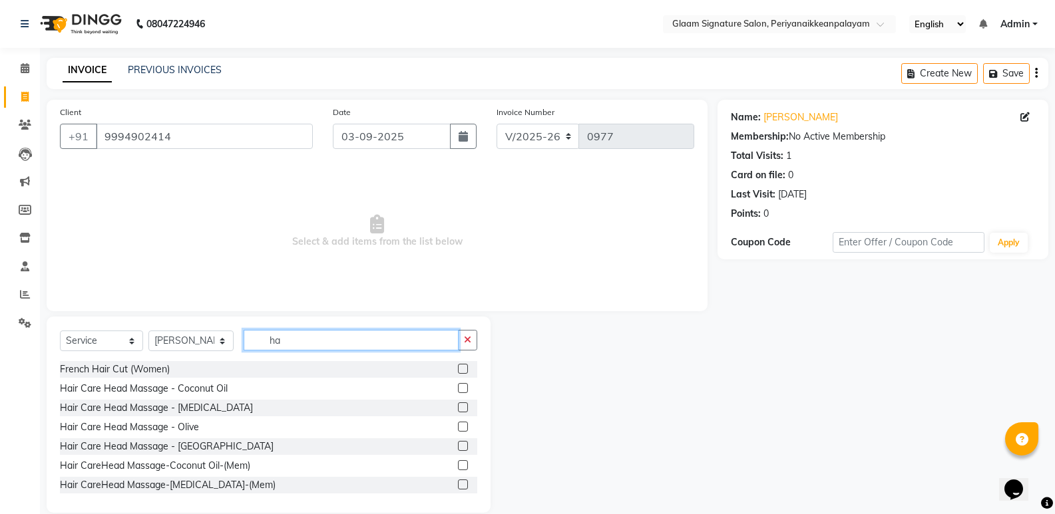
type input "h"
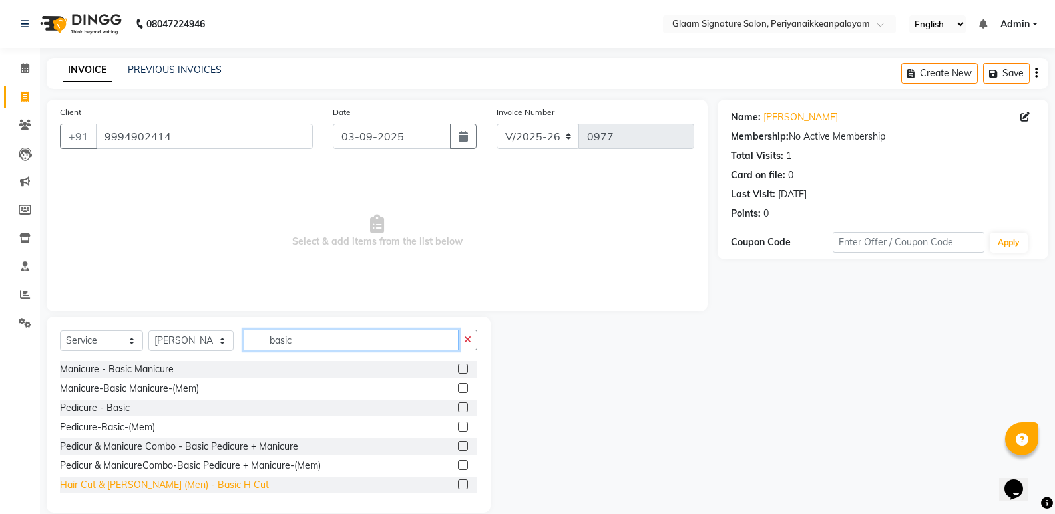
type input "basic"
click at [194, 486] on div "Hair Cut & [PERSON_NAME] (Men) - Basic H Cut" at bounding box center [164, 486] width 209 height 14
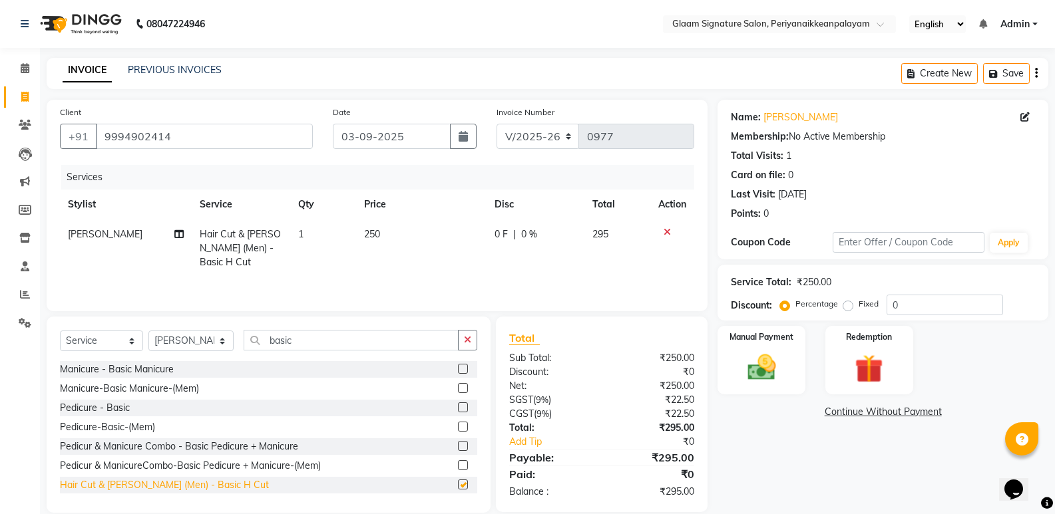
checkbox input "false"
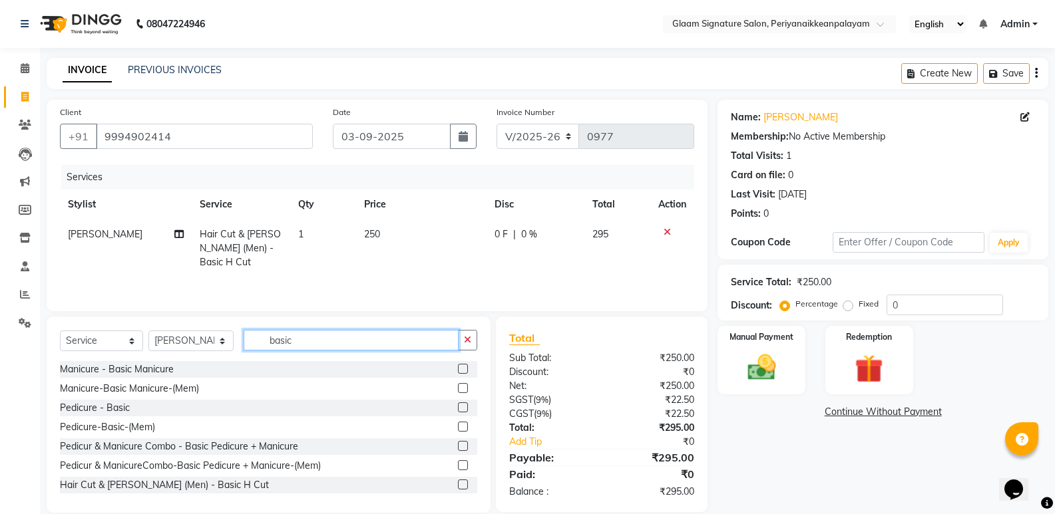
drag, startPoint x: 313, startPoint y: 341, endPoint x: 222, endPoint y: 341, distance: 91.8
click at [222, 341] on div "Select Service Product Membership Package Voucher Prepaid Gift Card Select Styl…" at bounding box center [268, 345] width 417 height 31
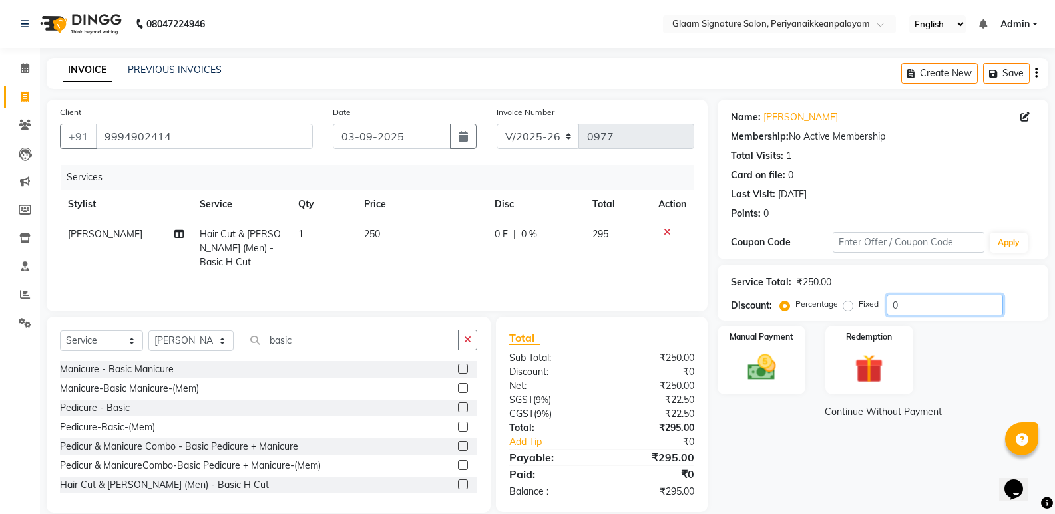
drag, startPoint x: 918, startPoint y: 307, endPoint x: 884, endPoint y: 303, distance: 34.2
click at [884, 303] on div "Percentage Fixed 0" at bounding box center [893, 305] width 220 height 21
type input "10"
click at [904, 455] on div "Name: [PERSON_NAME] Membership: No Active Membership Total Visits: 1 Card on fi…" at bounding box center [887, 306] width 341 height 413
click at [759, 365] on img at bounding box center [760, 368] width 47 height 34
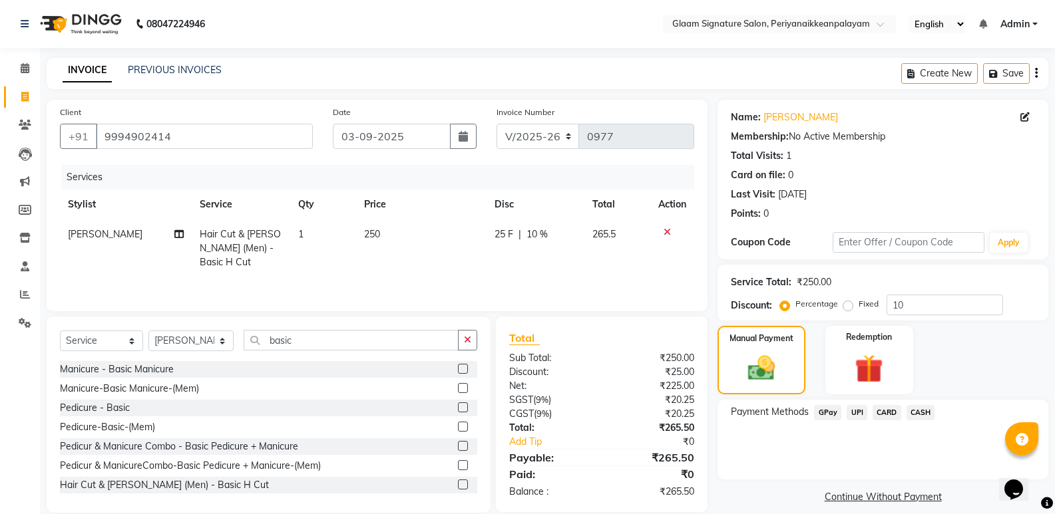
click at [823, 416] on span "GPay" at bounding box center [827, 412] width 27 height 15
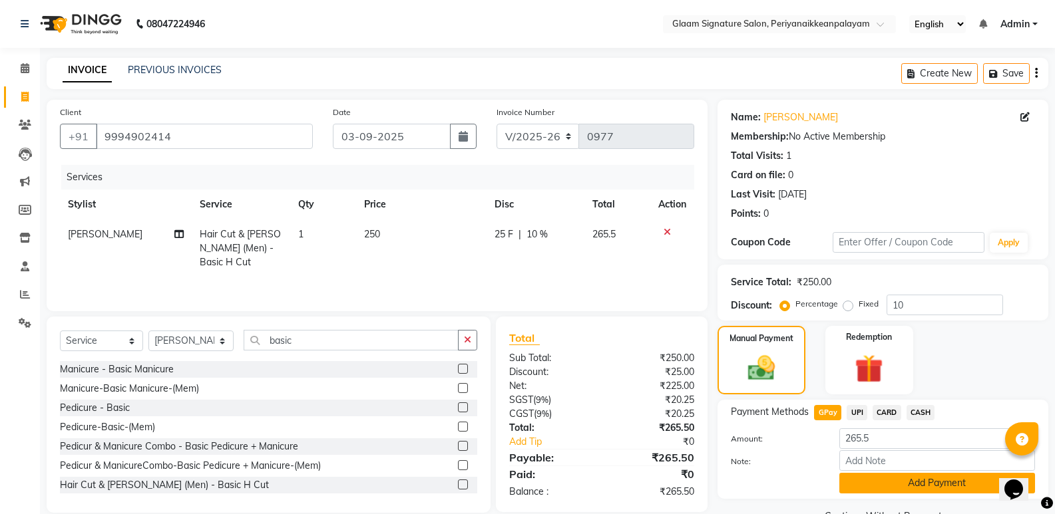
click at [886, 482] on button "Add Payment" at bounding box center [937, 483] width 196 height 21
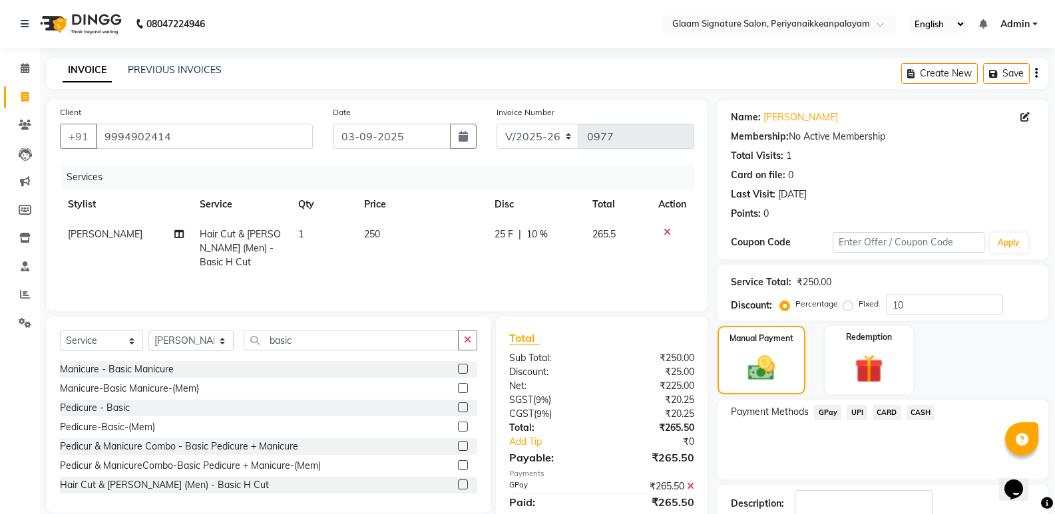
scroll to position [88, 0]
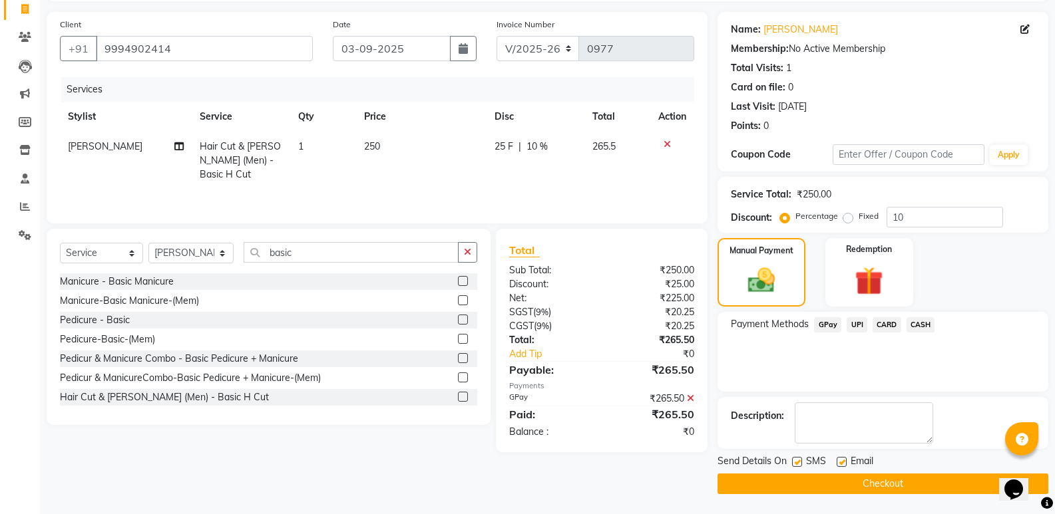
click at [871, 483] on button "Checkout" at bounding box center [882, 484] width 331 height 21
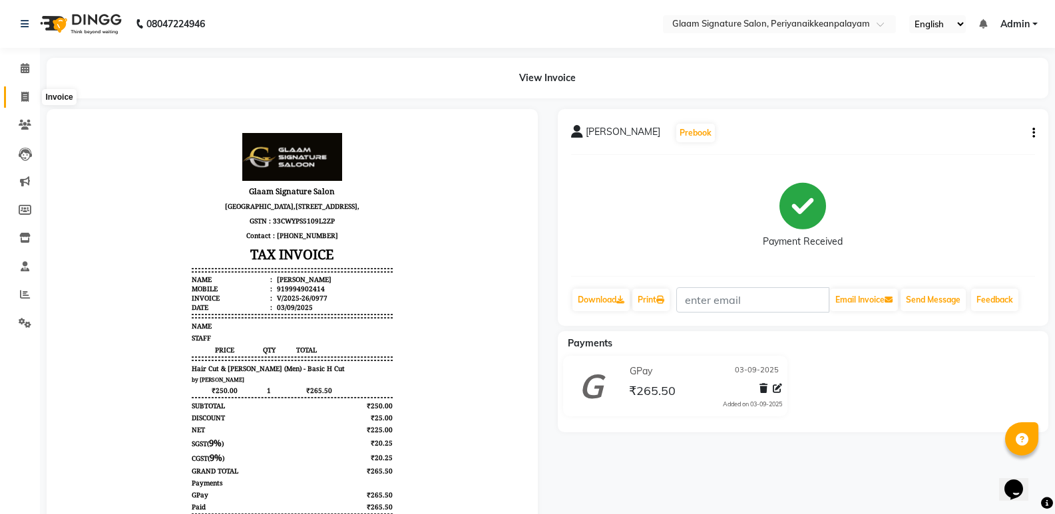
click at [21, 92] on icon at bounding box center [24, 97] width 7 height 10
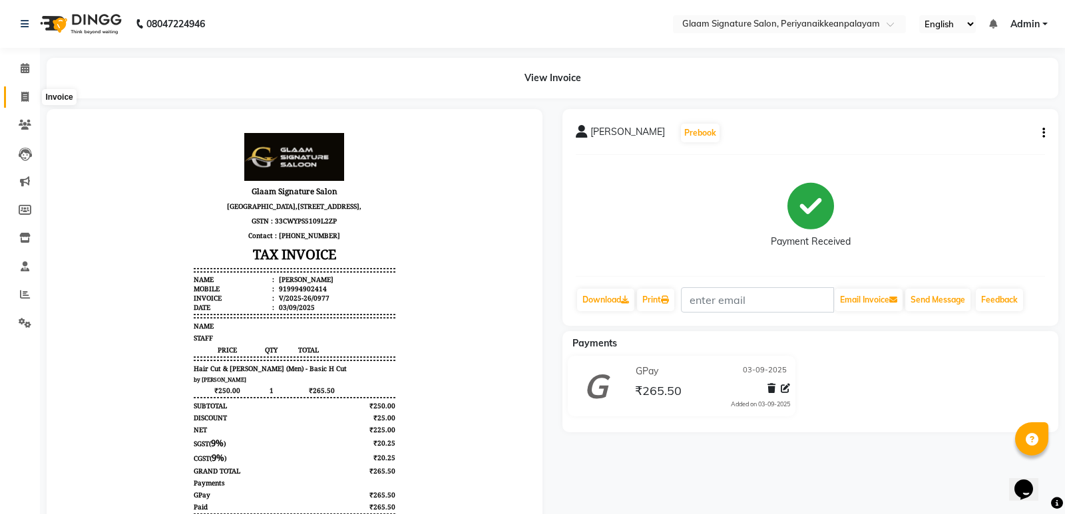
select select "service"
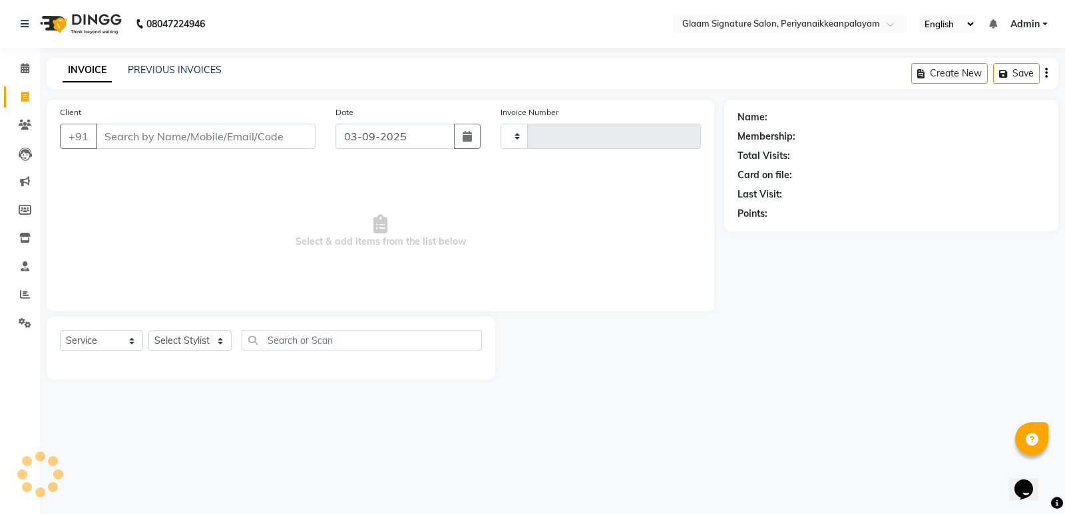
type input "0978"
select select "4039"
click at [153, 59] on div "INVOICE PREVIOUS INVOICES Create New Save" at bounding box center [553, 73] width 1012 height 31
click at [156, 79] on div "INVOICE PREVIOUS INVOICES Create New Save" at bounding box center [553, 73] width 1012 height 31
click at [170, 74] on link "PREVIOUS INVOICES" at bounding box center [175, 70] width 94 height 12
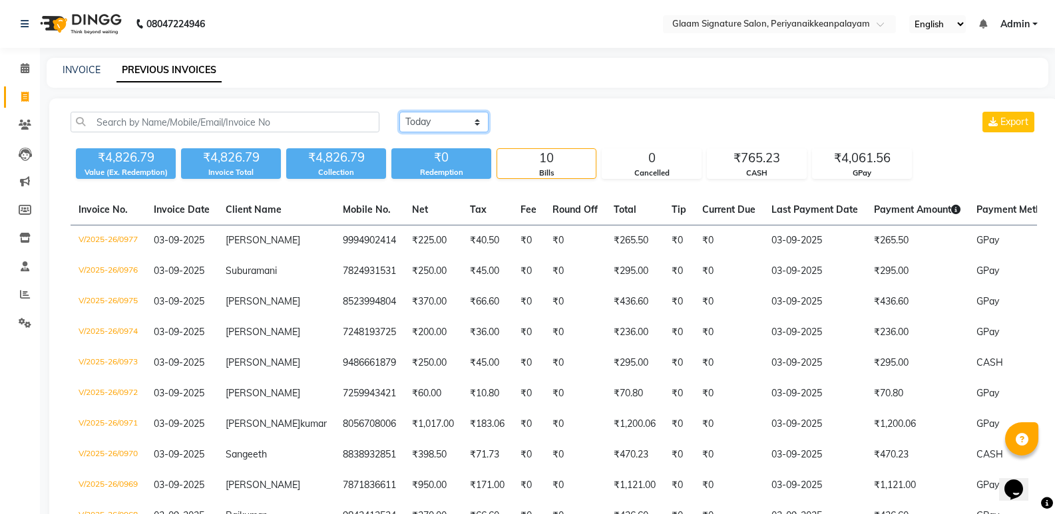
drag, startPoint x: 462, startPoint y: 118, endPoint x: 462, endPoint y: 128, distance: 10.6
click at [462, 118] on select "[DATE] [DATE] Custom Range" at bounding box center [443, 122] width 89 height 21
select select "range"
click at [399, 112] on select "[DATE] [DATE] Custom Range" at bounding box center [443, 122] width 89 height 21
click at [552, 121] on input "03-09-2025" at bounding box center [552, 122] width 93 height 19
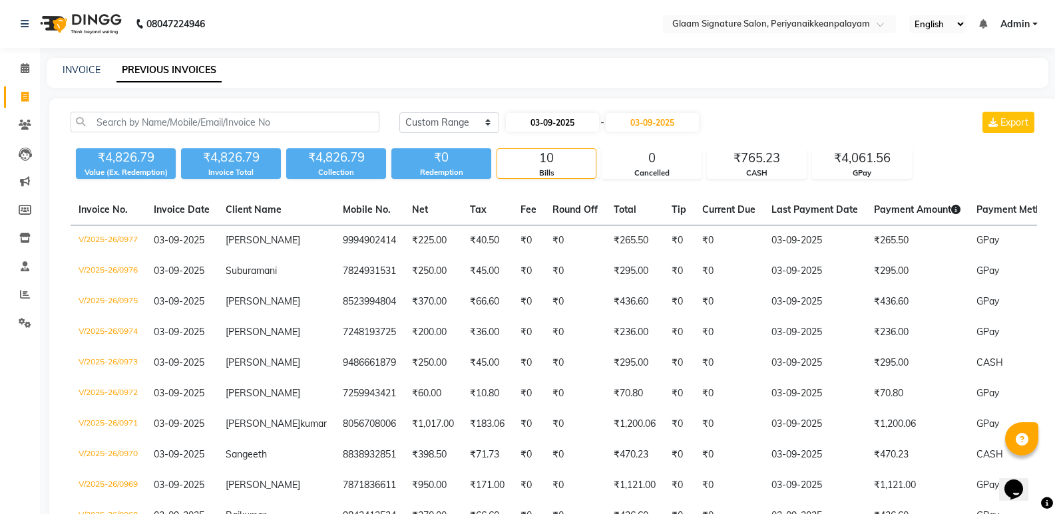
select select "9"
select select "2025"
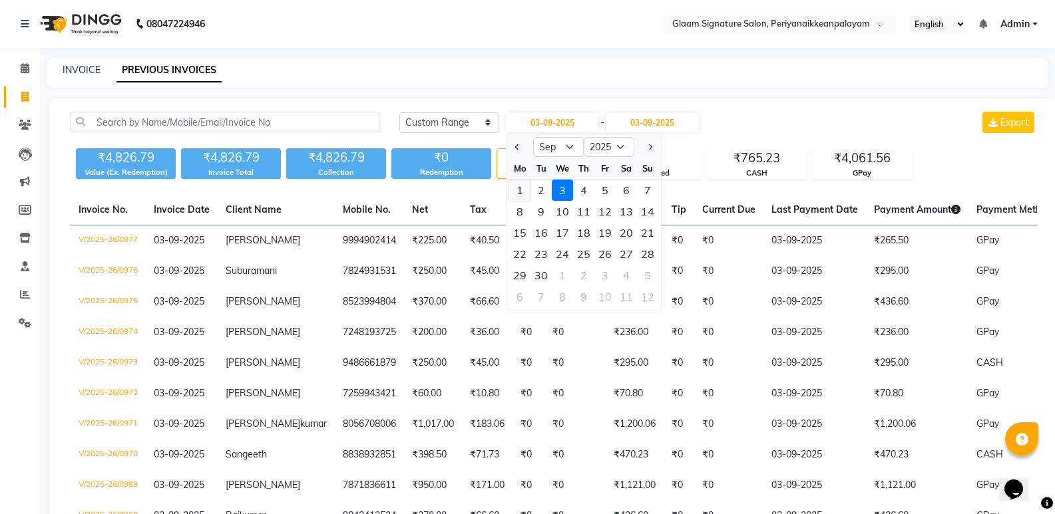
click at [522, 190] on div "1" at bounding box center [519, 190] width 21 height 21
type input "01-09-2025"
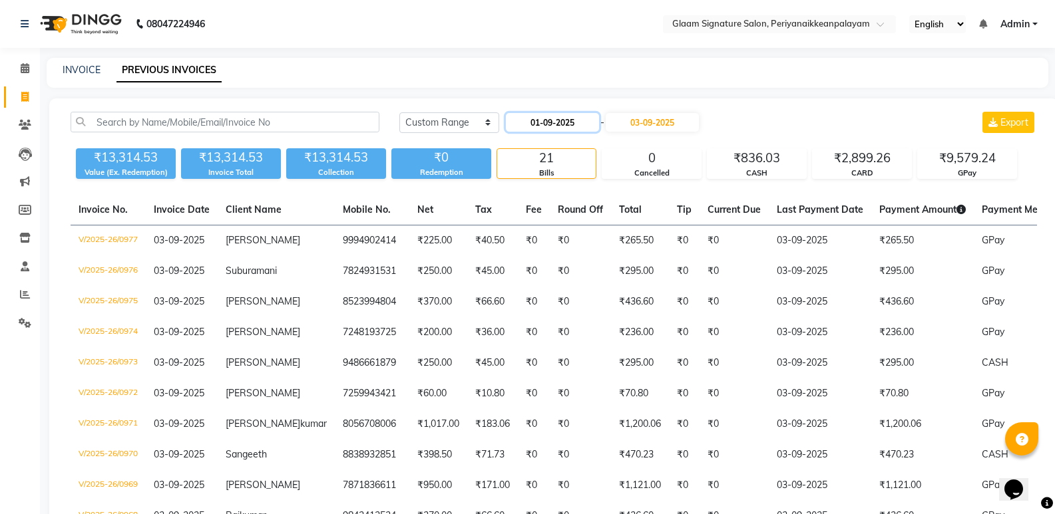
click at [592, 118] on input "01-09-2025" at bounding box center [552, 122] width 93 height 19
select select "9"
select select "2025"
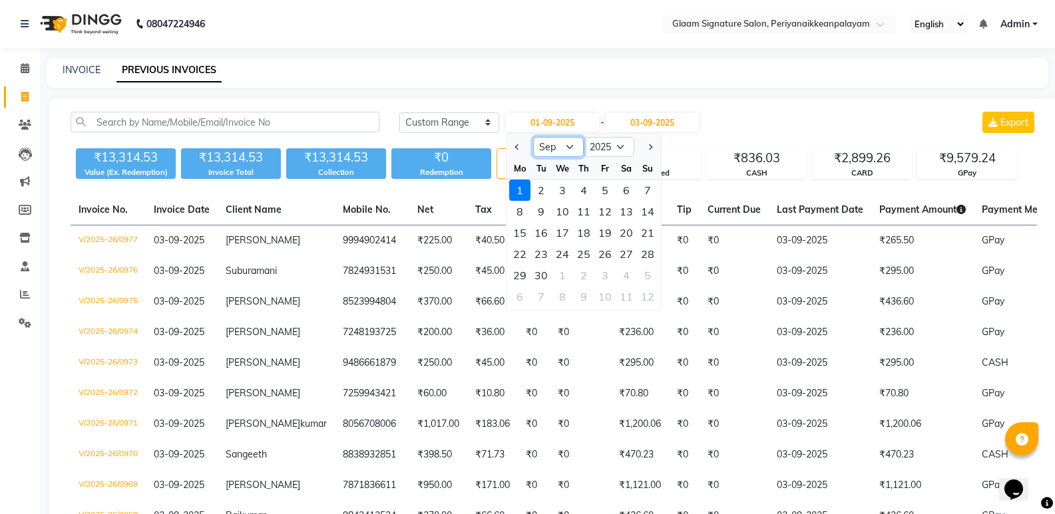
click at [572, 152] on select "Jan Feb Mar Apr May Jun [DATE] Aug Sep Oct Nov Dec" at bounding box center [558, 147] width 51 height 20
select select "8"
click at [533, 137] on select "Jan Feb Mar Apr May Jun [DATE] Aug Sep Oct Nov Dec" at bounding box center [558, 147] width 51 height 20
click at [602, 184] on div "1" at bounding box center [604, 190] width 21 height 21
type input "[DATE]"
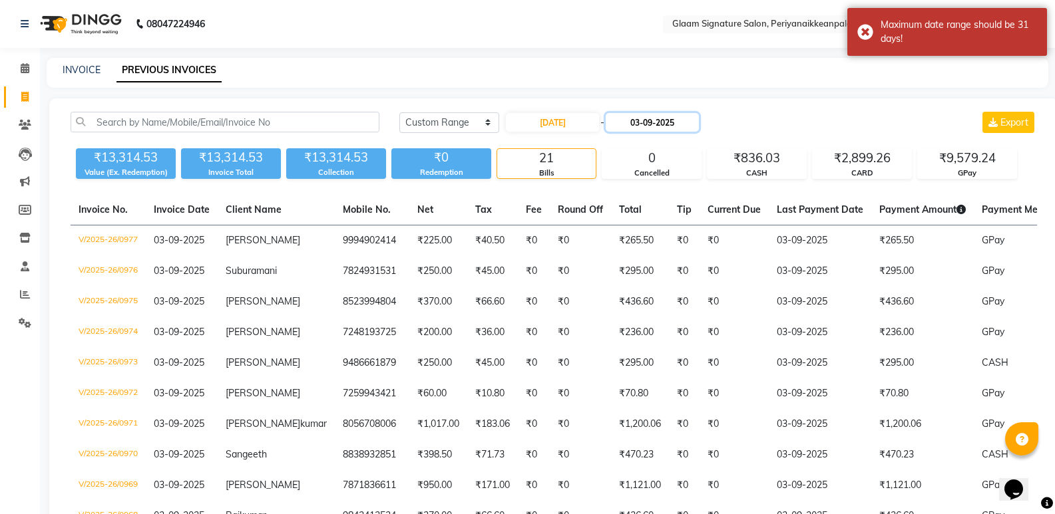
click at [650, 119] on input "03-09-2025" at bounding box center [652, 122] width 93 height 19
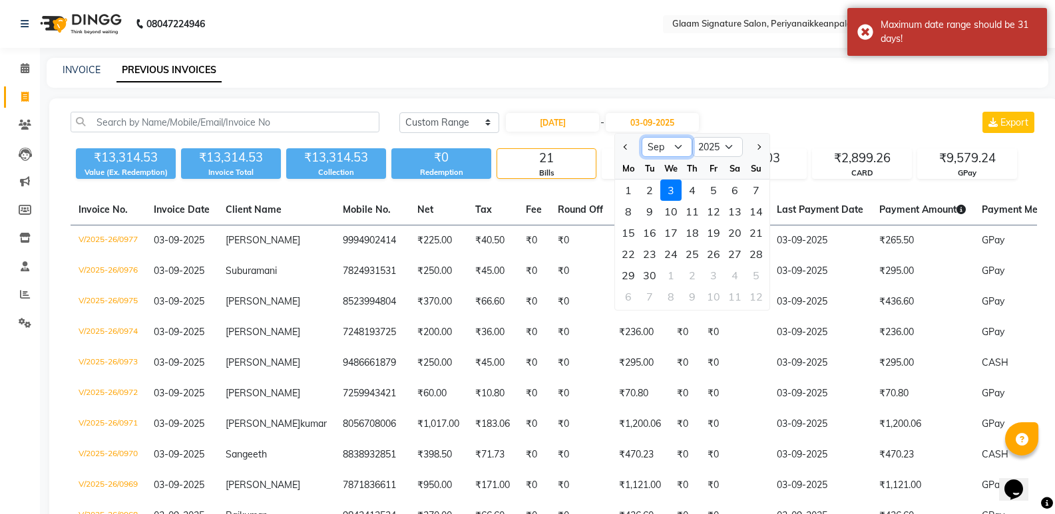
click at [671, 146] on select "Aug Sep Oct Nov Dec" at bounding box center [667, 147] width 51 height 20
select select "8"
click at [642, 137] on select "Aug Sep Oct Nov Dec" at bounding box center [667, 147] width 51 height 20
click at [751, 188] on div "3" at bounding box center [755, 190] width 21 height 21
type input "[DATE]"
